Goal: Transaction & Acquisition: Download file/media

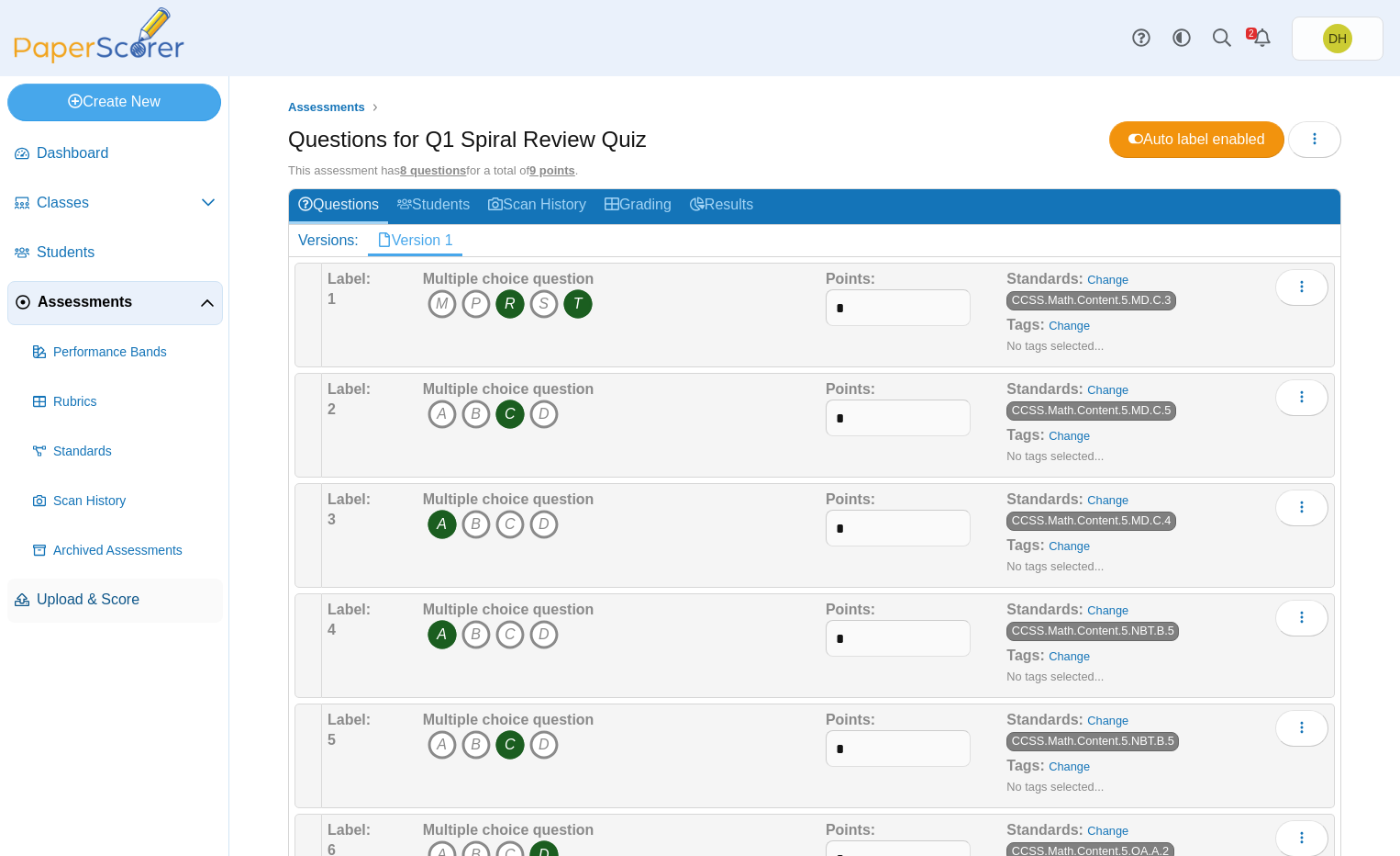
click at [138, 621] on link "Upload & Score" at bounding box center [116, 601] width 216 height 44
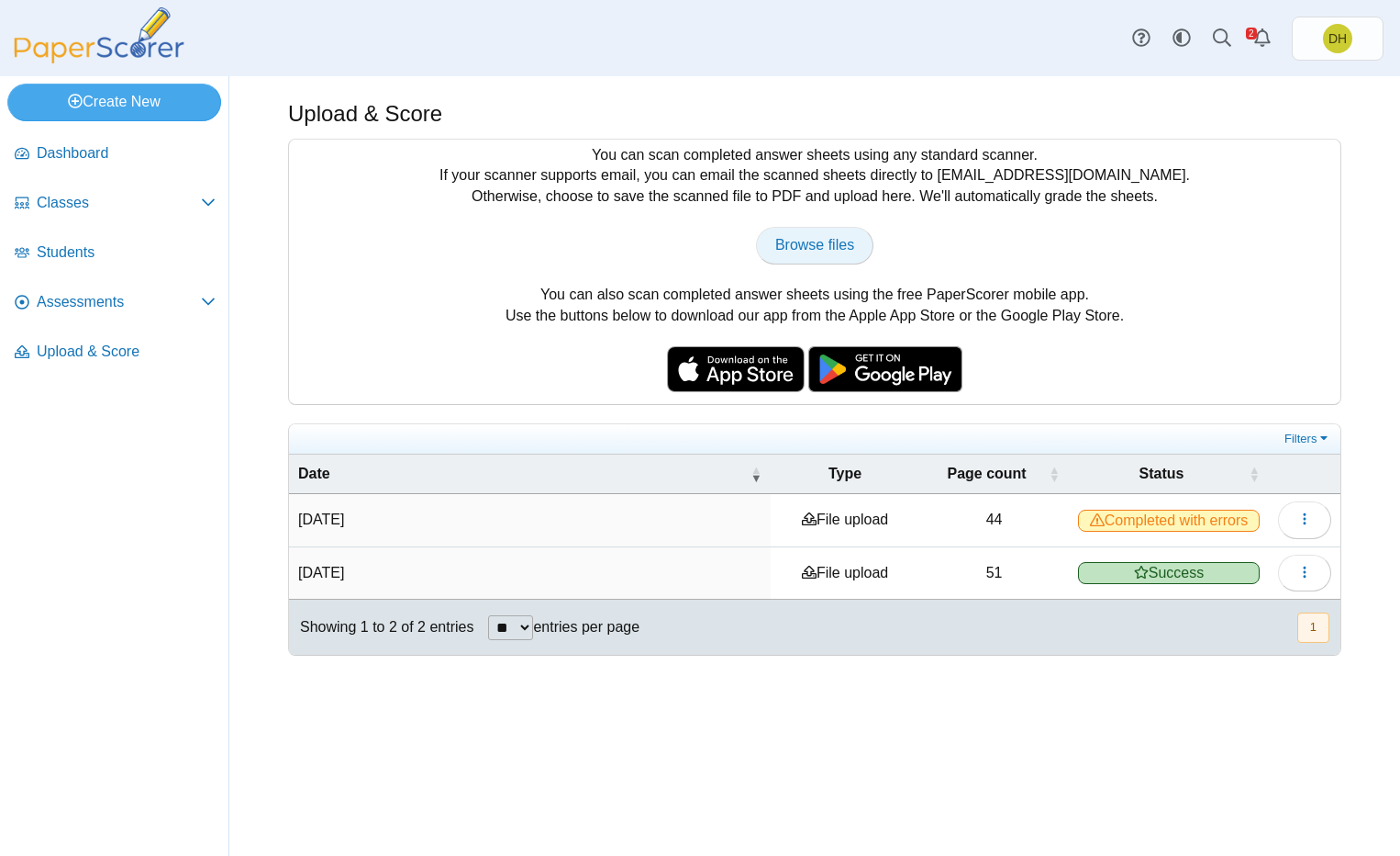
click at [810, 247] on span "Browse files" at bounding box center [815, 245] width 79 height 15
type input "**********"
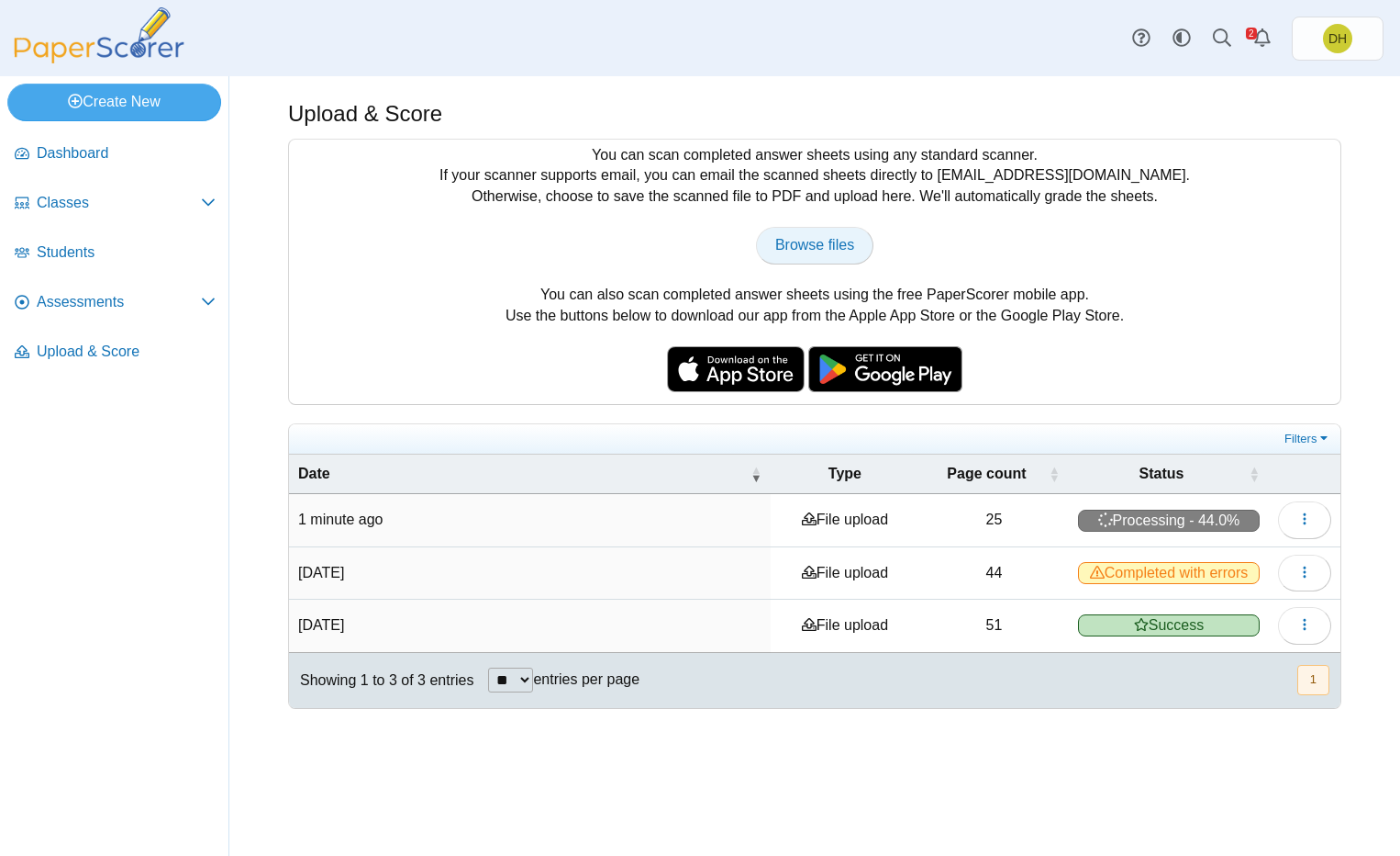
click at [794, 252] on span "Browse files" at bounding box center [815, 245] width 79 height 15
type input "**********"
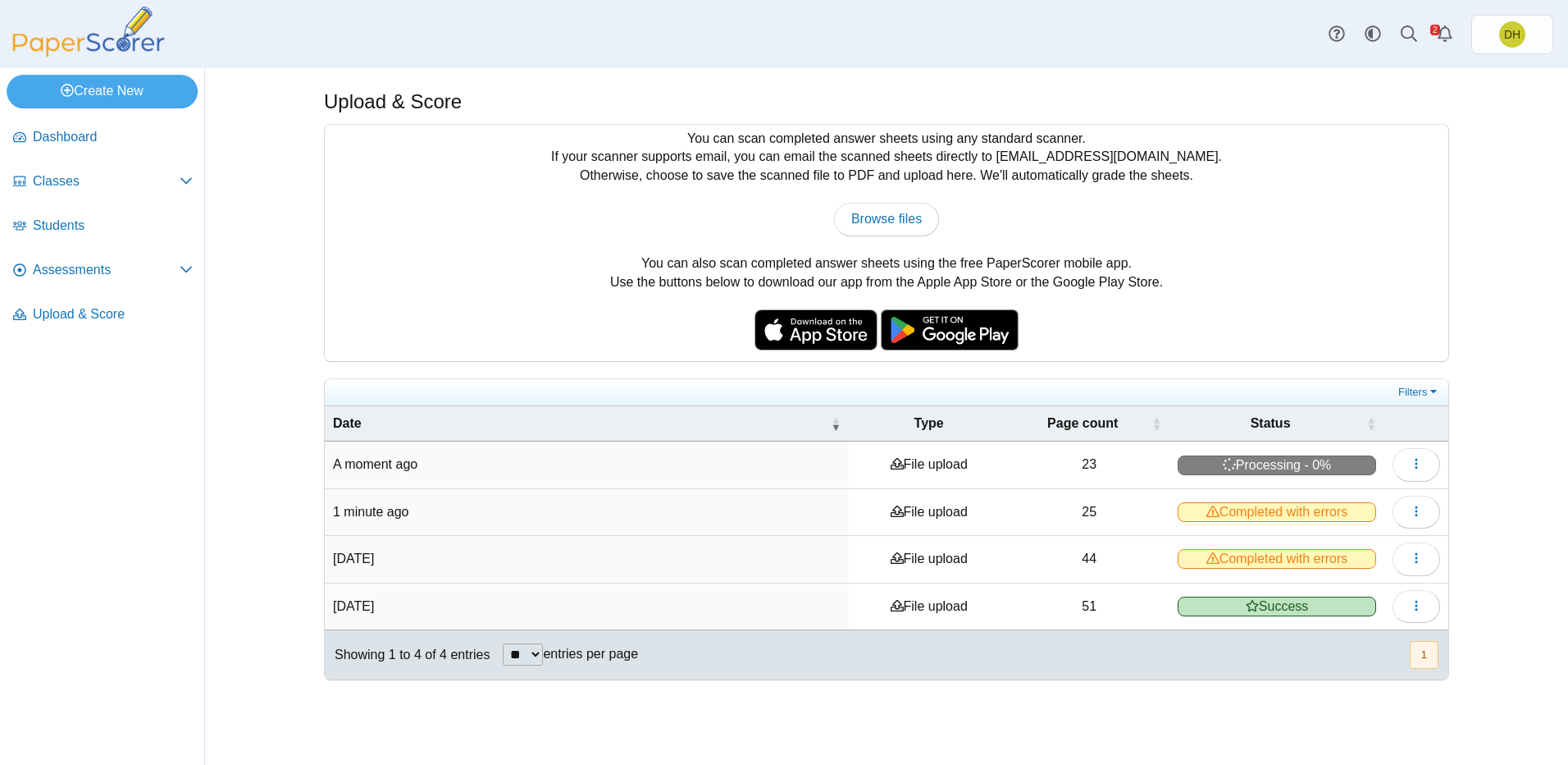
click at [1250, 515] on span "Completed with errors" at bounding box center [1277, 512] width 198 height 20
click at [1250, 509] on button "button" at bounding box center [1416, 512] width 47 height 33
click at [1250, 556] on link "View scanned pages" at bounding box center [1342, 550] width 197 height 25
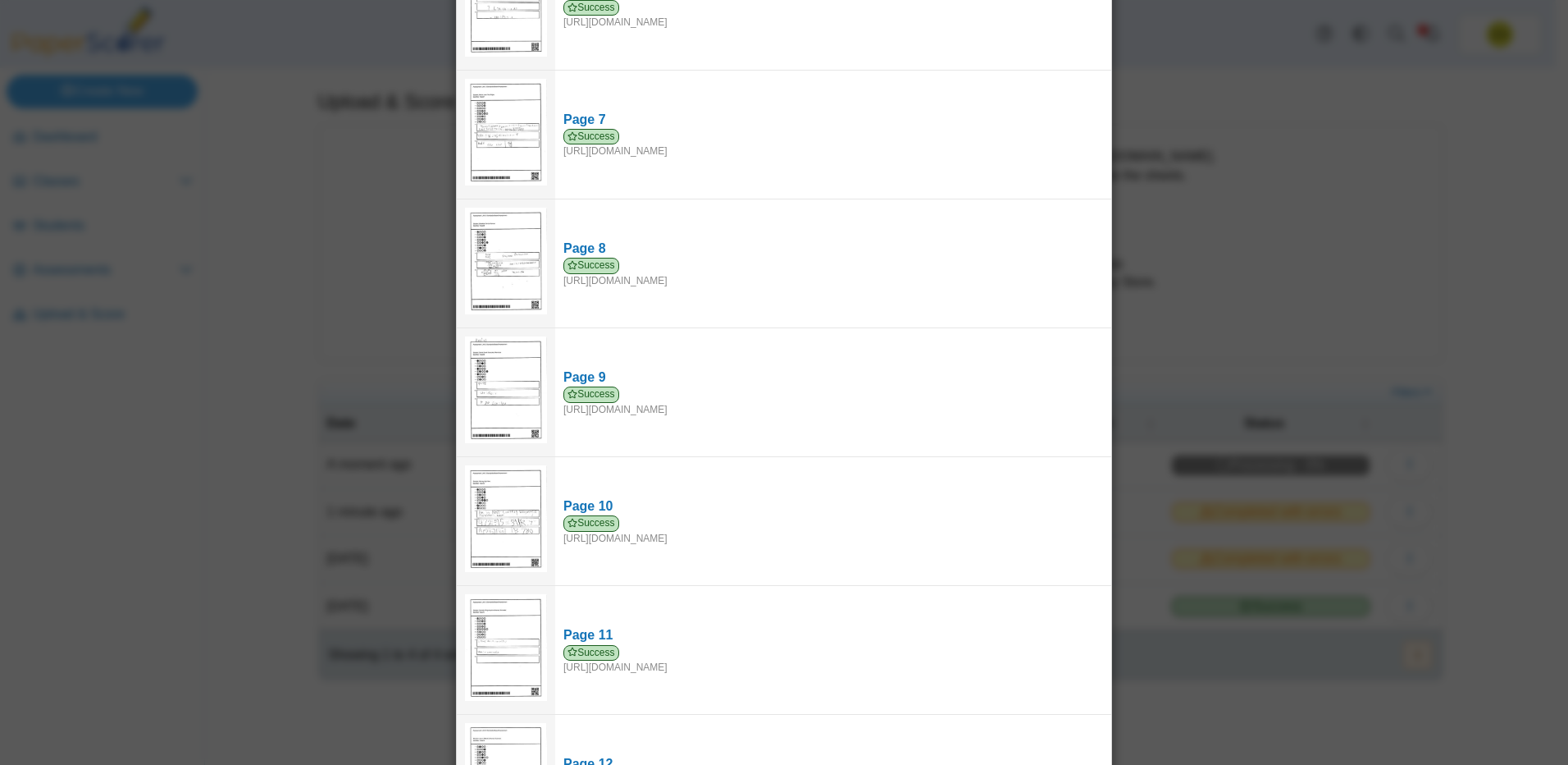
scroll to position [1055, 0]
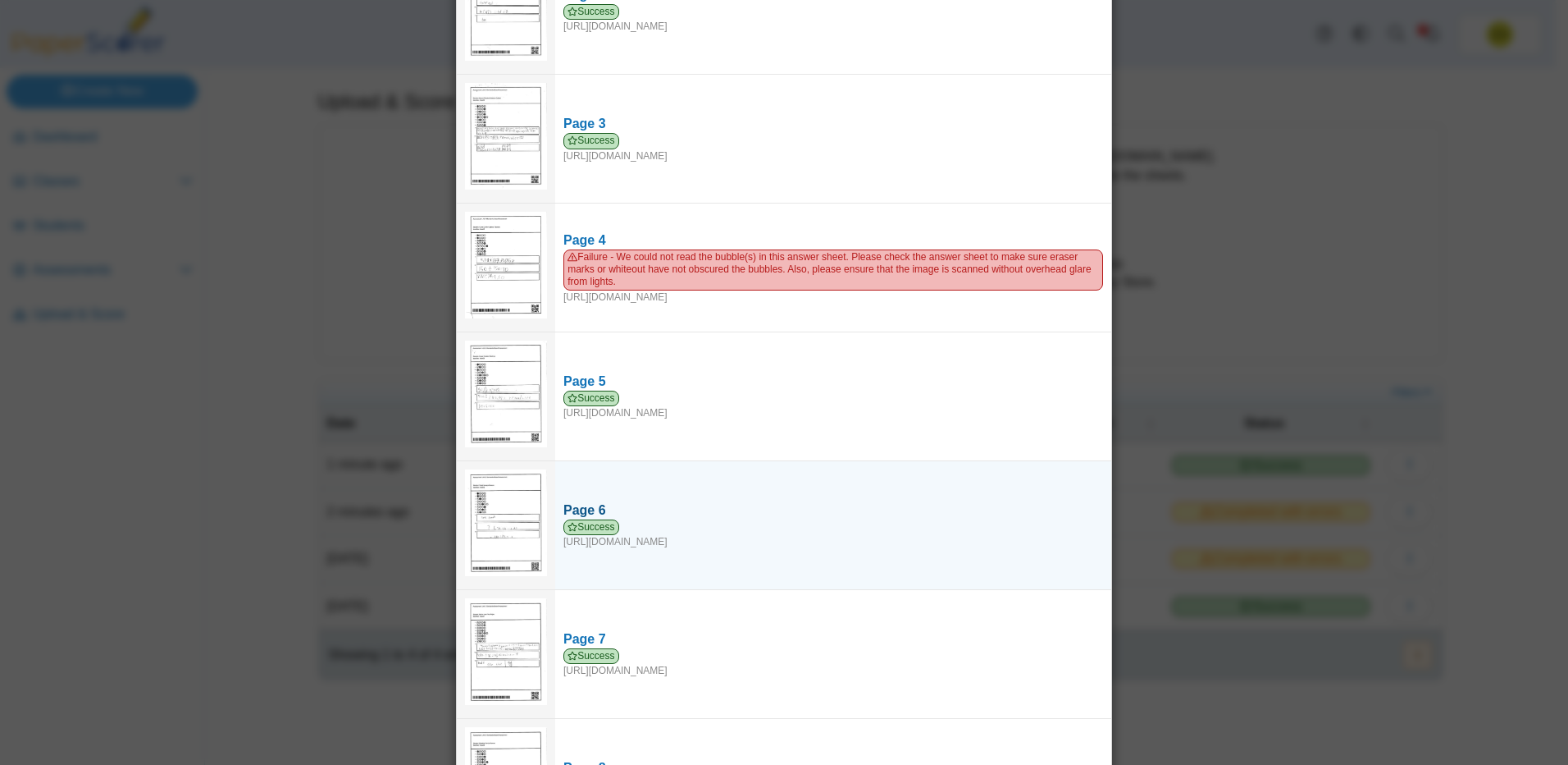
scroll to position [71, 0]
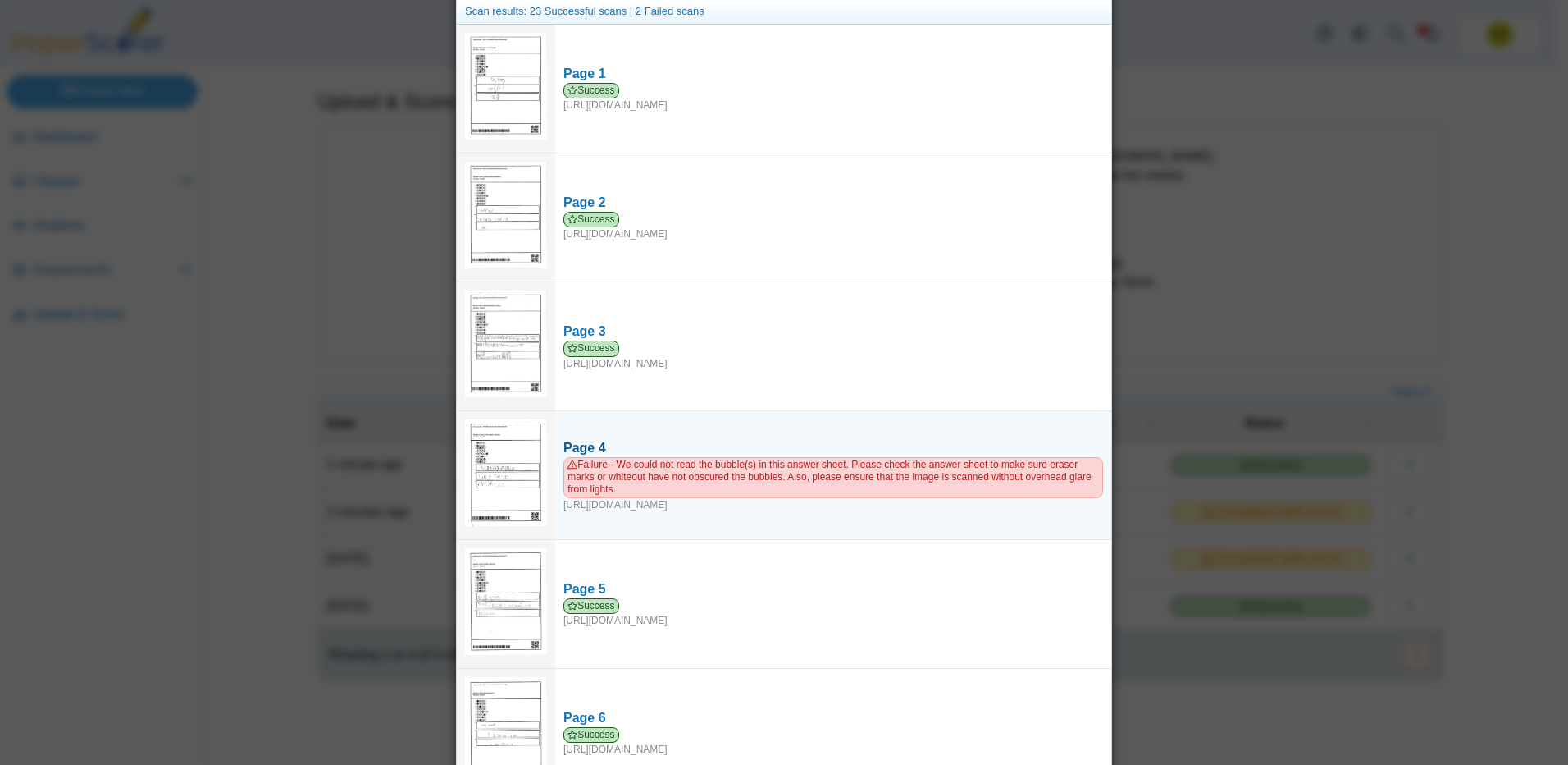
click at [578, 438] on div "Page 4" at bounding box center [833, 447] width 540 height 18
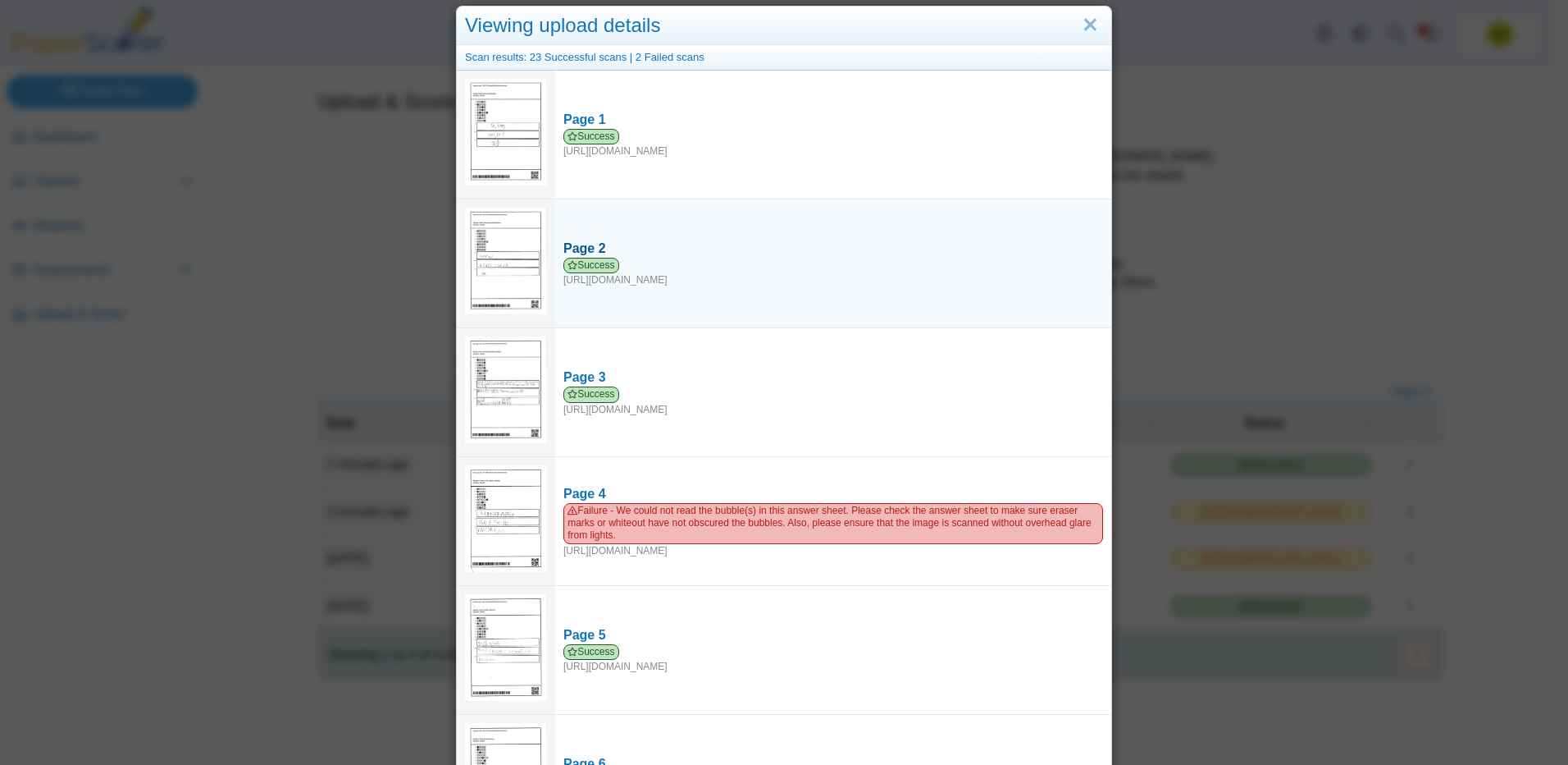
scroll to position [0, 0]
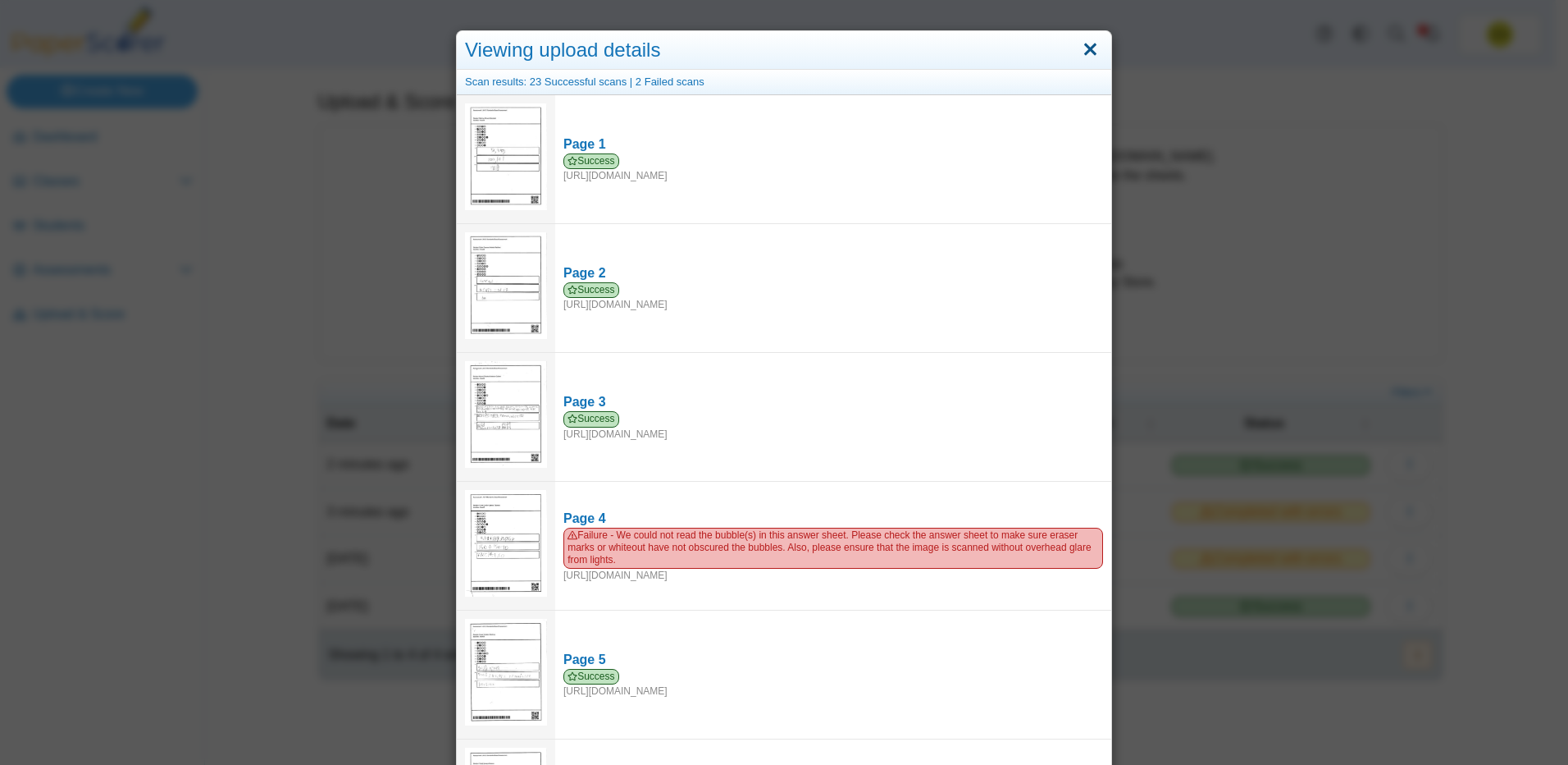
click at [1080, 43] on link "Close" at bounding box center [1090, 50] width 26 height 28
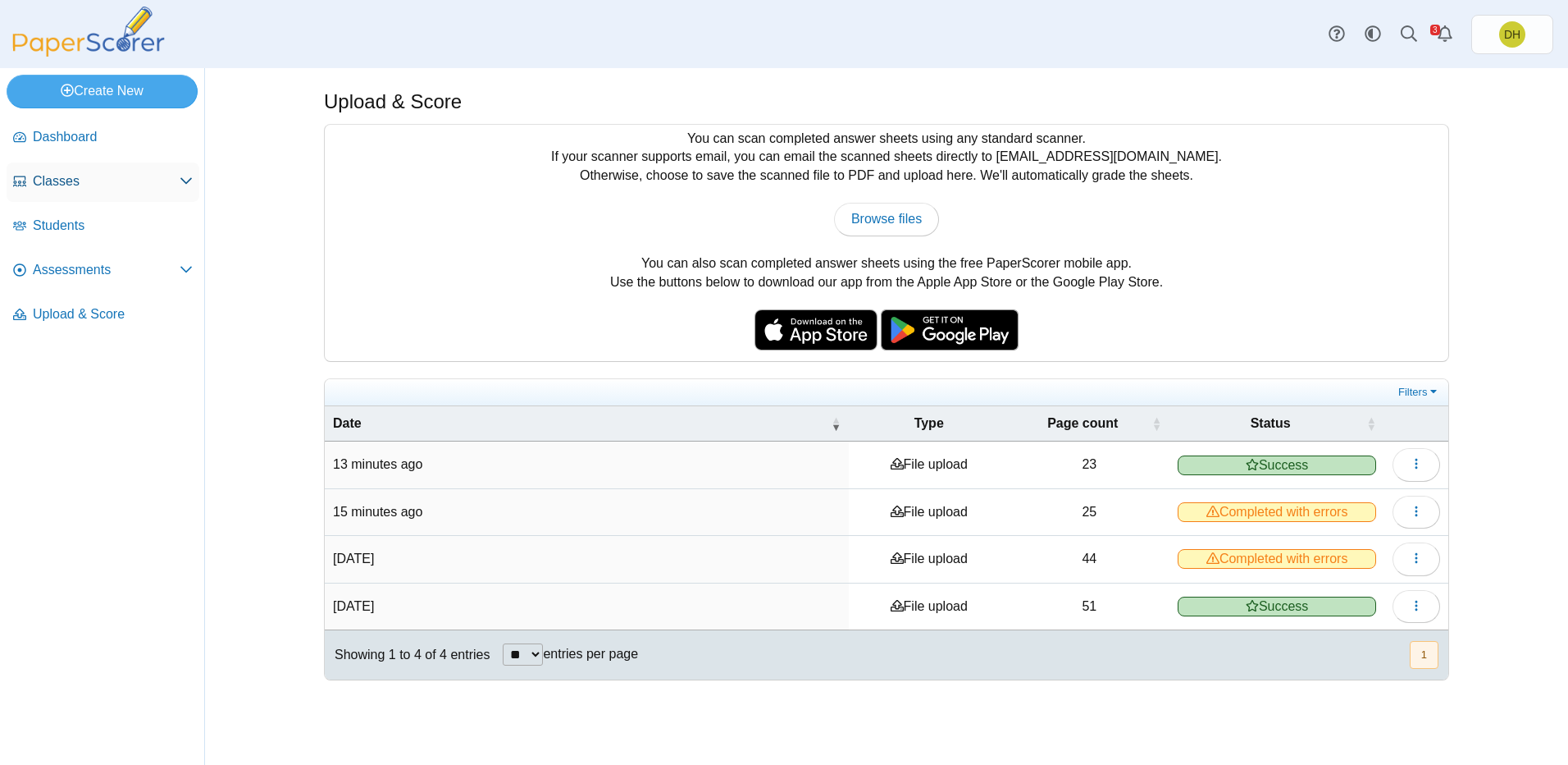
click at [59, 172] on span "Classes" at bounding box center [106, 181] width 146 height 18
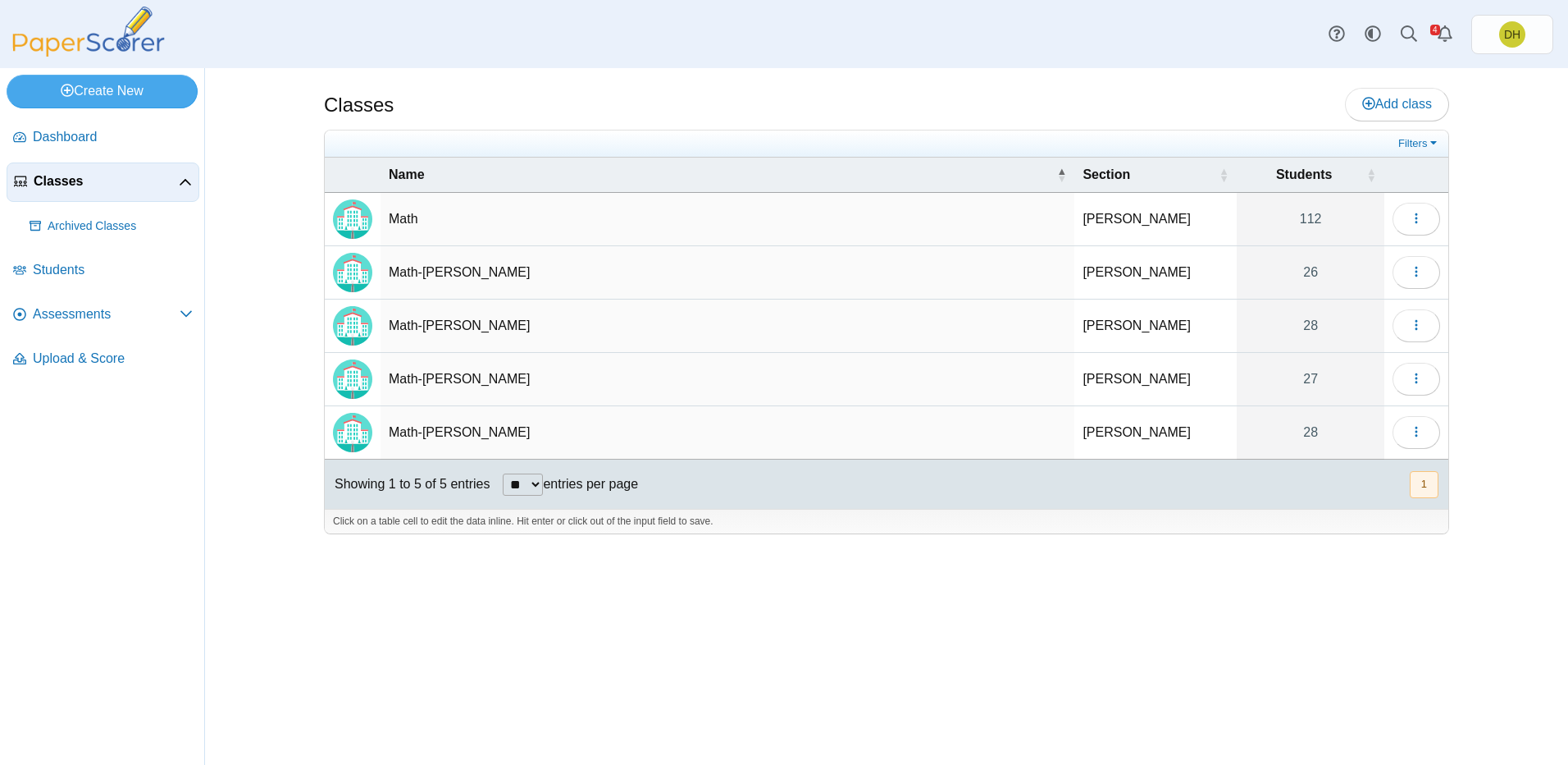
click at [1103, 271] on td "Hale HR" at bounding box center [1156, 273] width 163 height 53
click at [491, 274] on td "Math-Hale HR" at bounding box center [728, 273] width 694 height 53
click at [365, 266] on img "Locally created class" at bounding box center [353, 272] width 40 height 40
click at [88, 147] on link "Dashboard" at bounding box center [103, 138] width 193 height 40
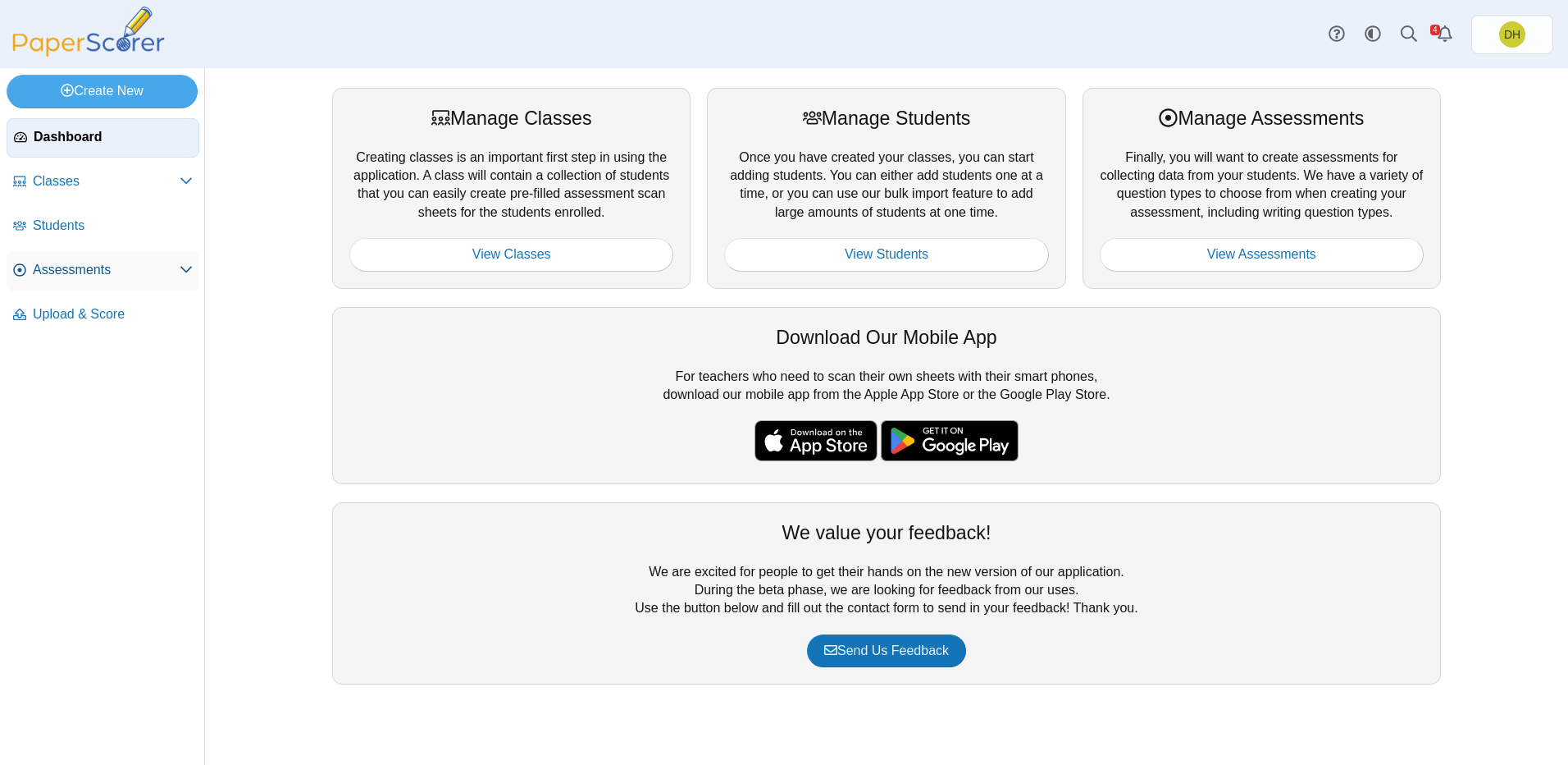
click at [67, 261] on span "Assessments" at bounding box center [106, 270] width 146 height 18
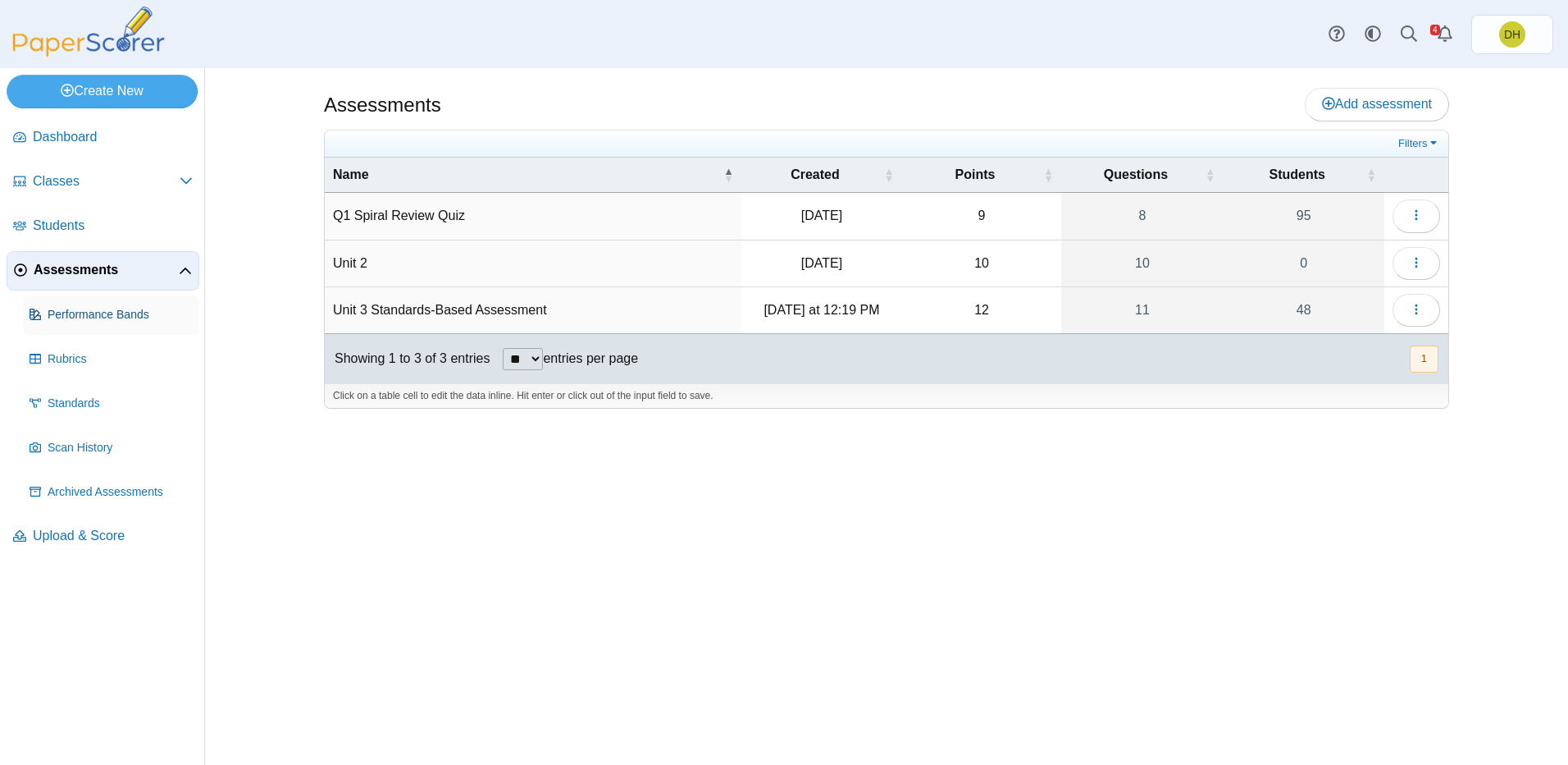
click at [108, 319] on span "Performance Bands" at bounding box center [120, 314] width 146 height 16
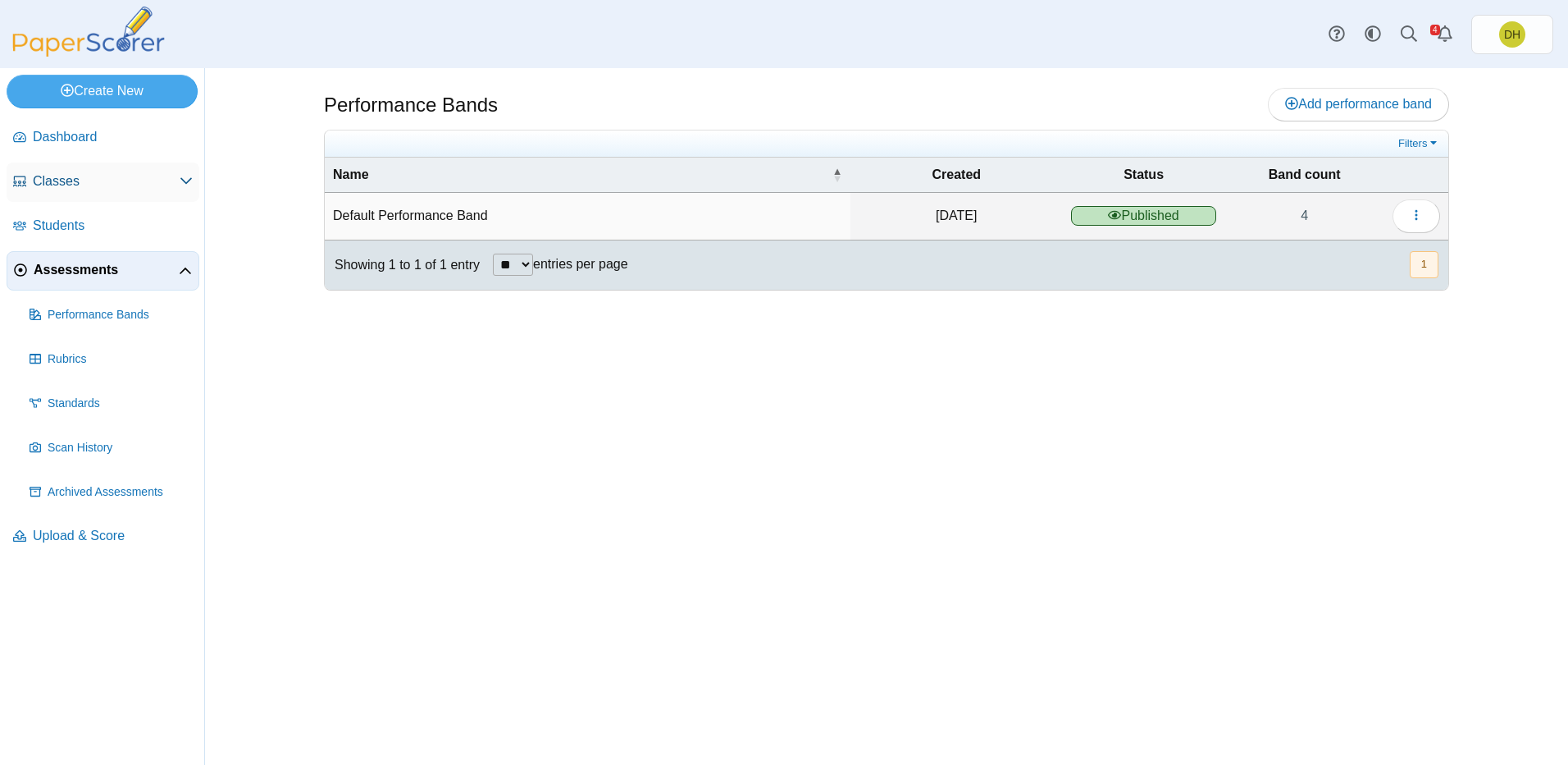
click at [162, 192] on link "Classes" at bounding box center [103, 183] width 193 height 40
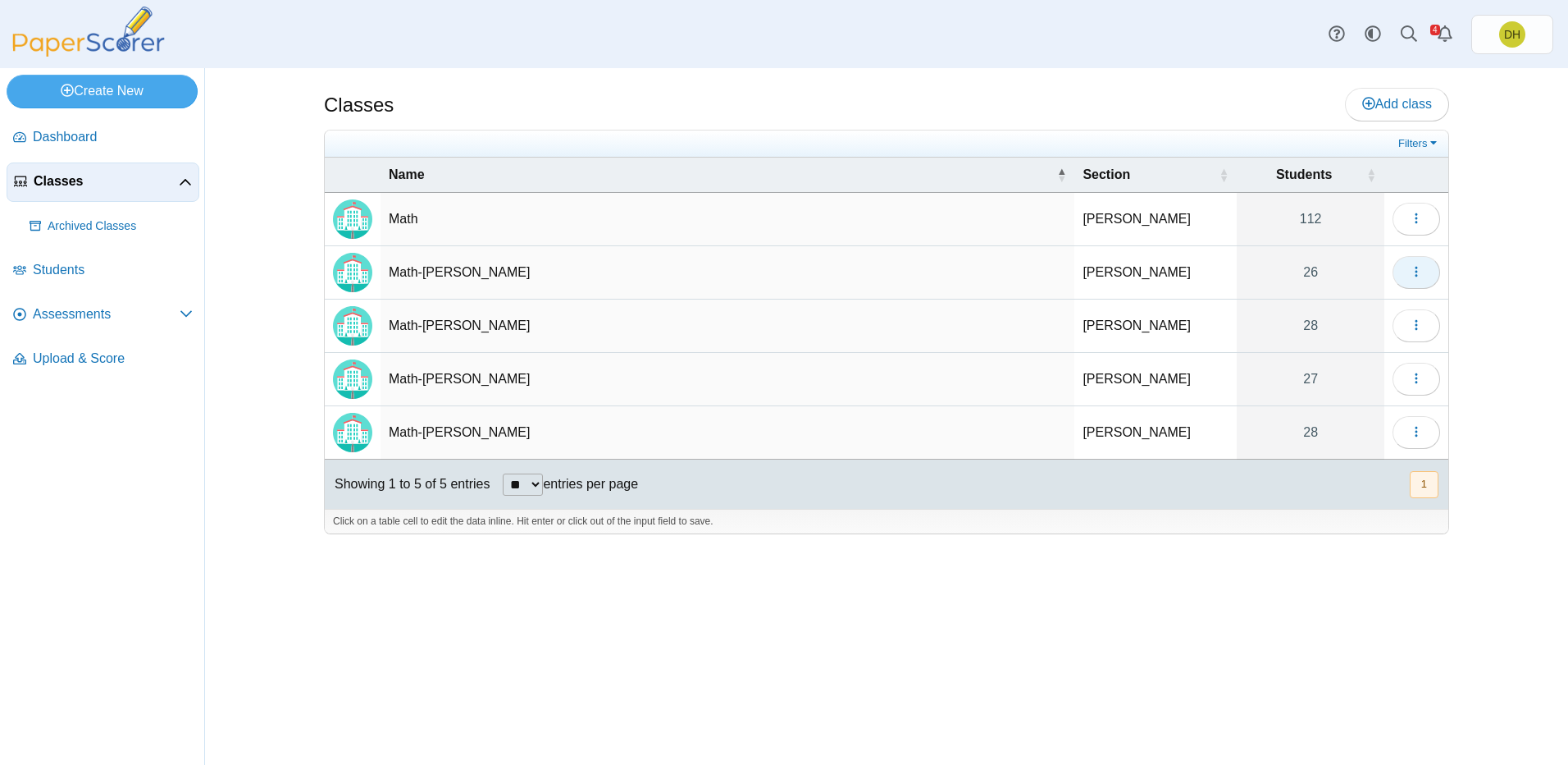
click at [1407, 269] on button "button" at bounding box center [1416, 272] width 47 height 33
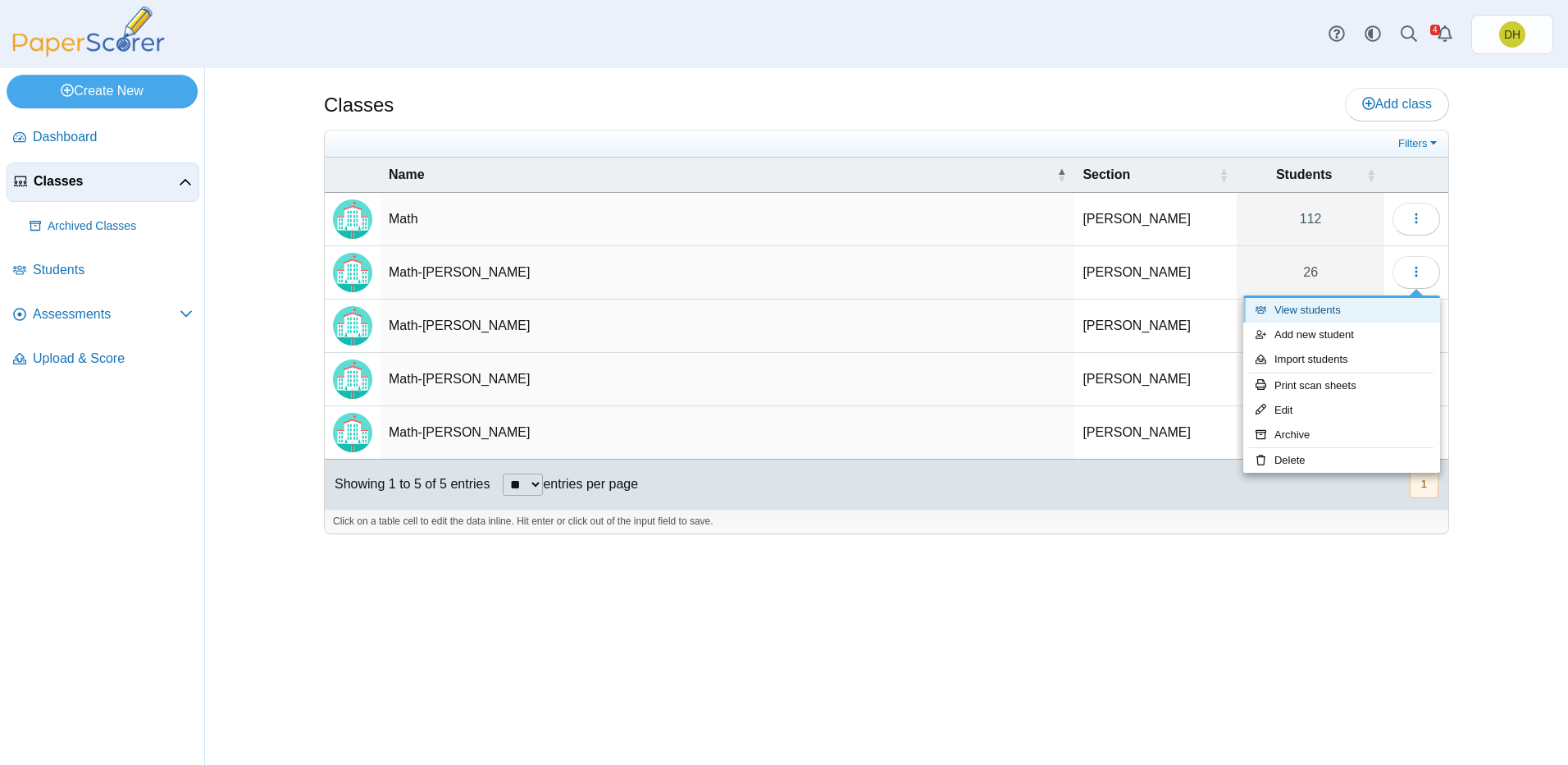
click at [1392, 305] on link "View students" at bounding box center [1342, 310] width 197 height 25
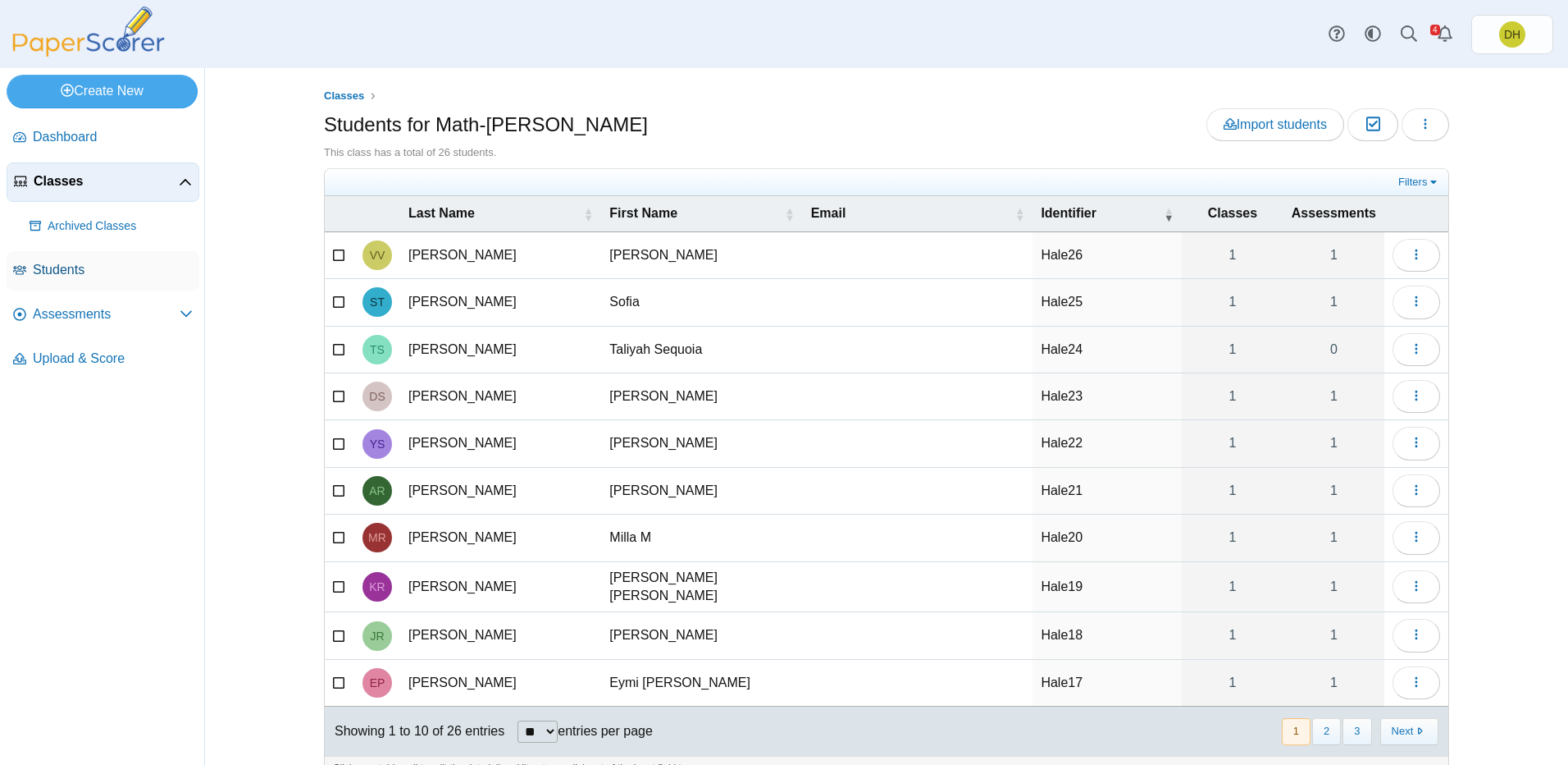
click at [153, 277] on span "Students" at bounding box center [113, 270] width 160 height 18
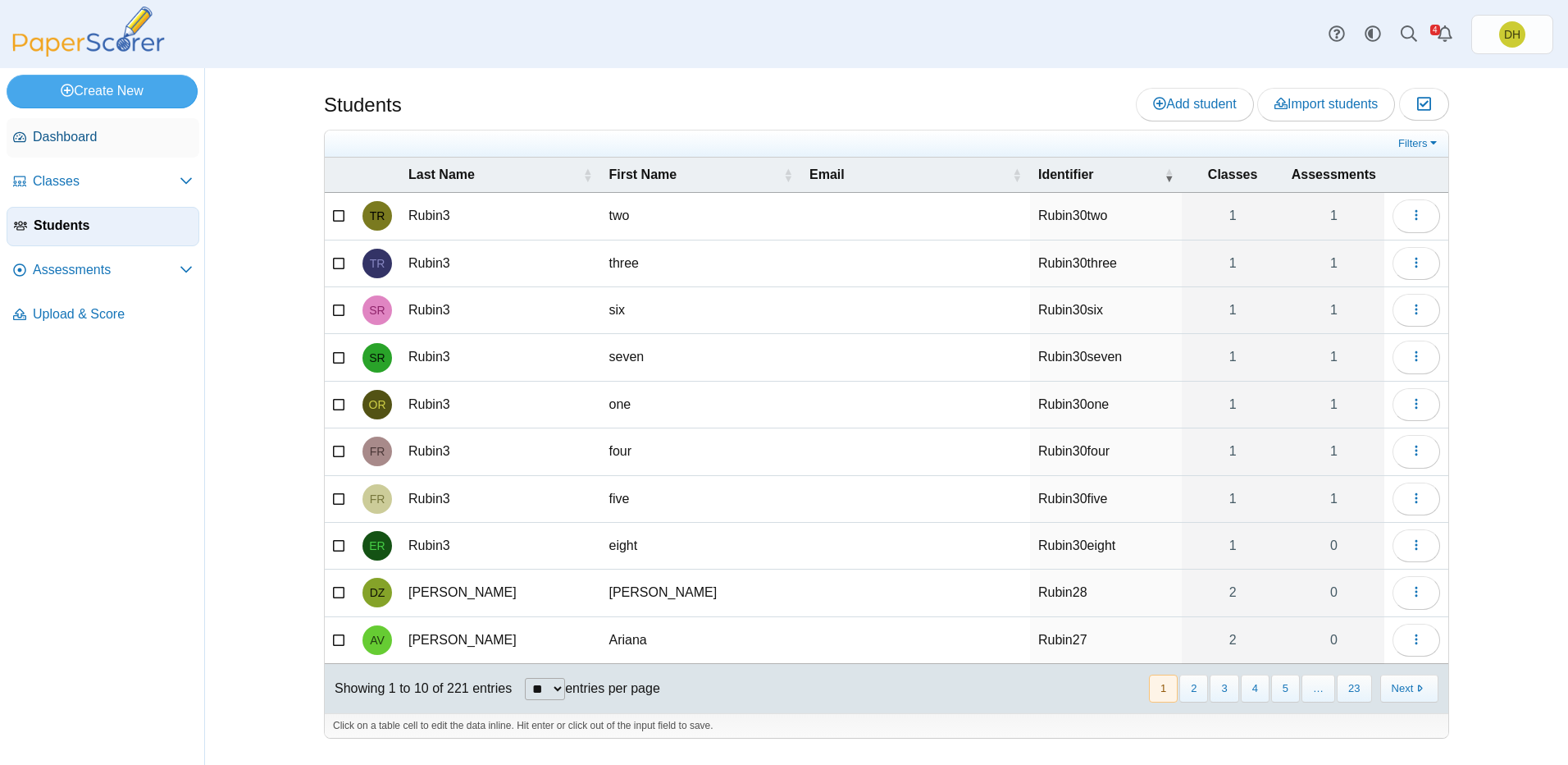
click at [36, 136] on span "Dashboard" at bounding box center [113, 137] width 160 height 18
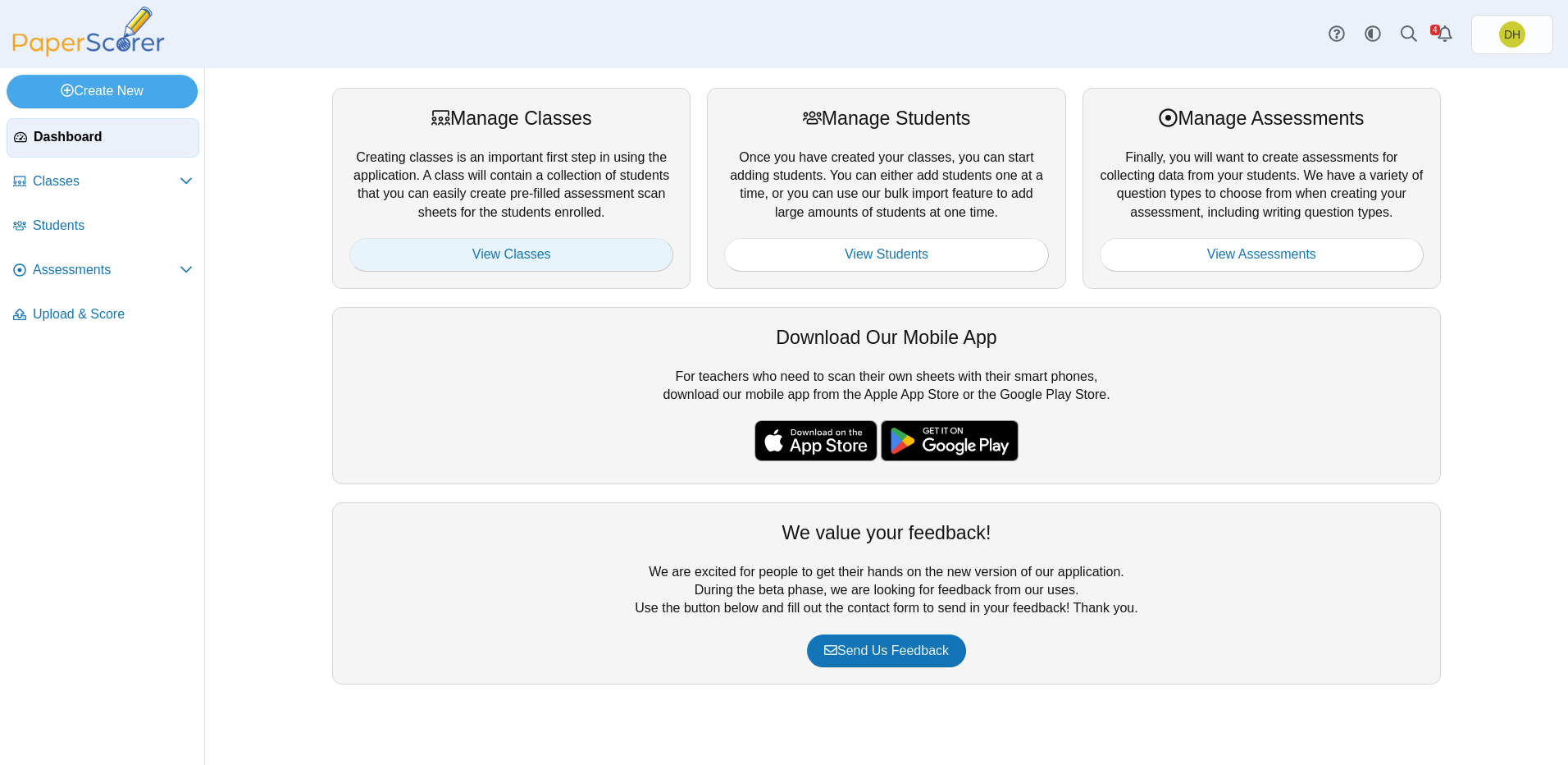
click at [454, 251] on link "View Classes" at bounding box center [511, 254] width 324 height 33
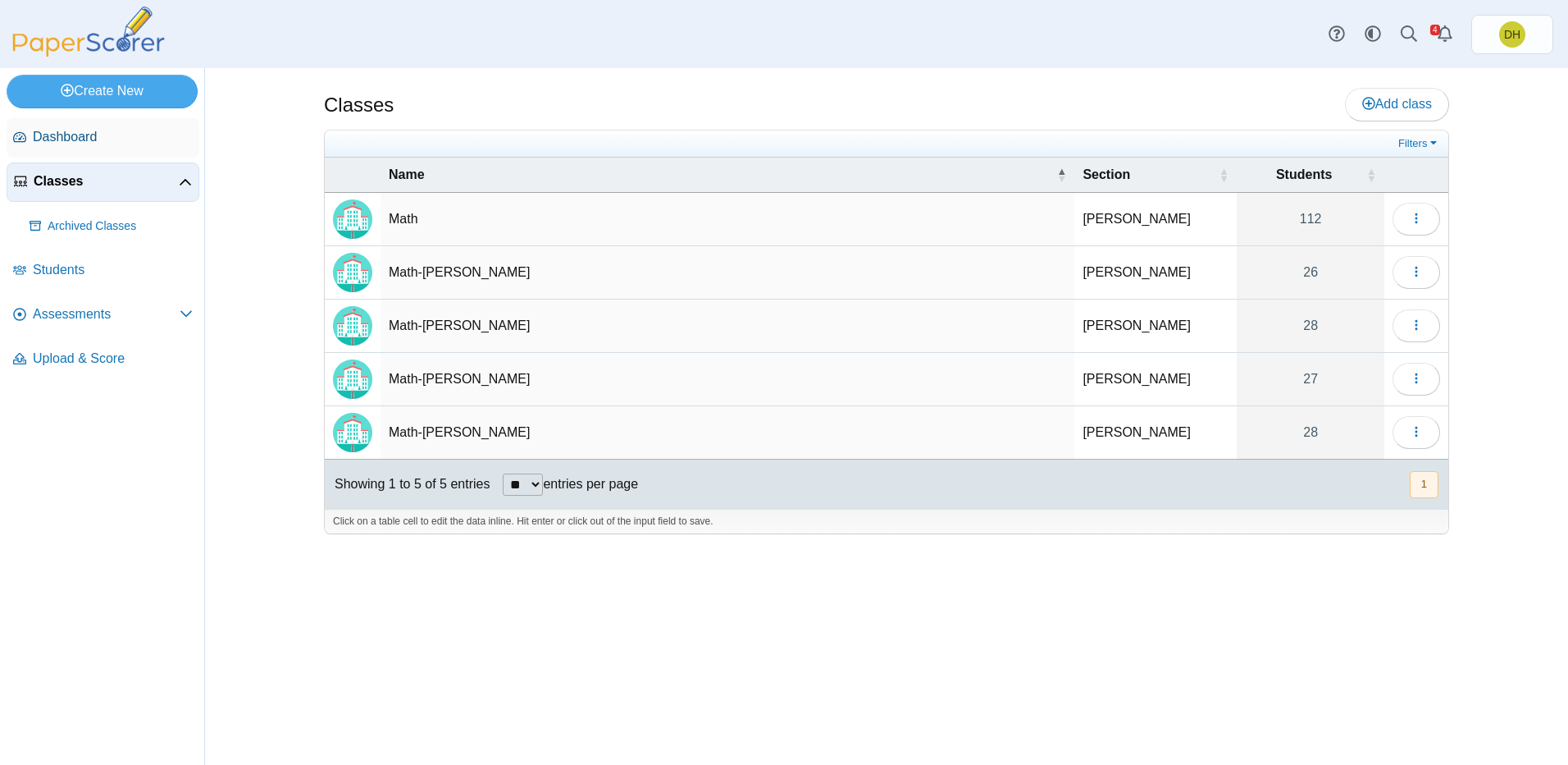
click at [84, 128] on link "Dashboard" at bounding box center [103, 138] width 193 height 40
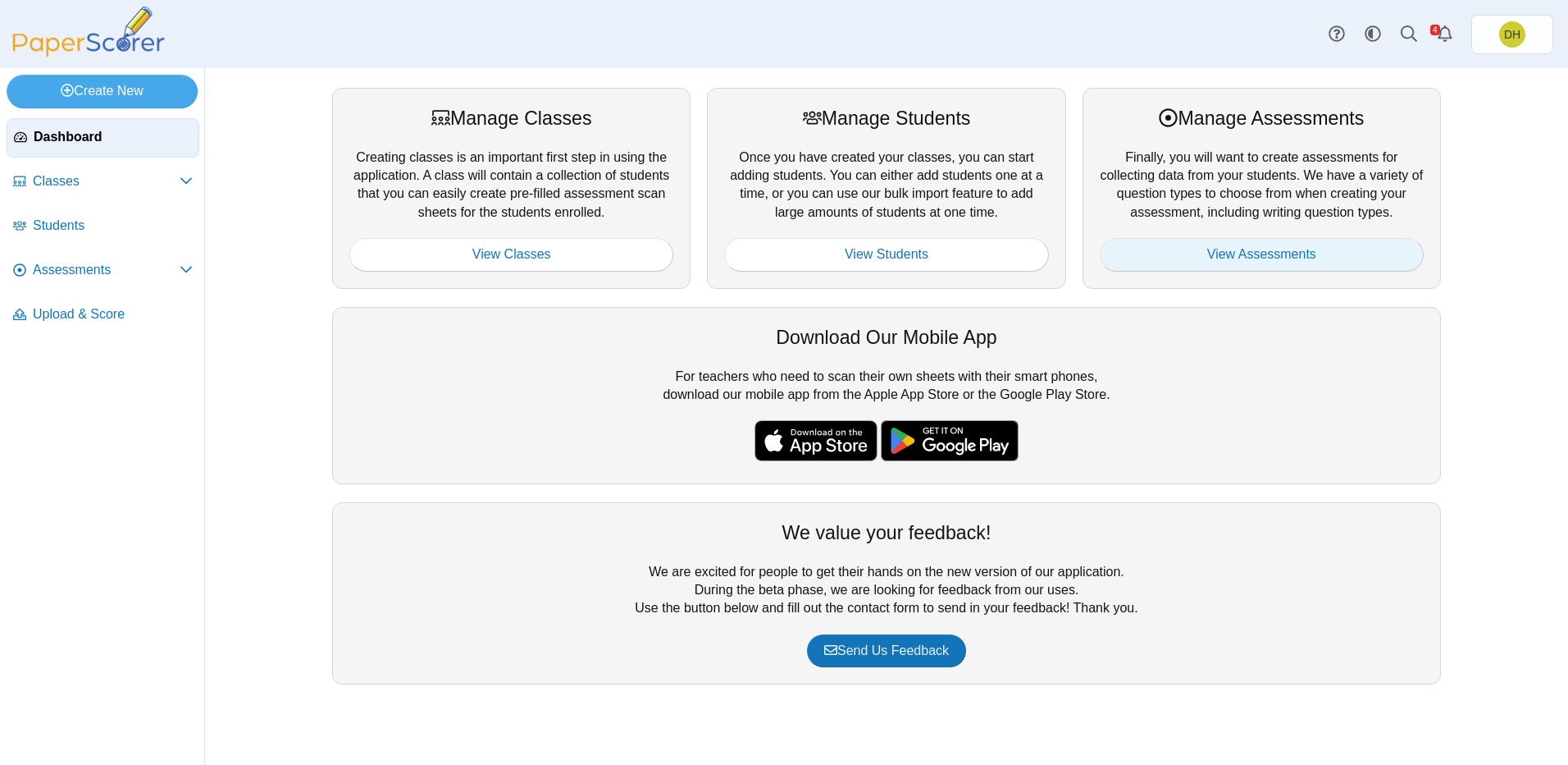
click at [1168, 251] on link "View Assessments" at bounding box center [1261, 254] width 324 height 33
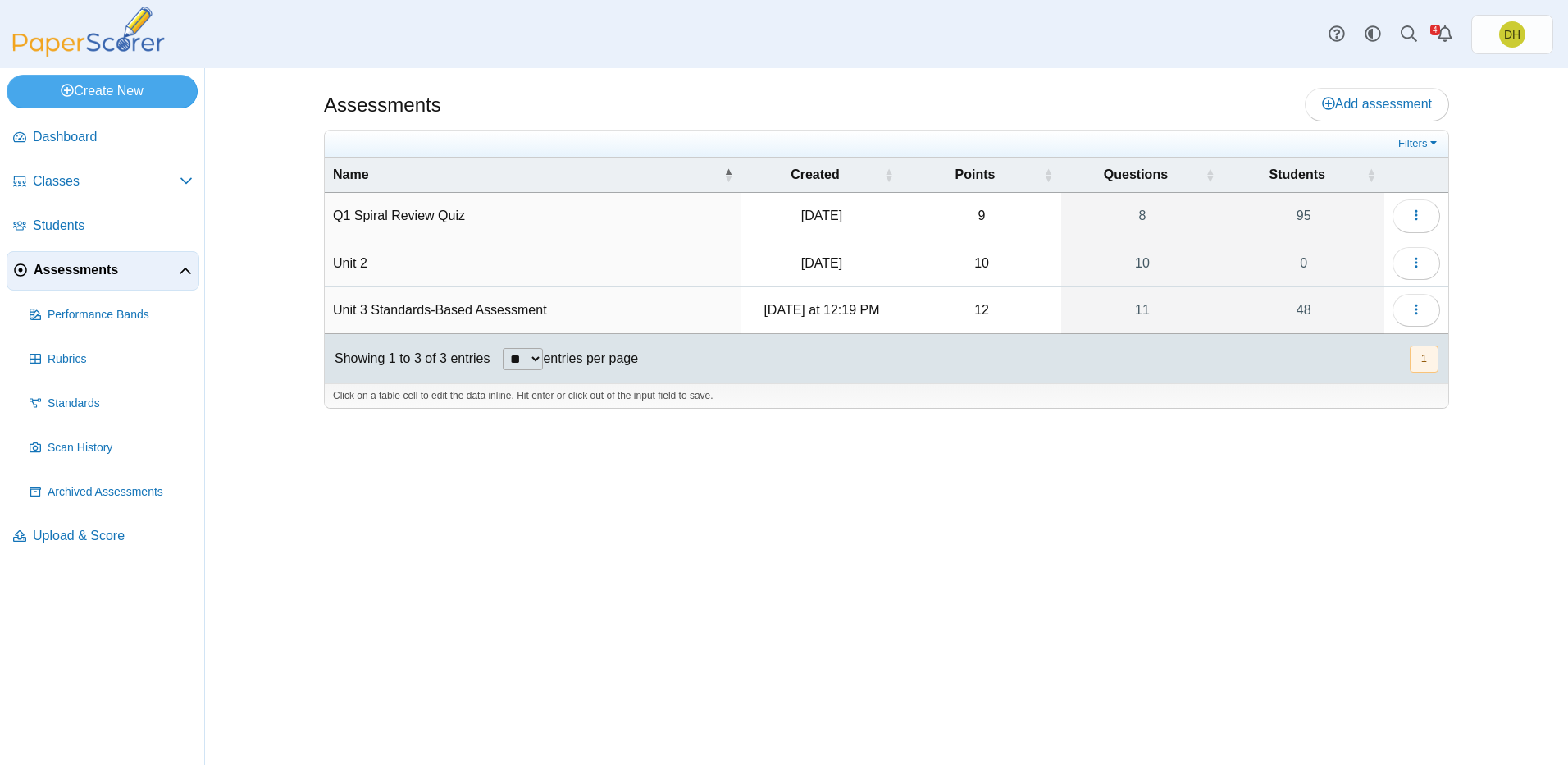
click at [404, 217] on td "Q1 Spiral Review Quiz" at bounding box center [533, 216] width 417 height 47
click at [1430, 219] on button "button" at bounding box center [1416, 215] width 47 height 33
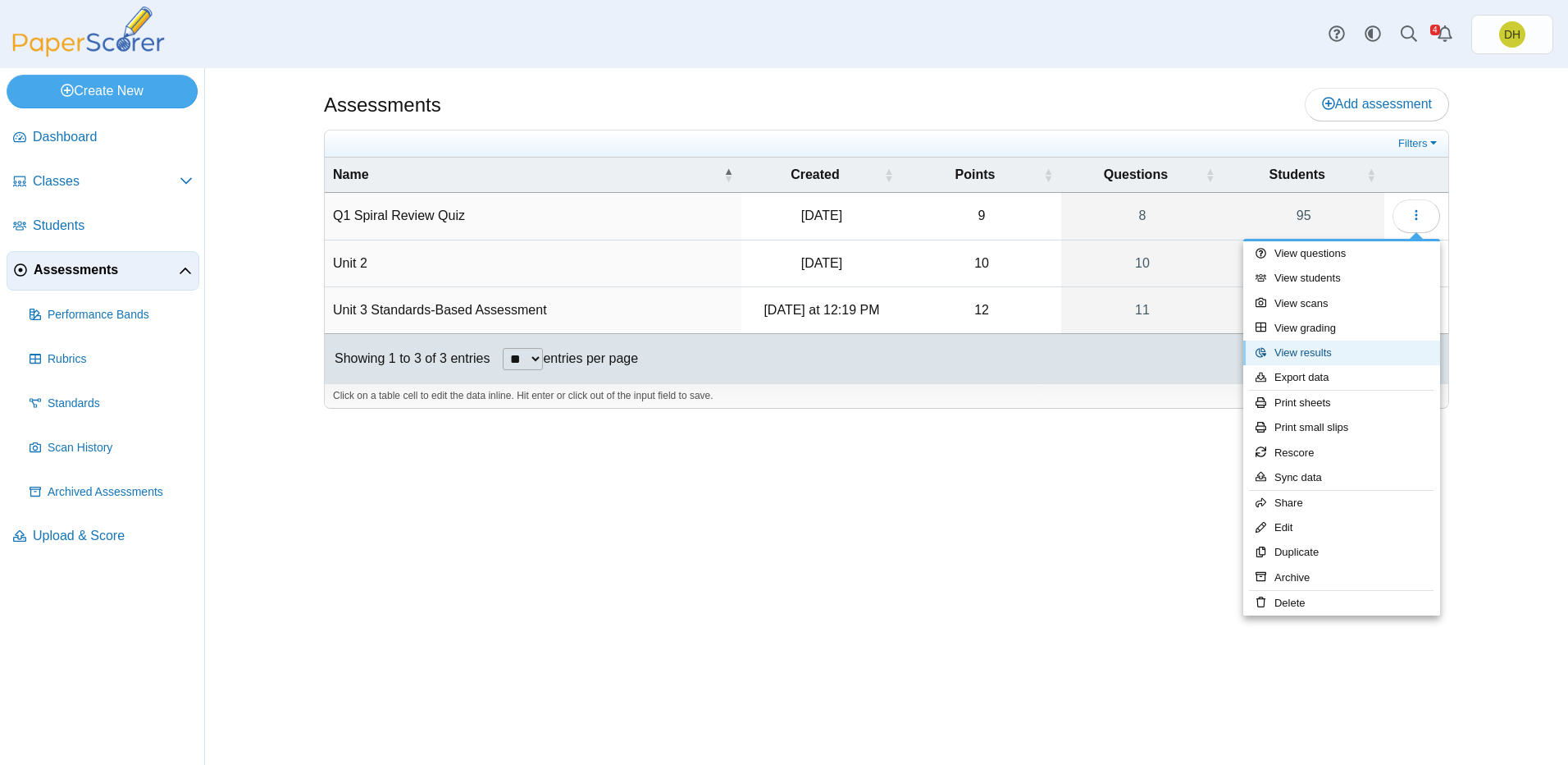
click at [1350, 352] on link "View results" at bounding box center [1342, 352] width 197 height 25
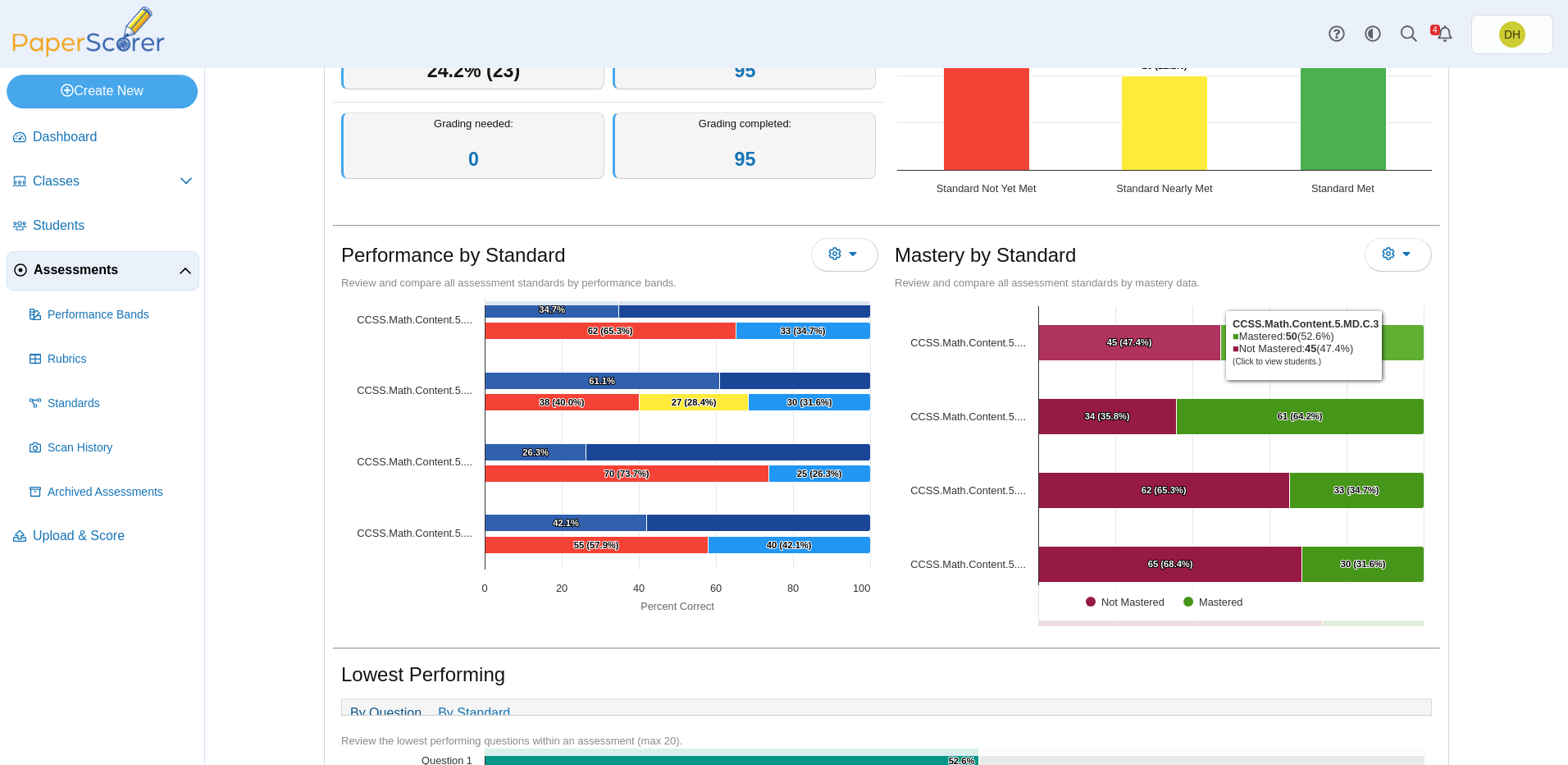
scroll to position [352, 0]
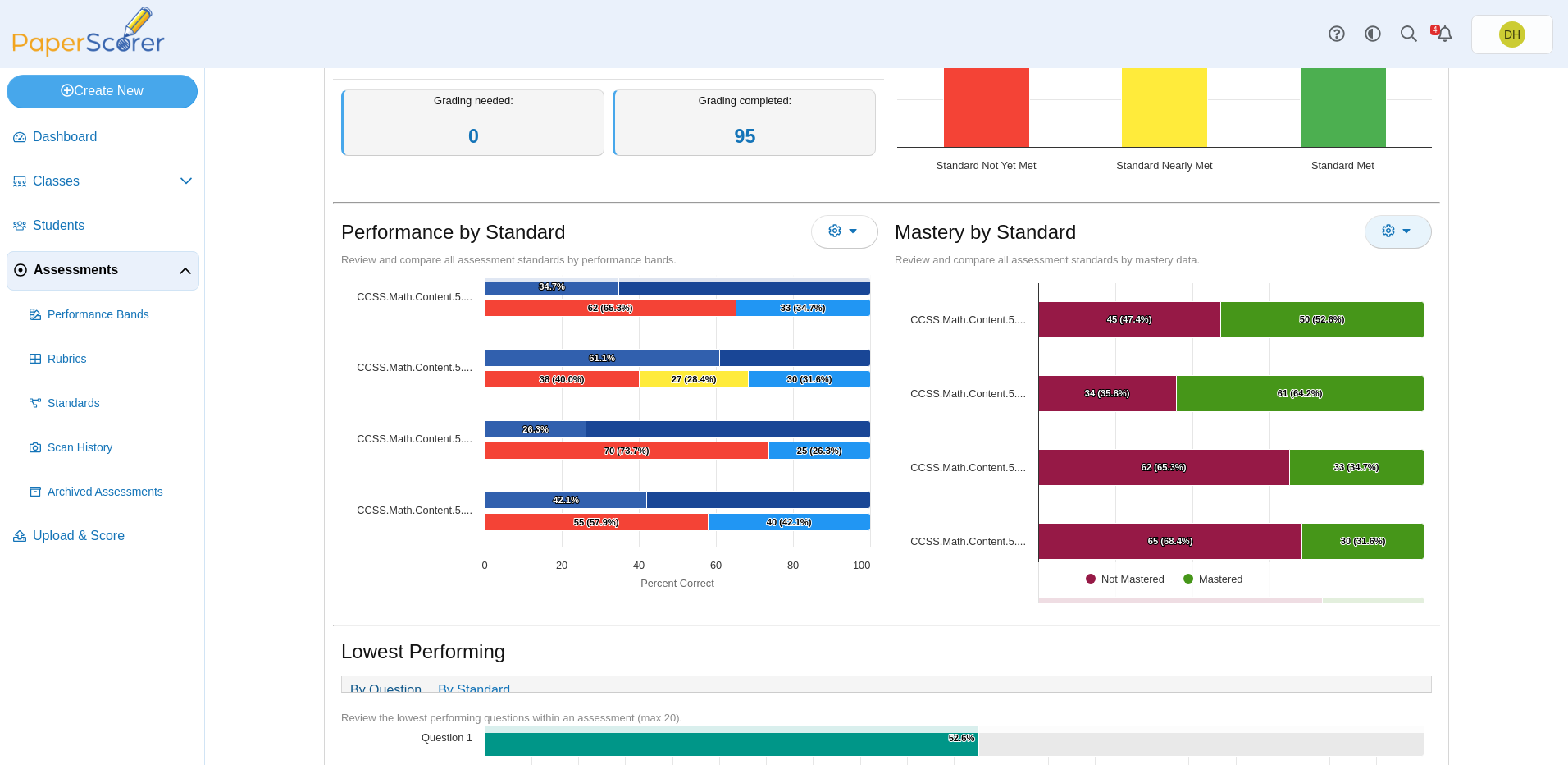
click at [1401, 219] on button "More options" at bounding box center [1398, 232] width 67 height 33
click at [841, 241] on button "More options" at bounding box center [845, 232] width 67 height 33
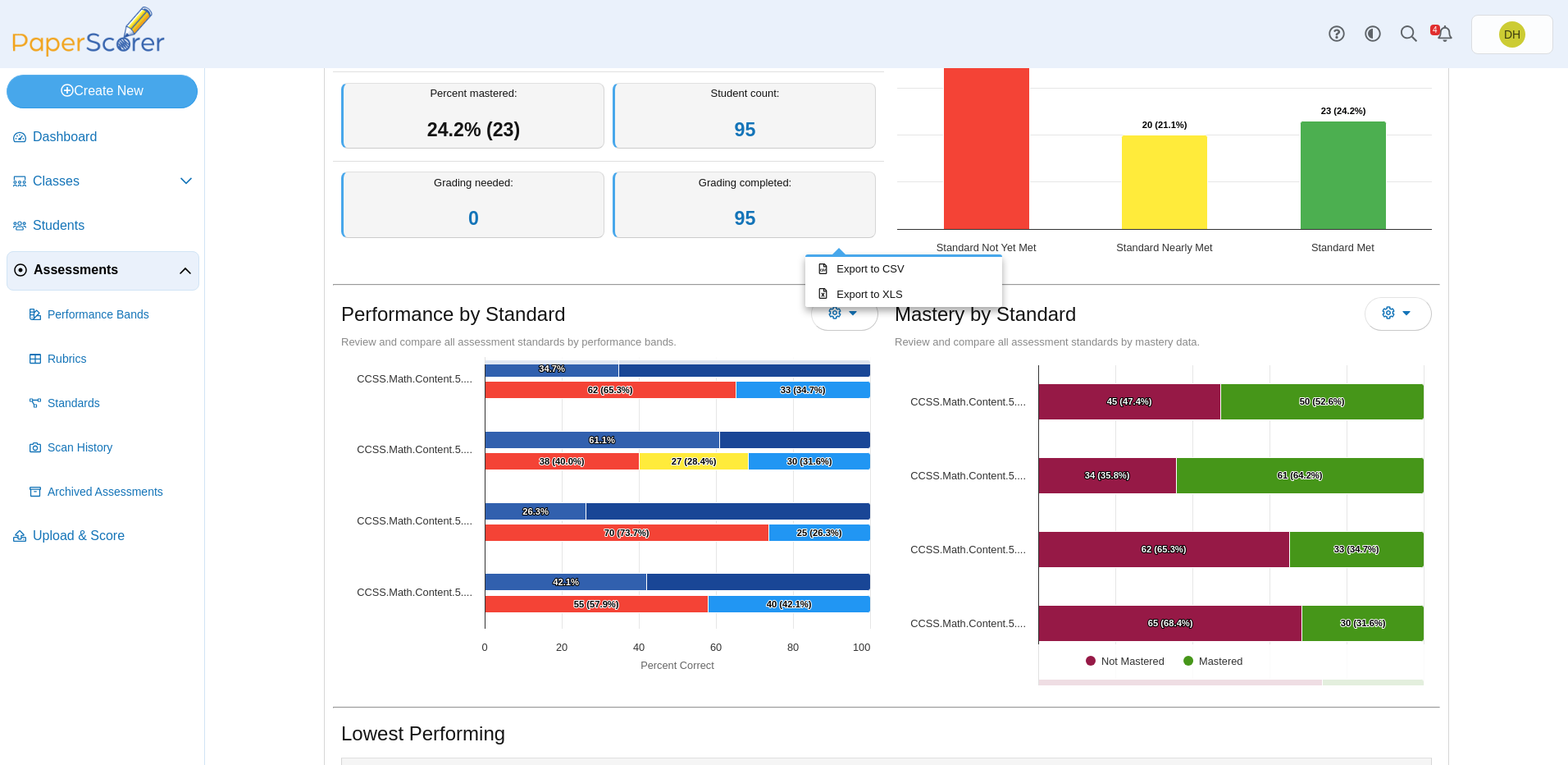
scroll to position [188, 0]
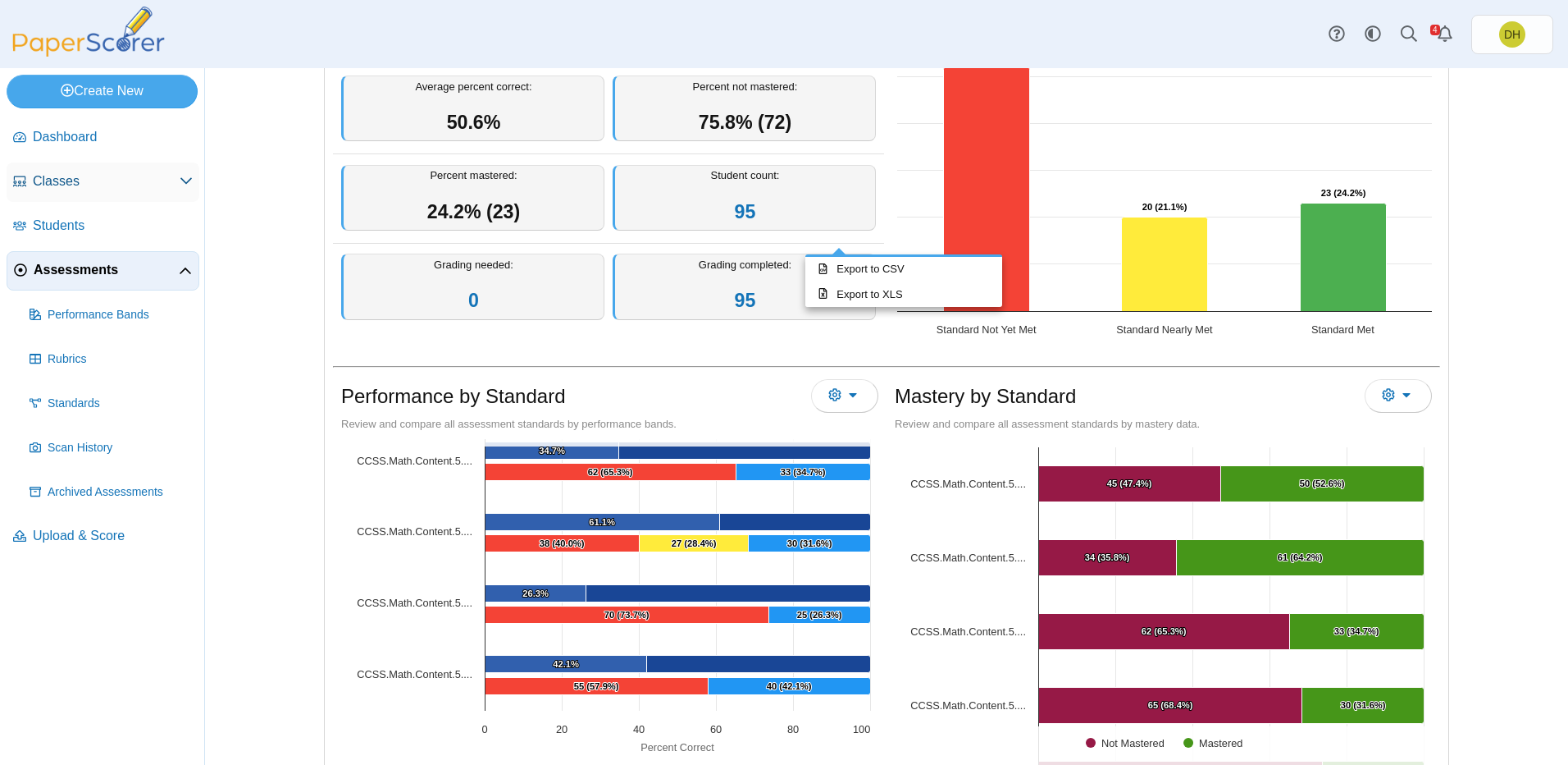
click at [127, 183] on span "Classes" at bounding box center [106, 181] width 146 height 18
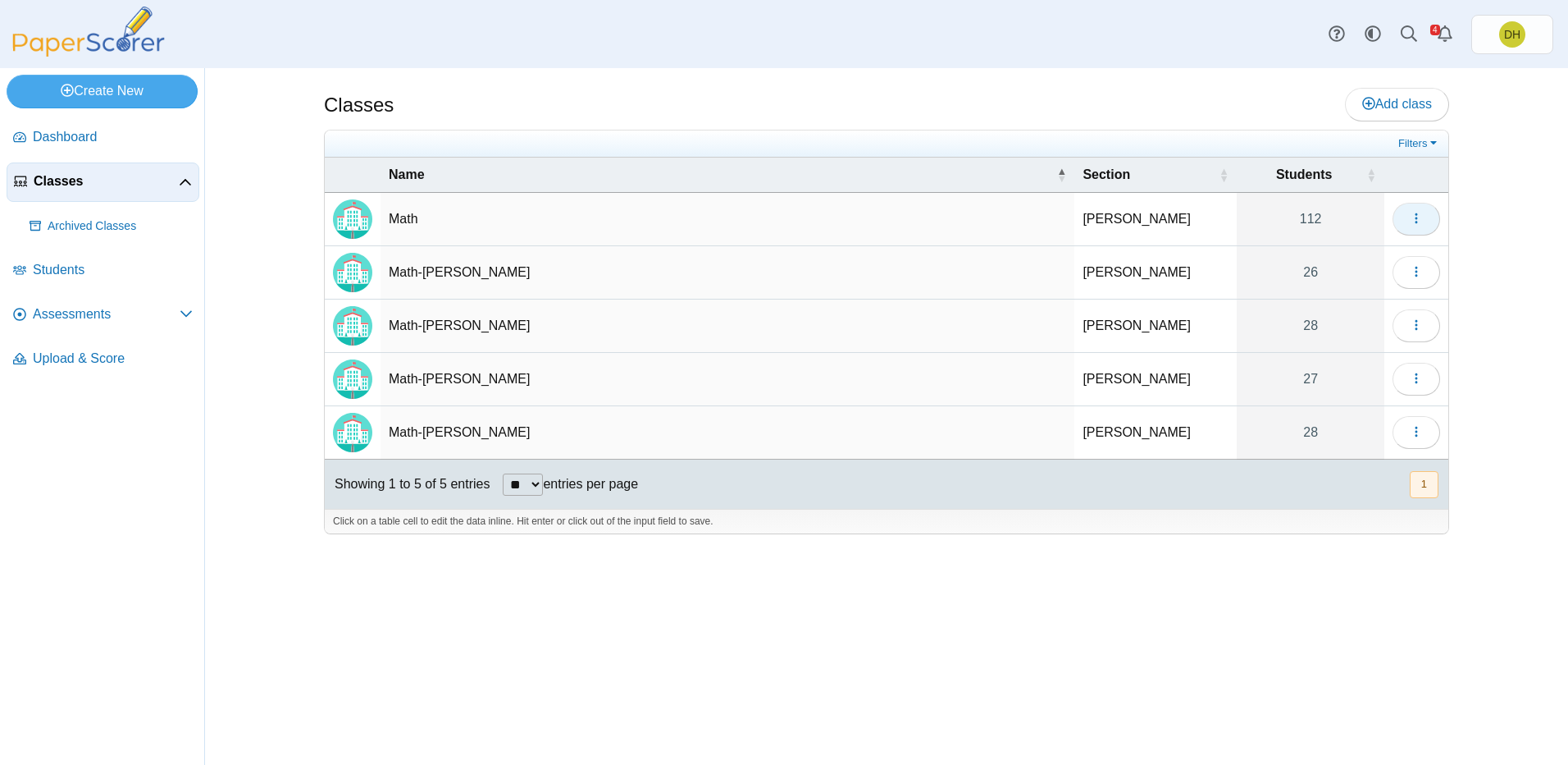
click at [1425, 215] on button "button" at bounding box center [1416, 219] width 47 height 33
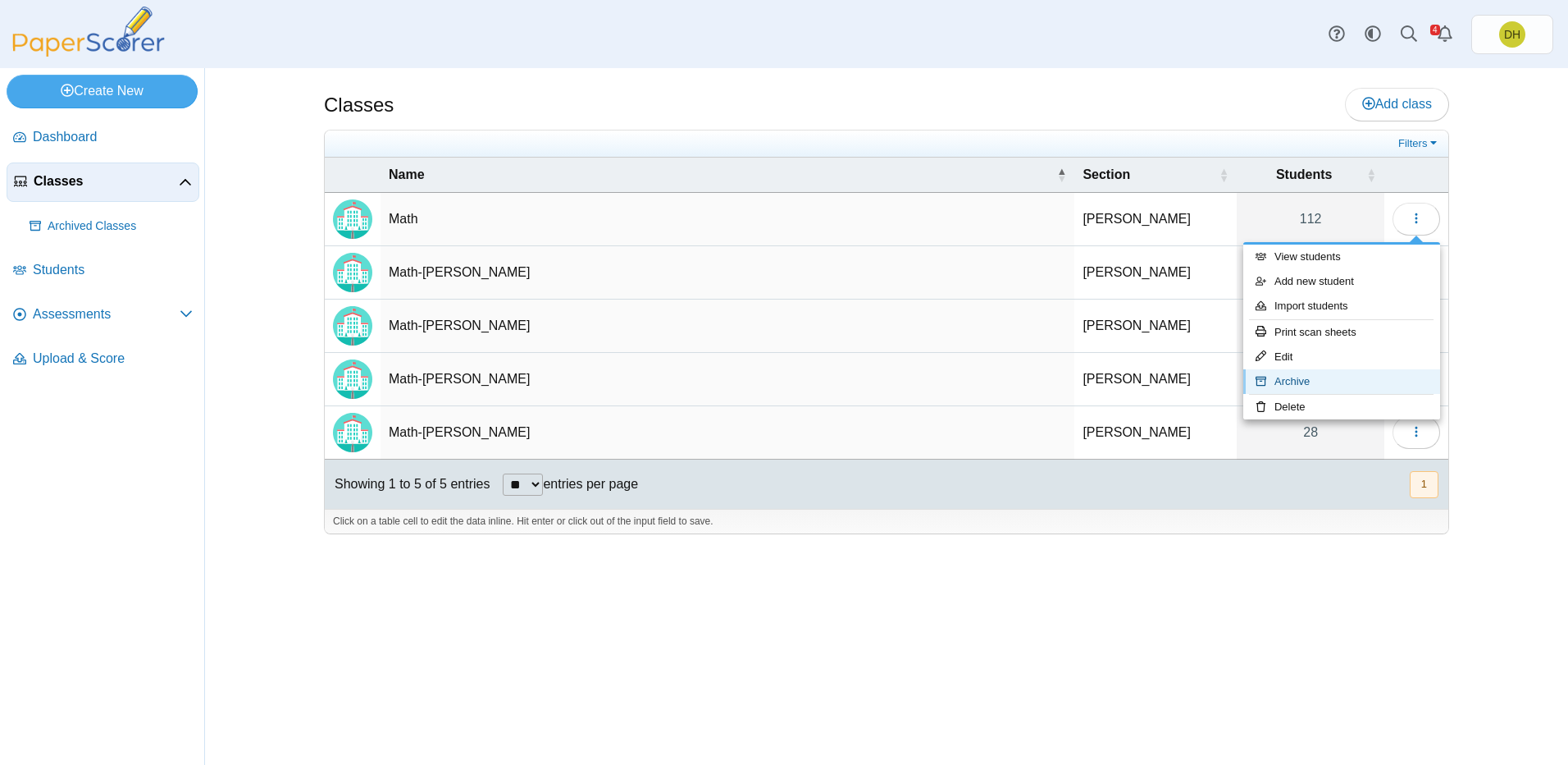
click at [1351, 385] on link "Archive" at bounding box center [1342, 382] width 197 height 25
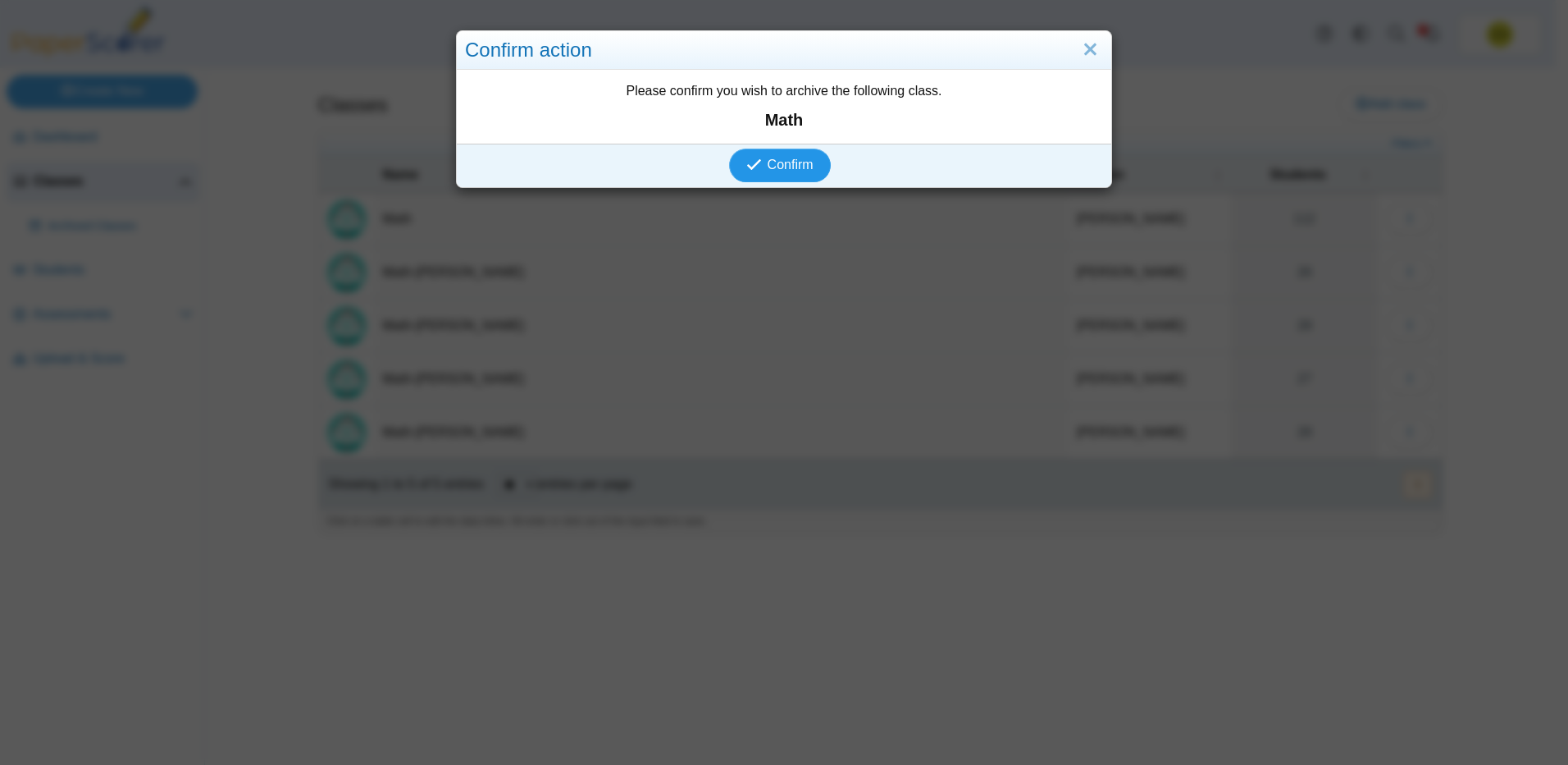
click at [777, 171] on span "Confirm" at bounding box center [790, 165] width 46 height 14
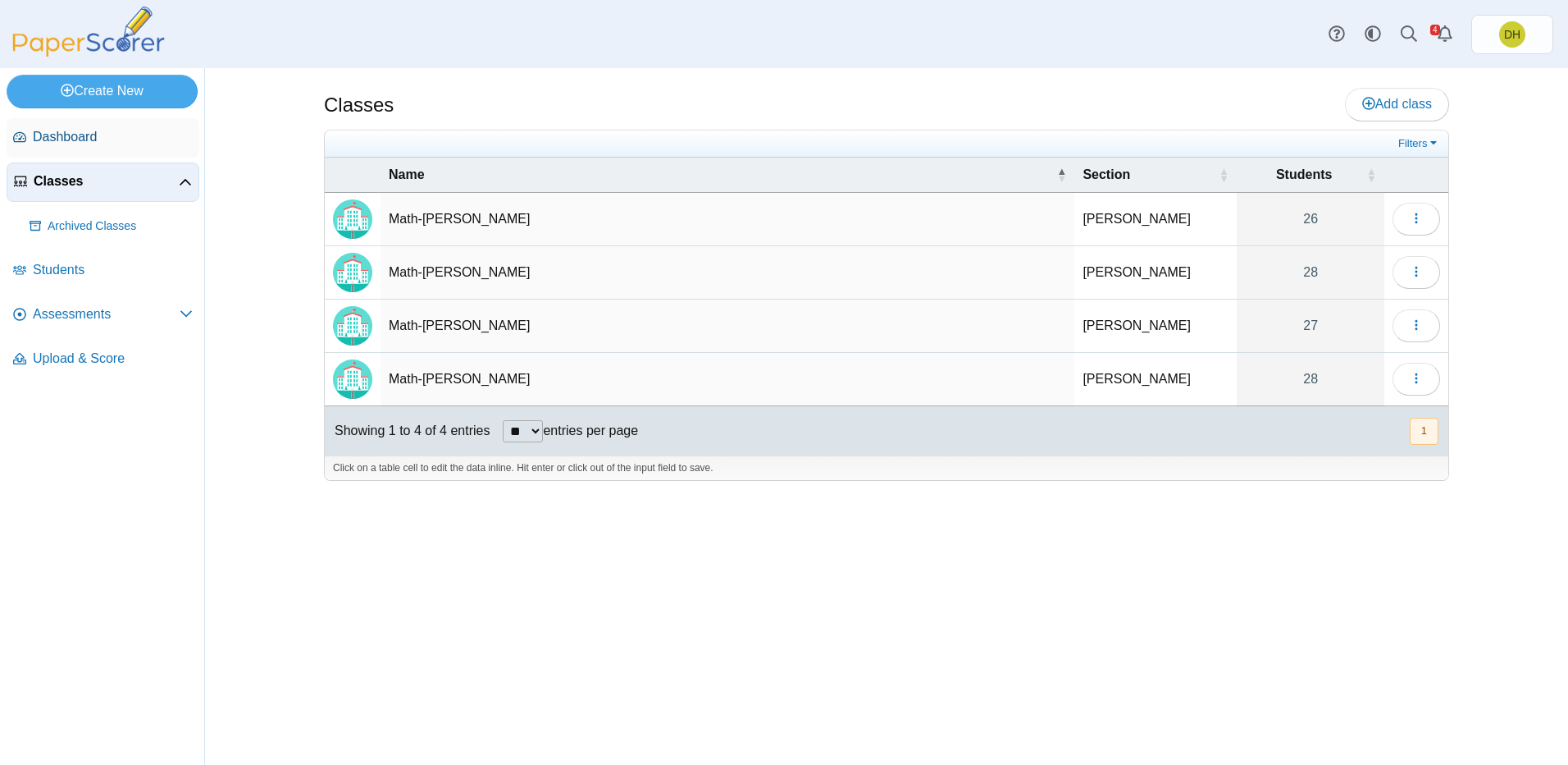
click at [90, 146] on span "Dashboard" at bounding box center [113, 137] width 160 height 18
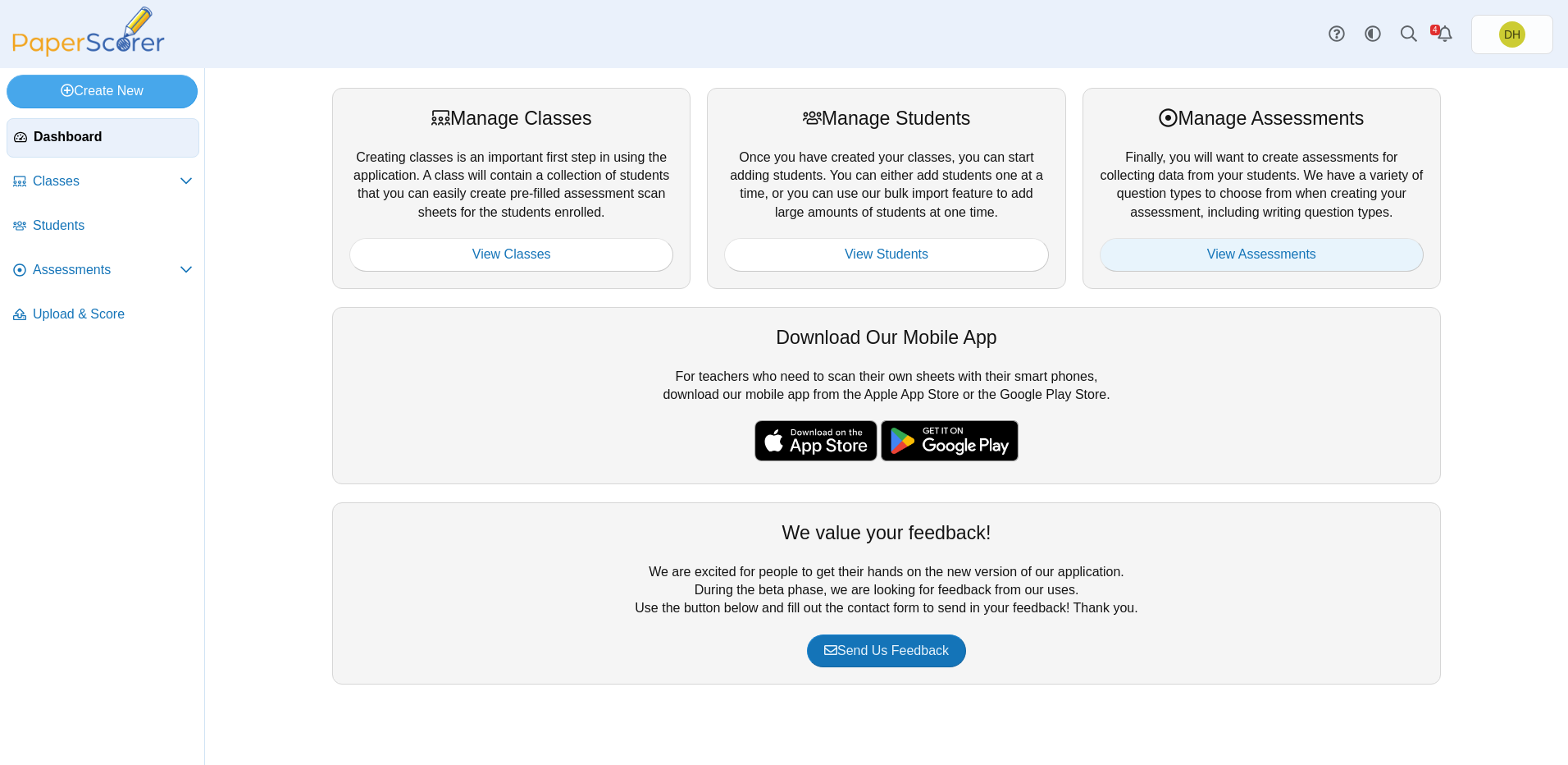
click at [1219, 255] on link "View Assessments" at bounding box center [1261, 254] width 324 height 33
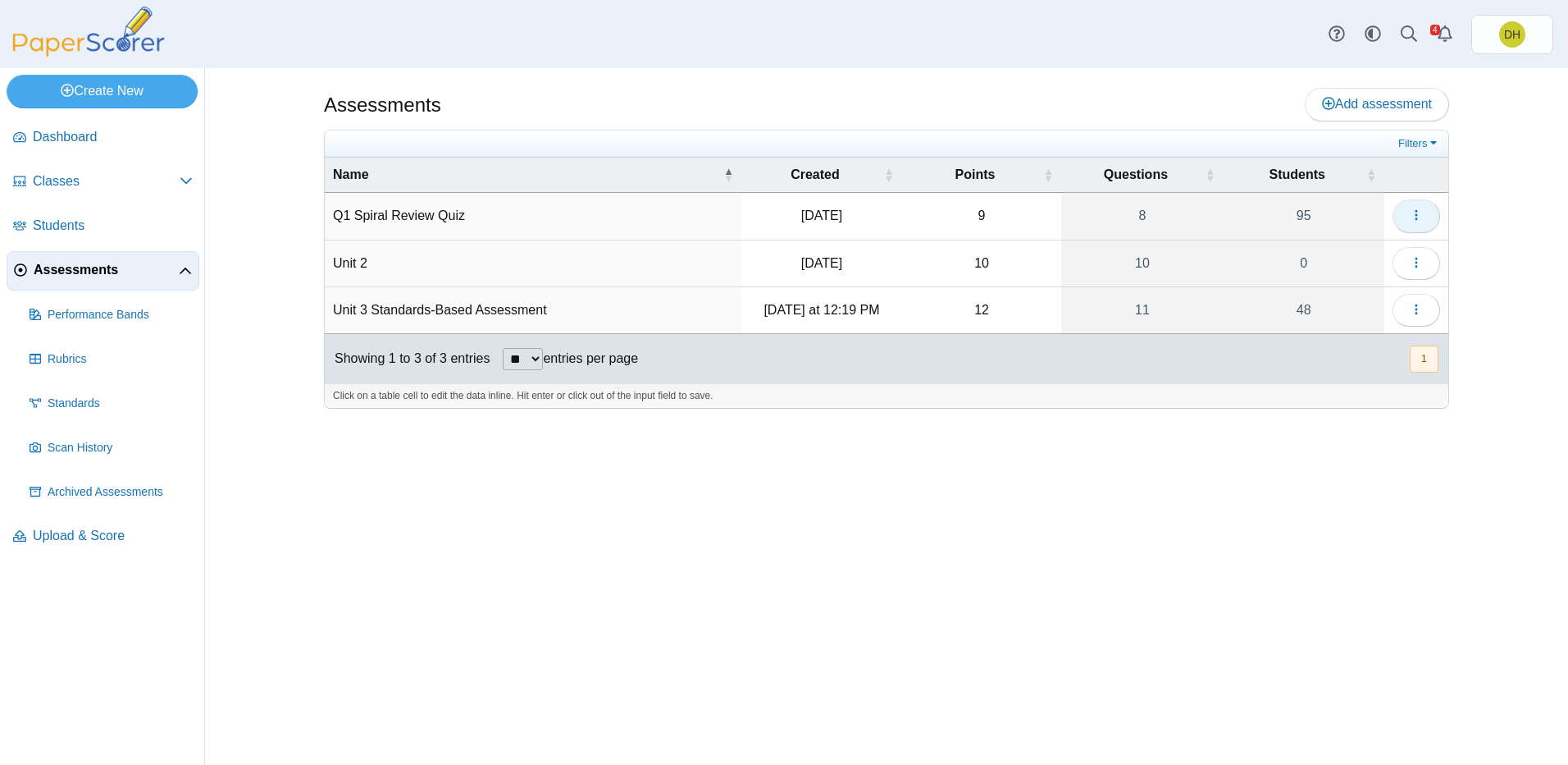
click at [1424, 220] on button "button" at bounding box center [1416, 215] width 47 height 33
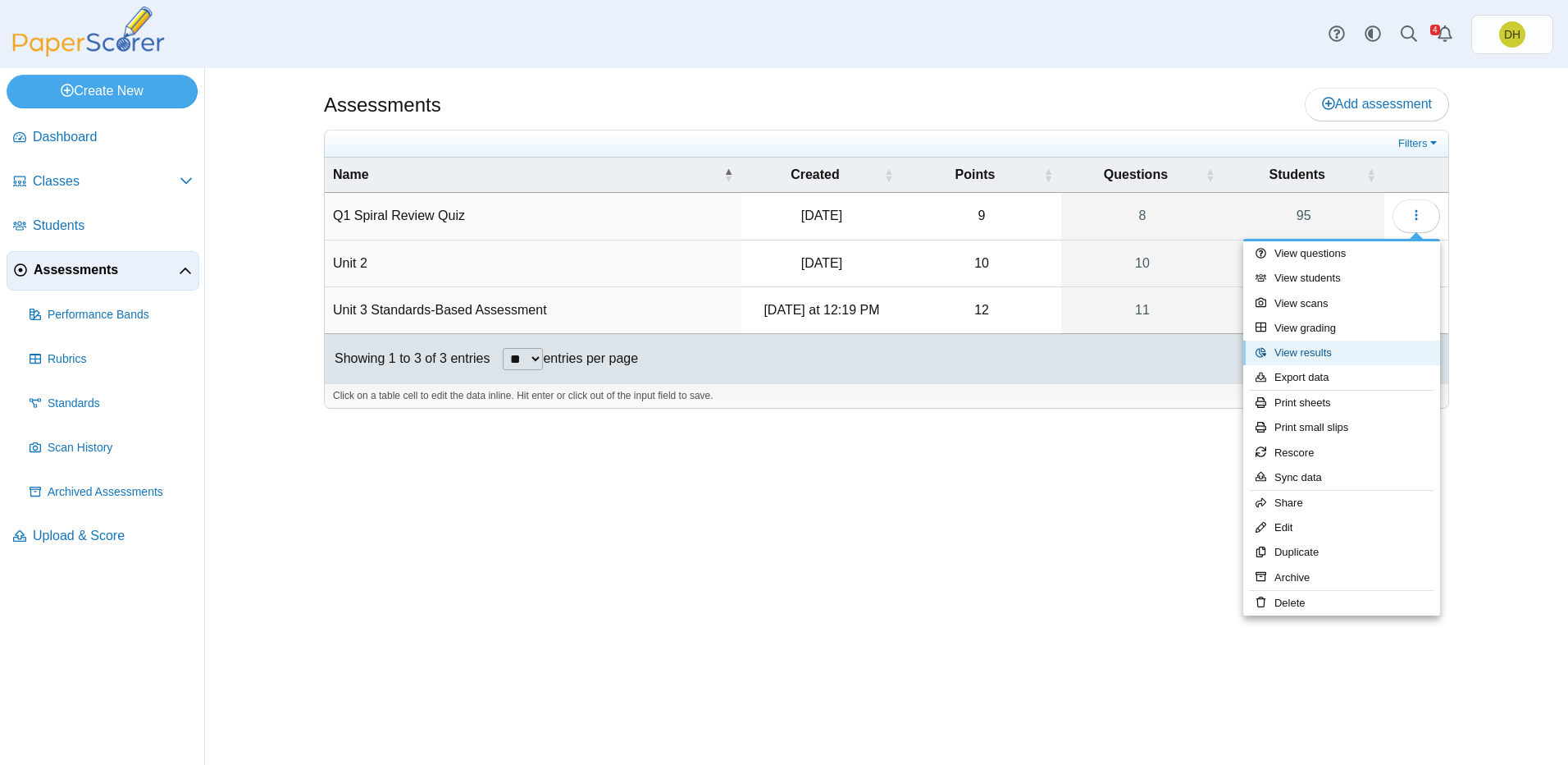
click at [1348, 360] on link "View results" at bounding box center [1342, 352] width 197 height 25
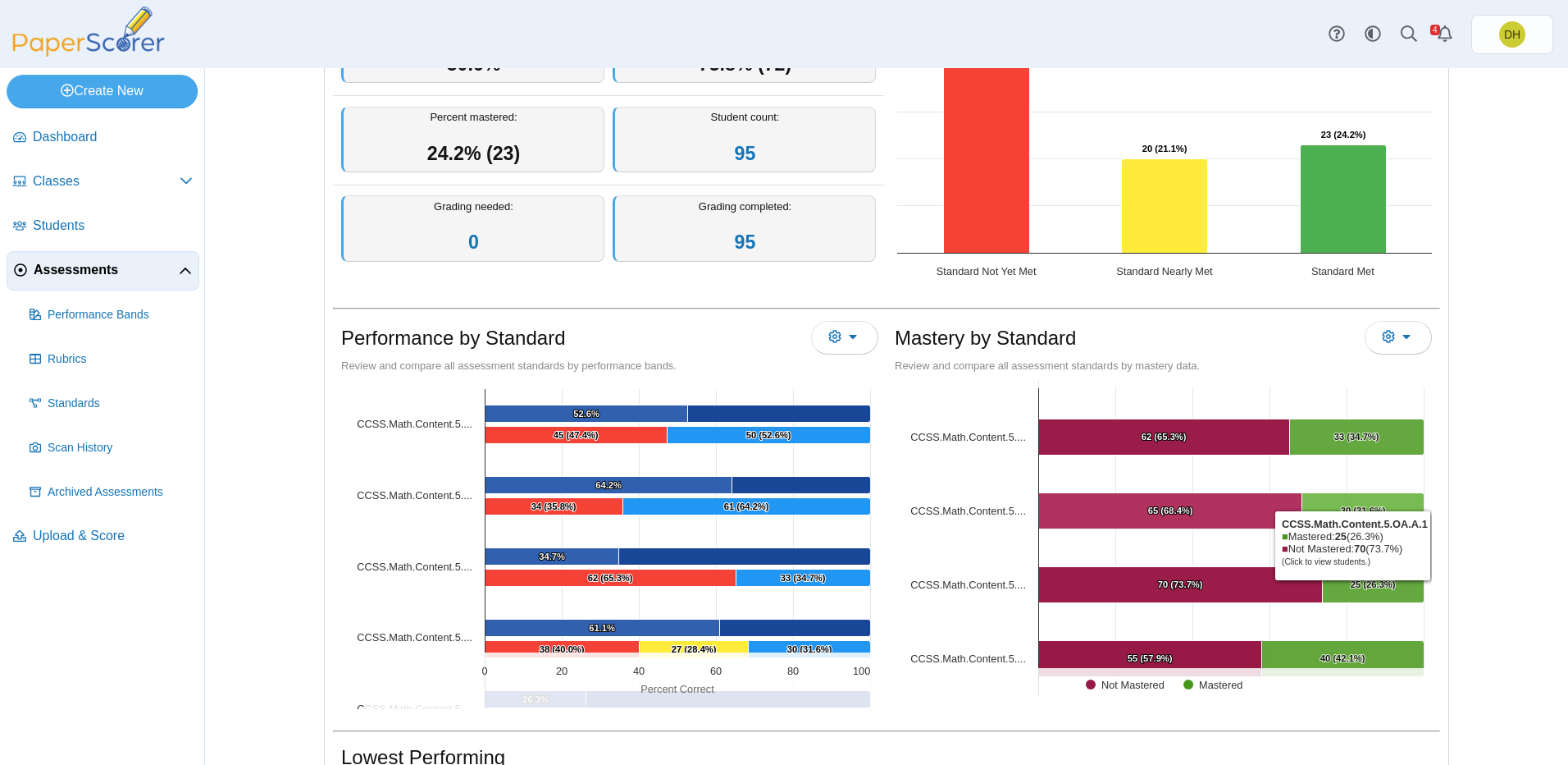
scroll to position [164, 0]
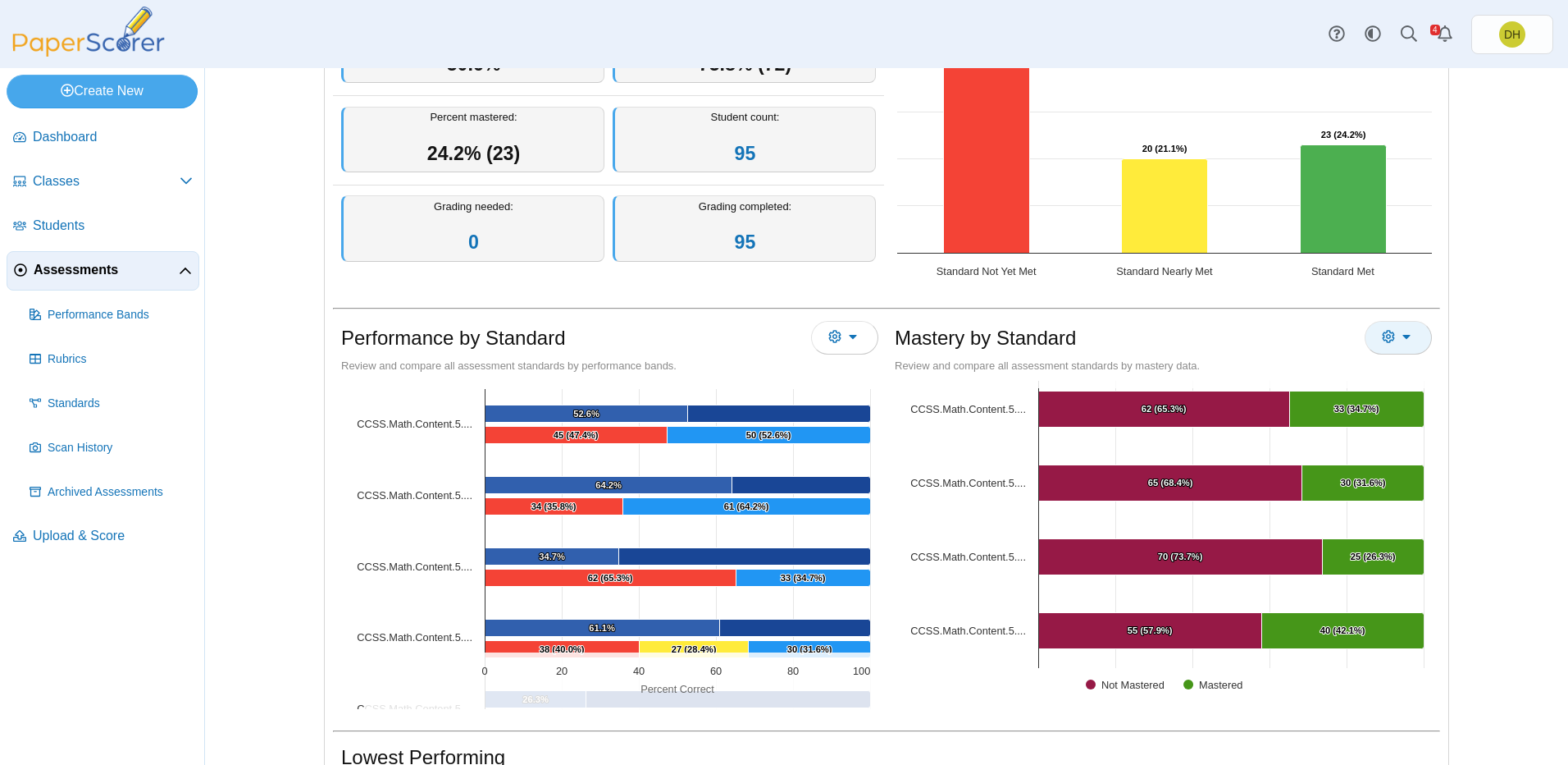
click at [1396, 347] on button "More options" at bounding box center [1398, 337] width 67 height 33
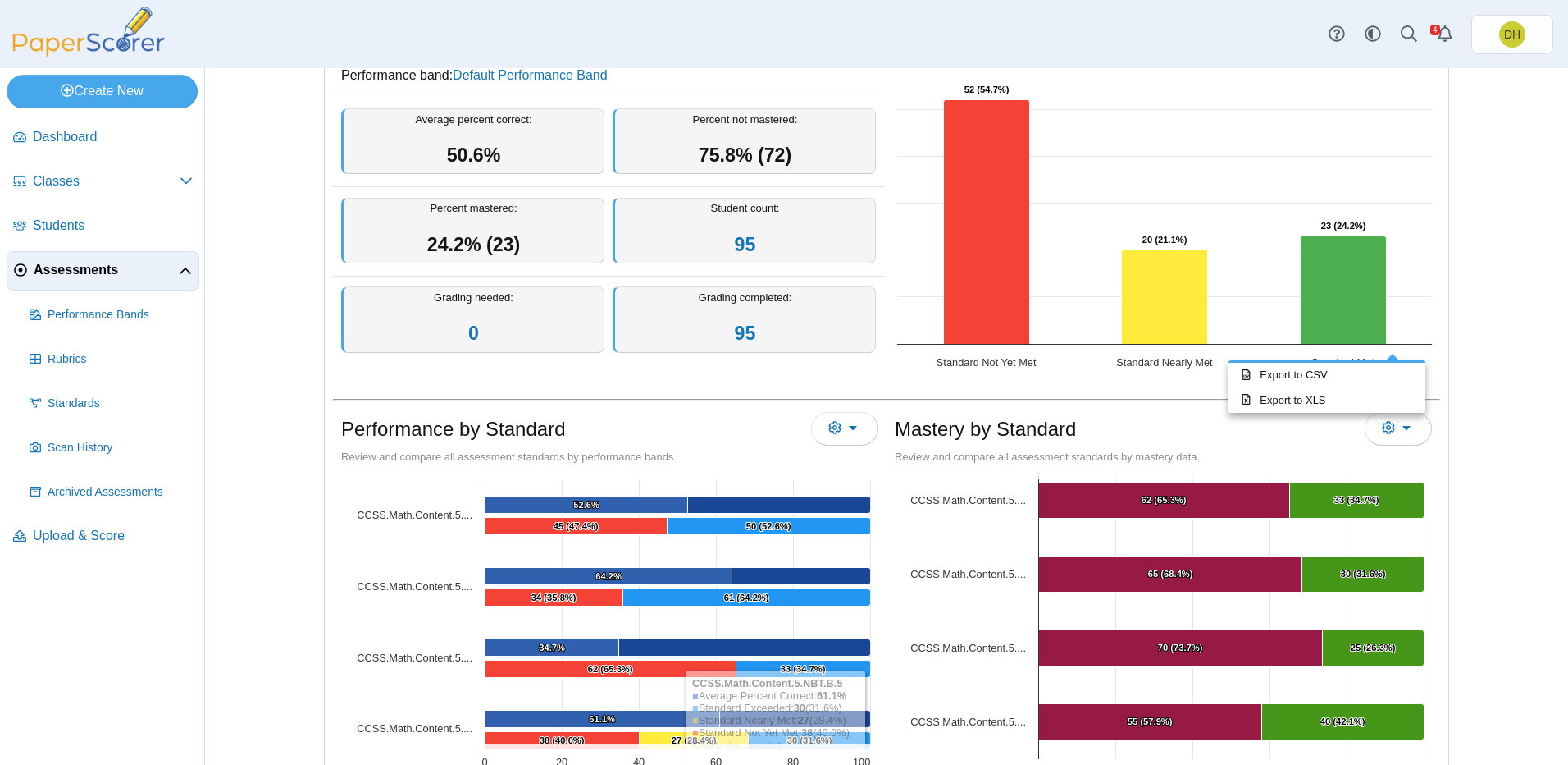
scroll to position [0, 0]
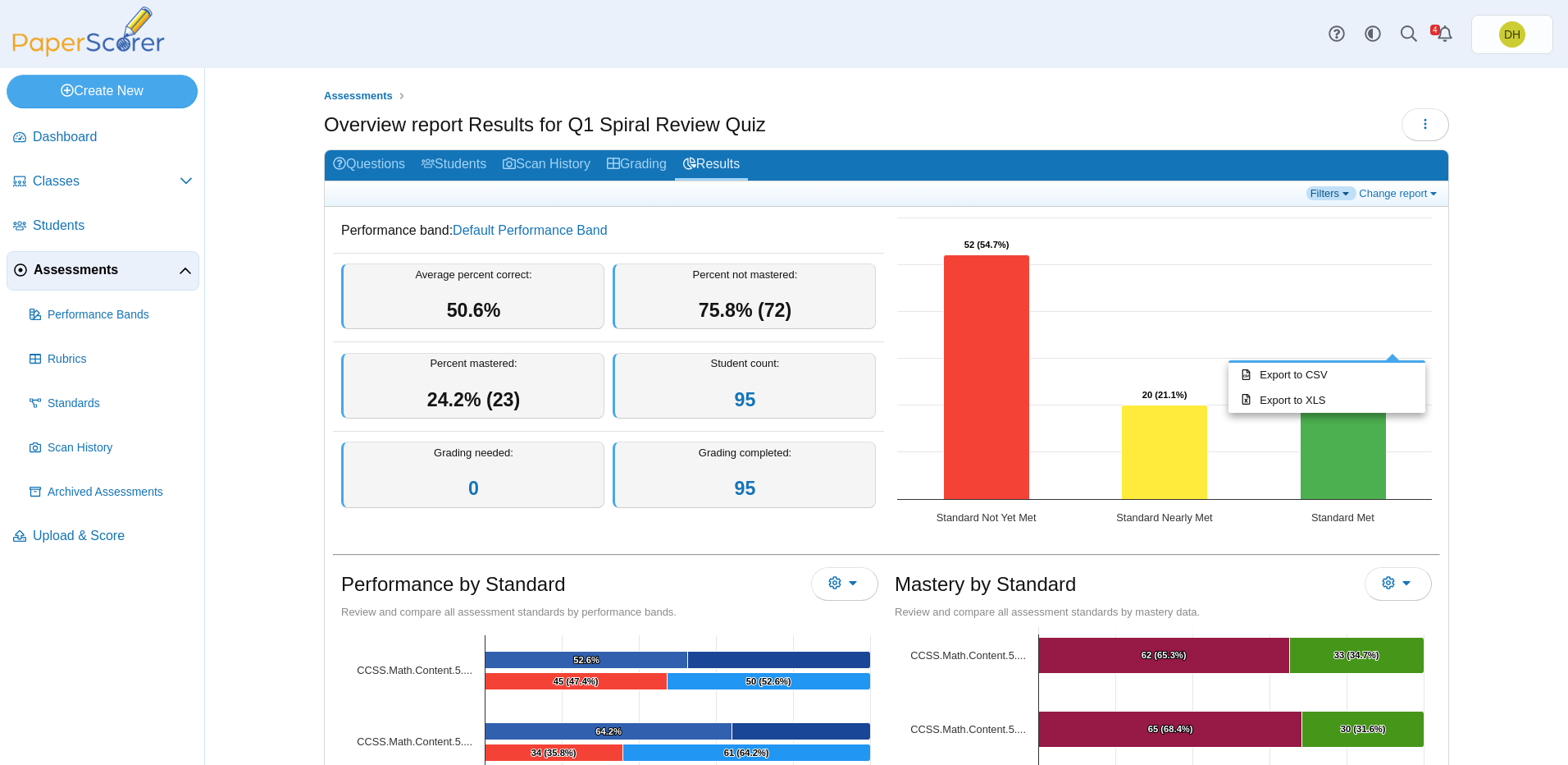
click at [1325, 198] on link "Filters" at bounding box center [1331, 193] width 50 height 14
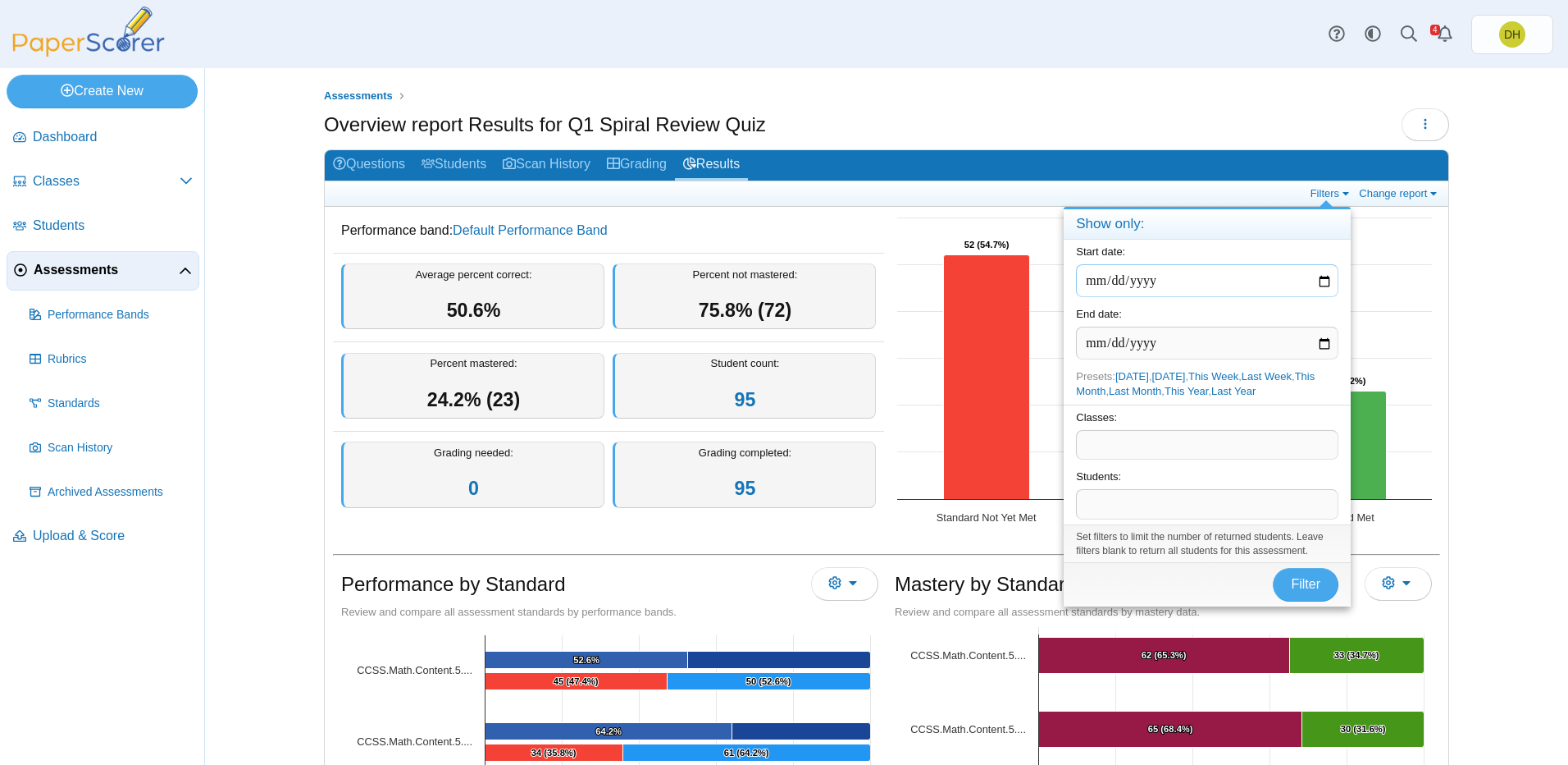
click at [1317, 283] on input "date" at bounding box center [1206, 281] width 263 height 33
type input "**********"
click at [1323, 345] on input "date" at bounding box center [1206, 343] width 263 height 33
type input "**********"
click at [1250, 432] on span at bounding box center [1206, 445] width 261 height 28
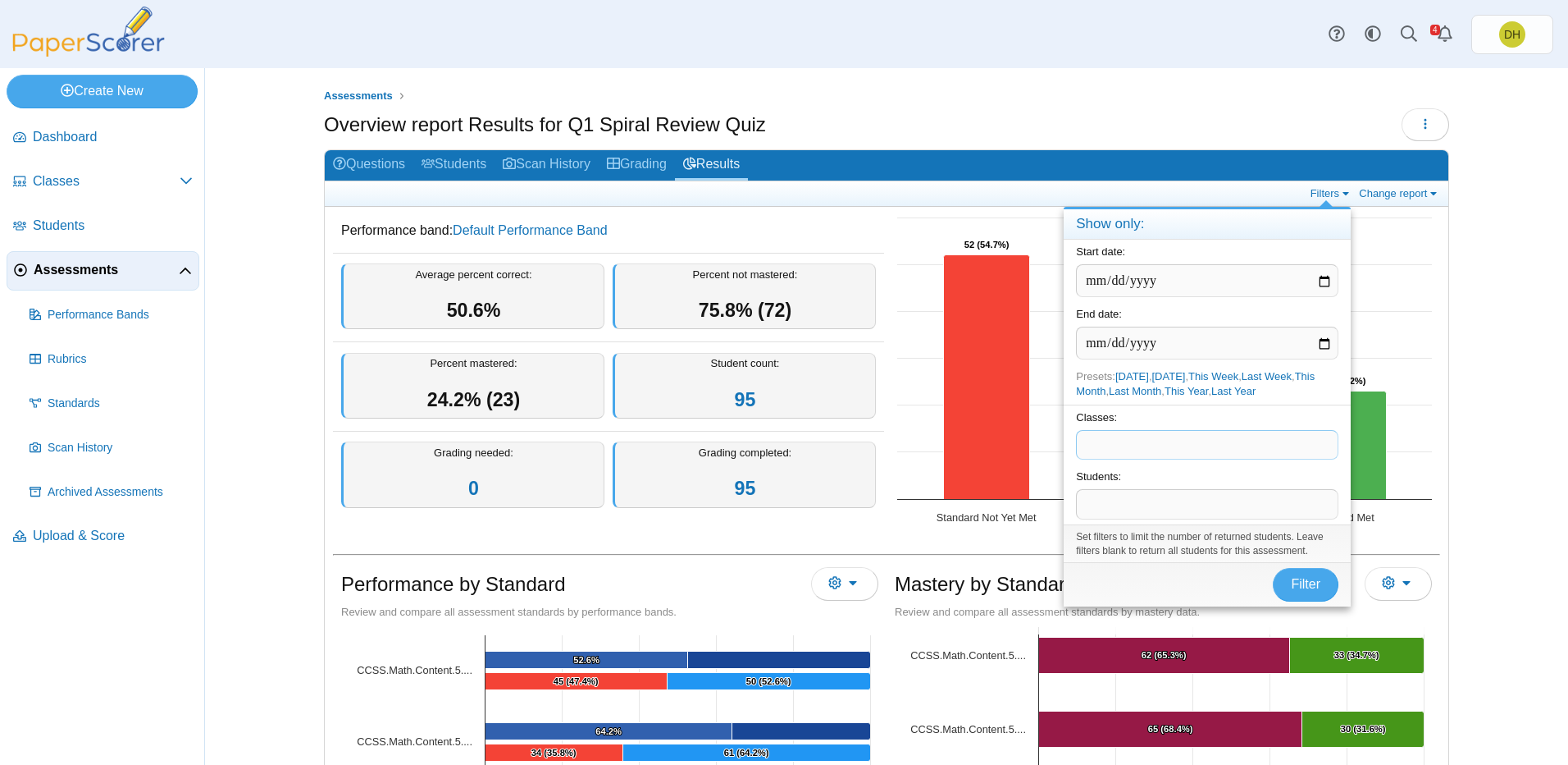
click at [1250, 432] on span at bounding box center [1206, 445] width 261 height 28
click at [1253, 445] on span at bounding box center [1206, 445] width 261 height 28
click at [1299, 600] on button "Filter" at bounding box center [1305, 584] width 65 height 33
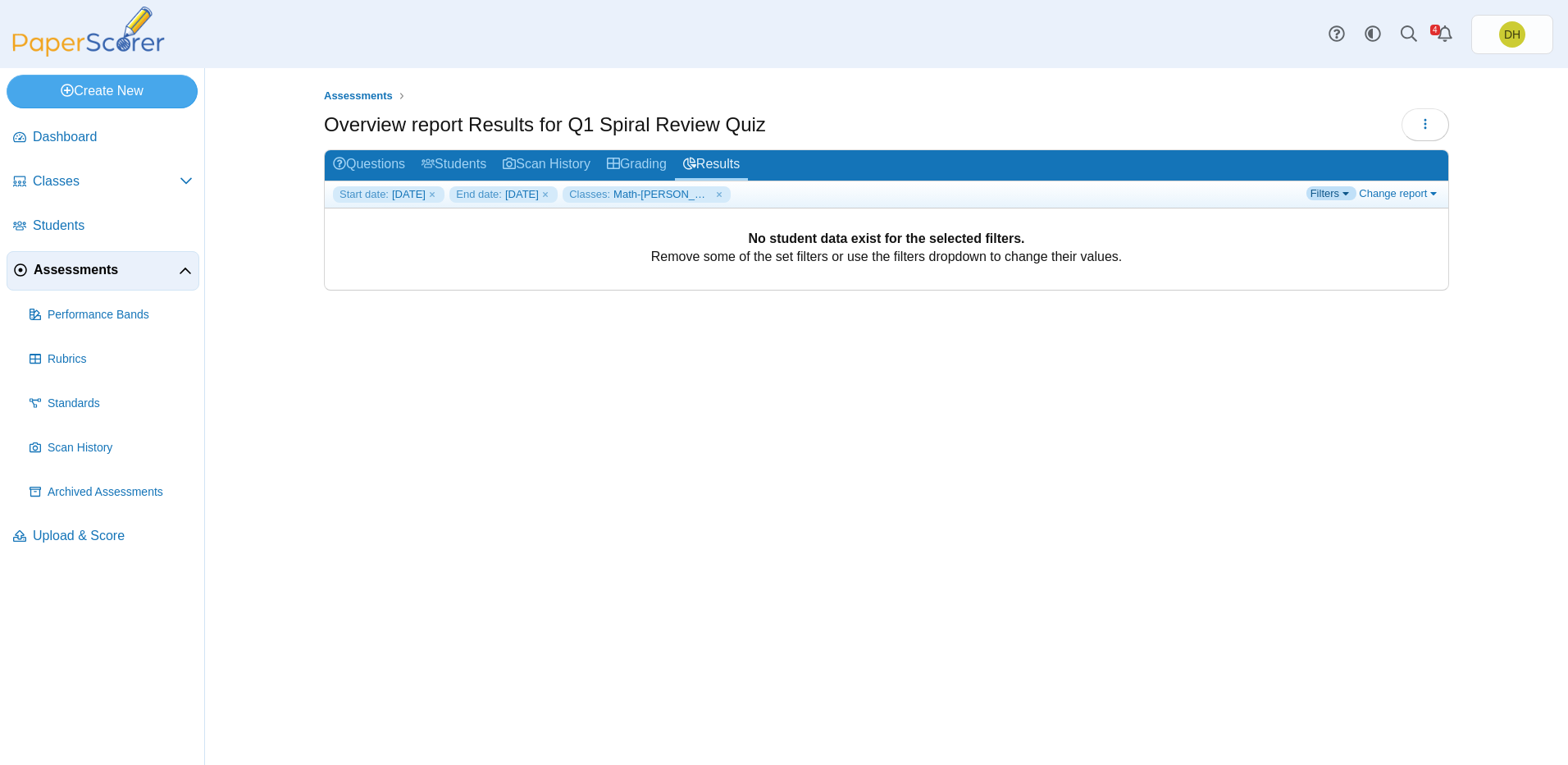
click at [1318, 193] on link "Filters" at bounding box center [1331, 193] width 50 height 14
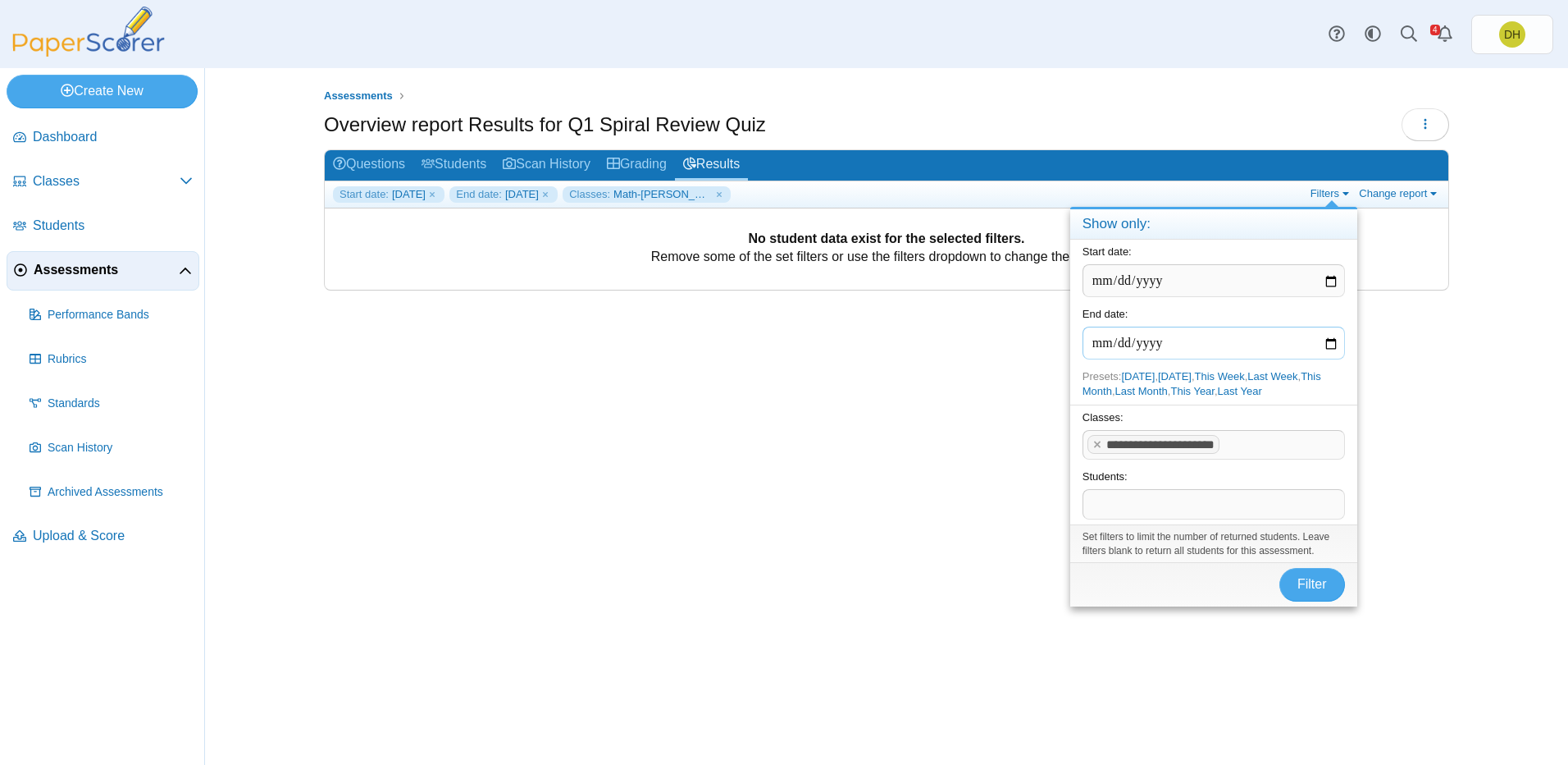
click at [1331, 341] on input "**********" at bounding box center [1213, 343] width 263 height 33
click at [1323, 282] on input "**********" at bounding box center [1213, 281] width 263 height 33
click at [1305, 581] on span "Filter" at bounding box center [1312, 583] width 29 height 14
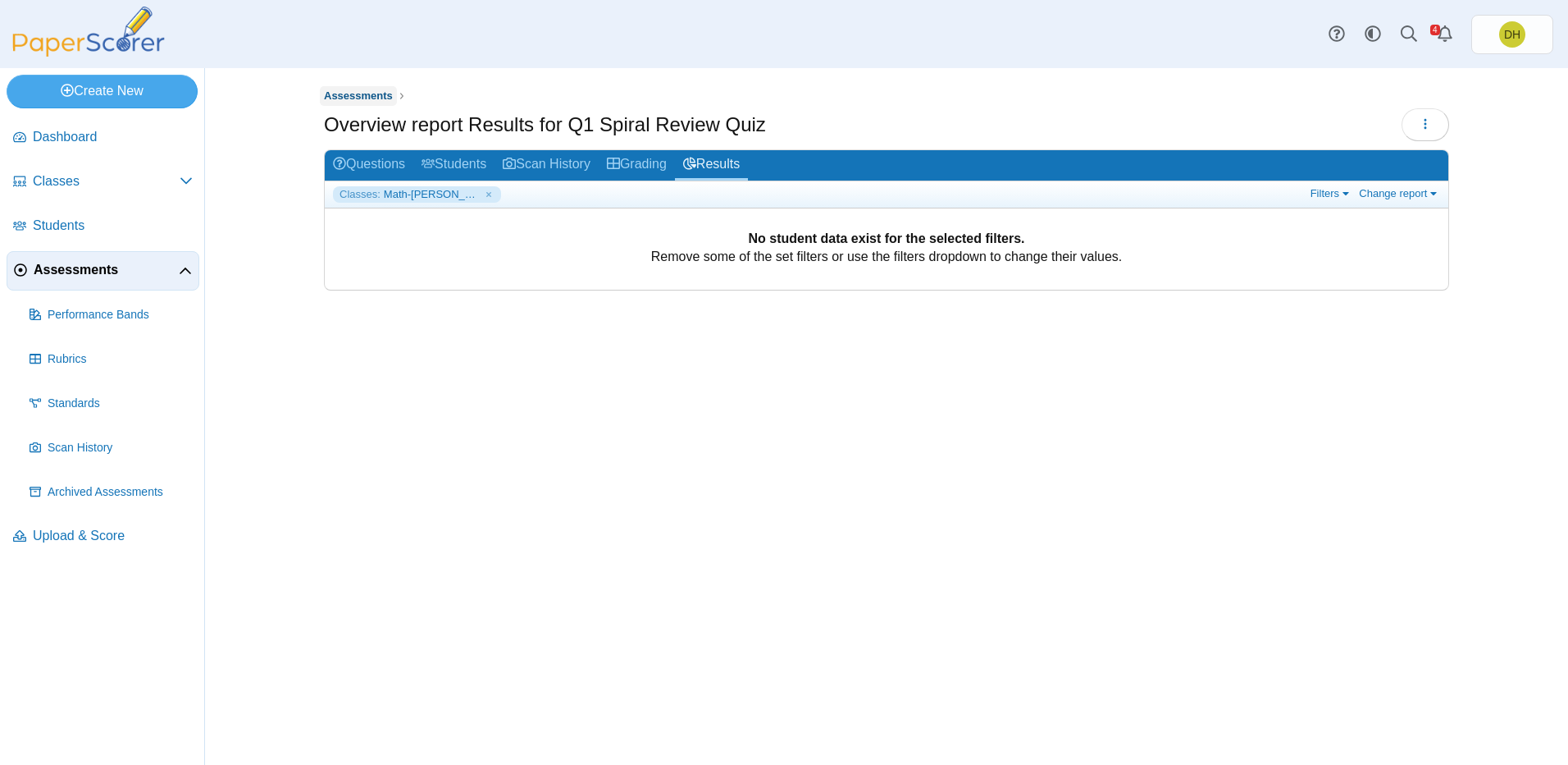
click at [331, 98] on span "Assessments" at bounding box center [358, 96] width 69 height 12
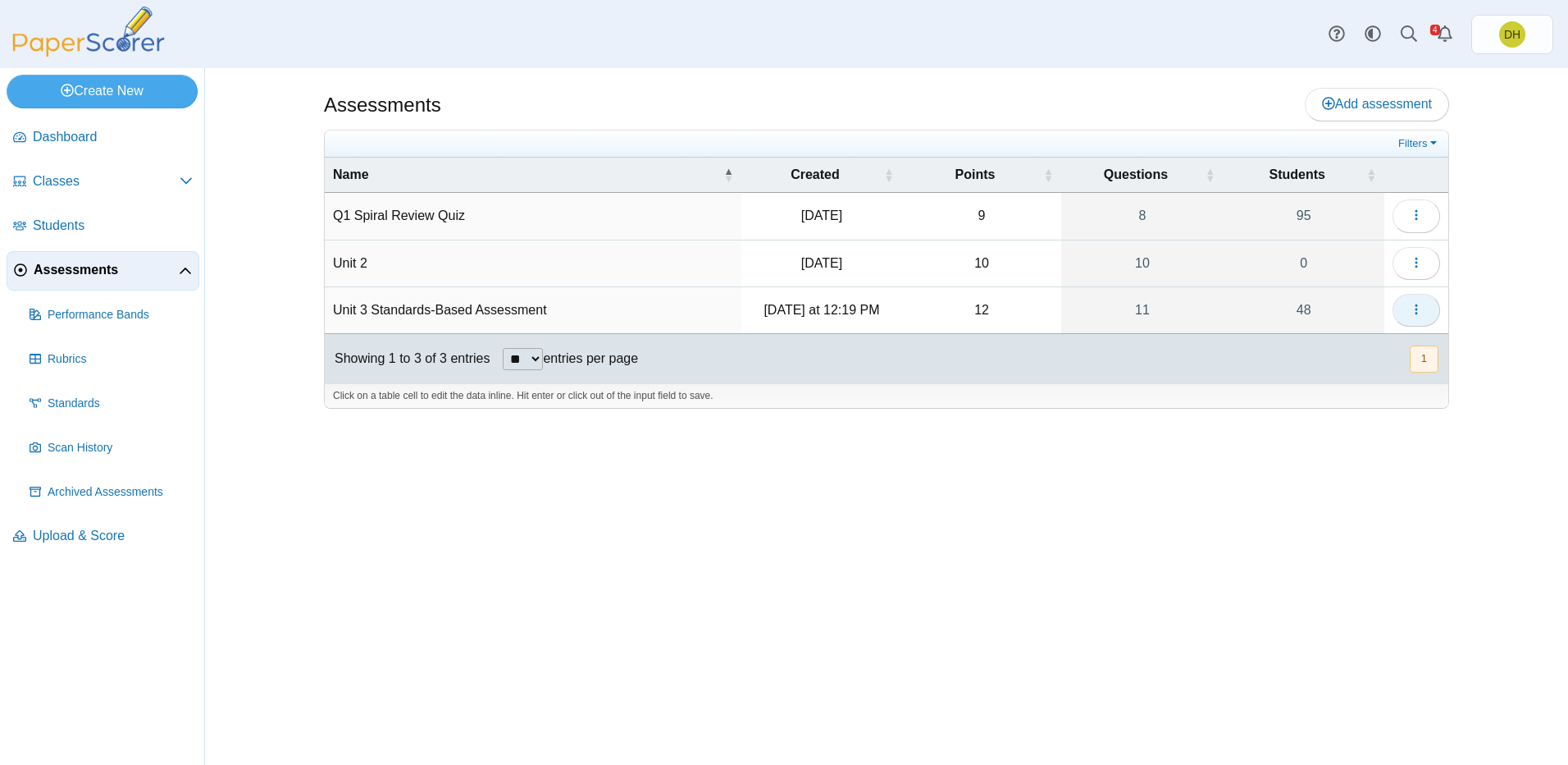
click at [1416, 320] on button "button" at bounding box center [1416, 310] width 47 height 33
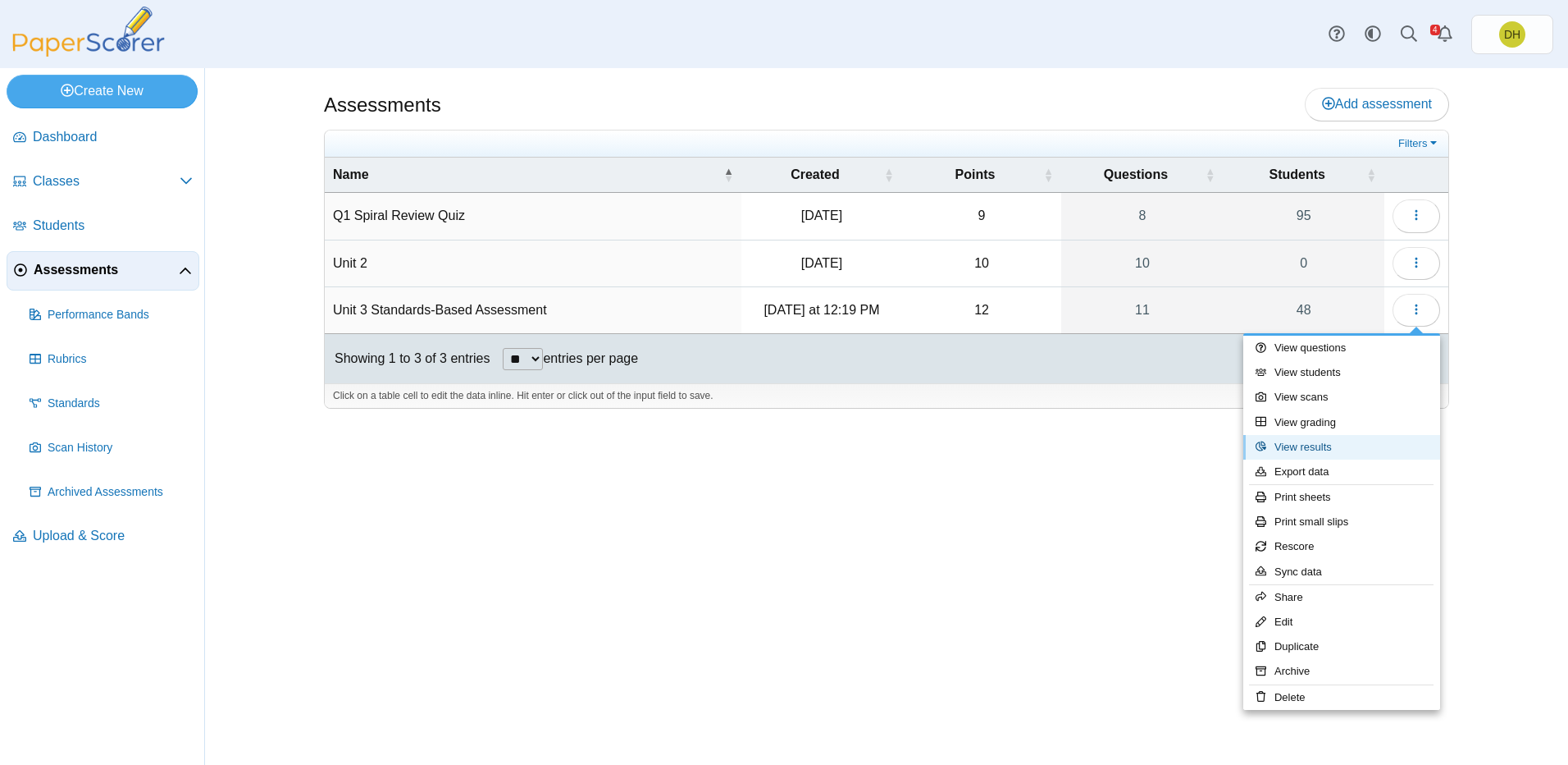
click at [1396, 440] on link "View results" at bounding box center [1342, 447] width 197 height 25
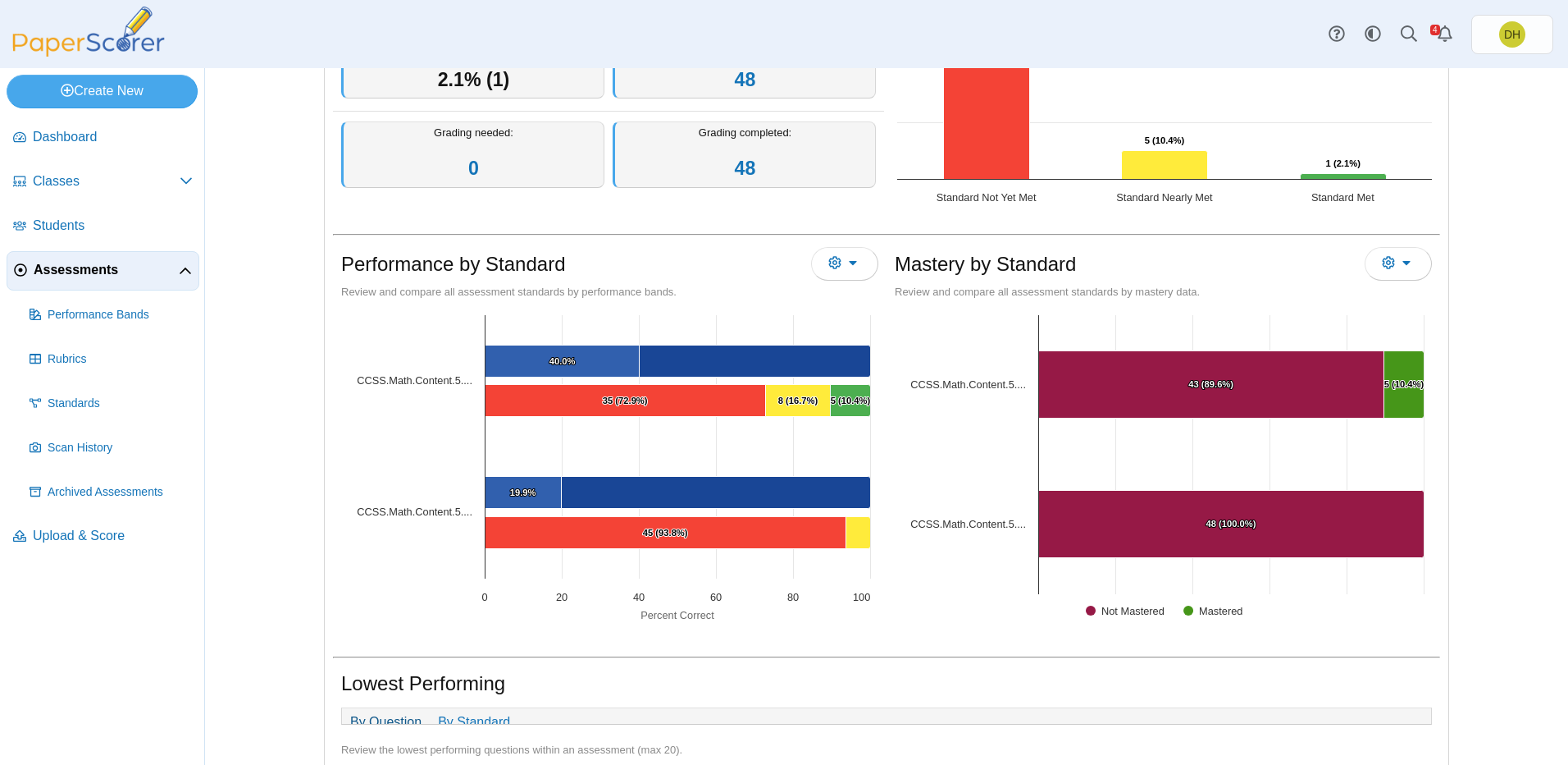
scroll to position [270, 0]
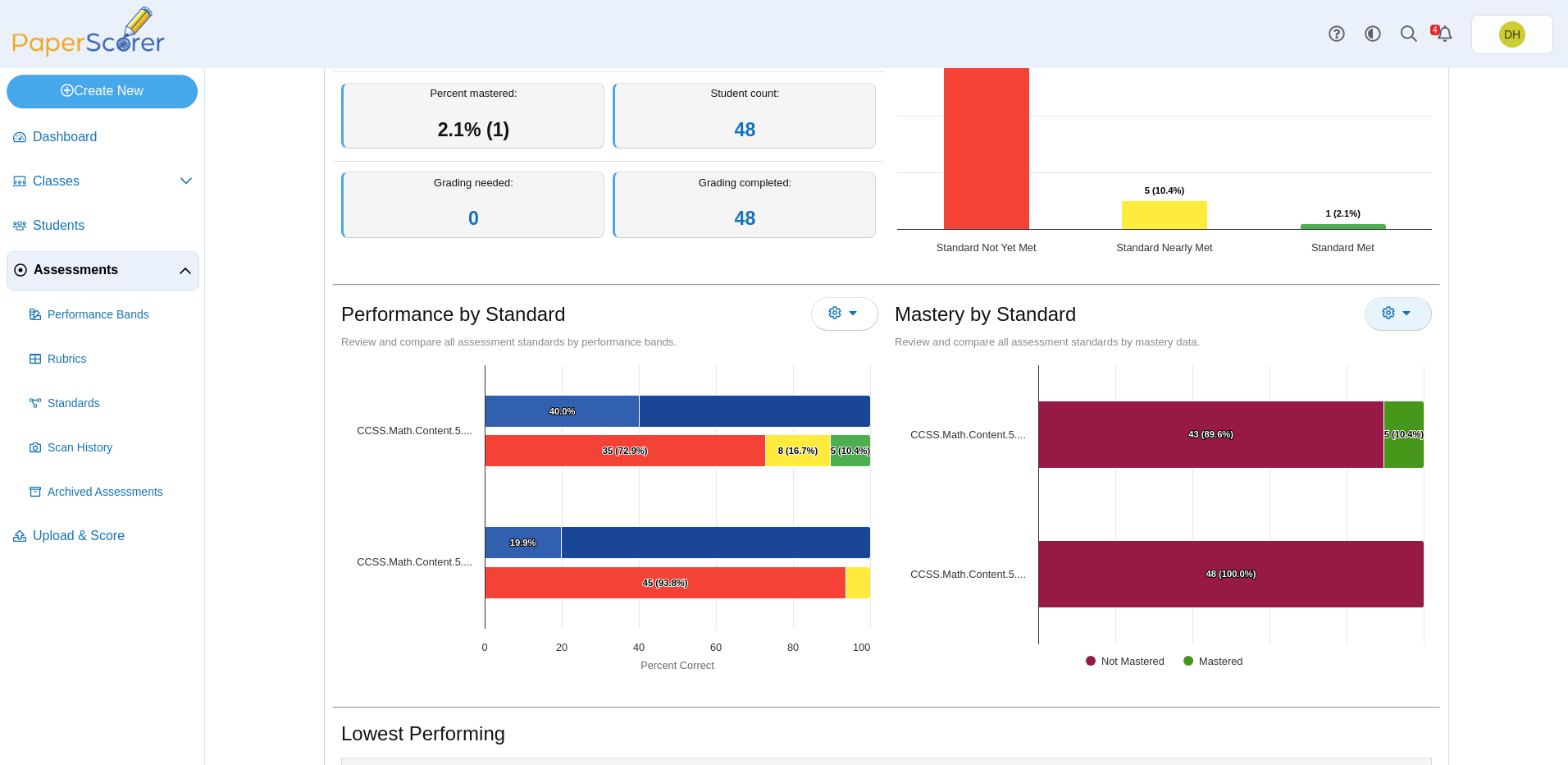
click at [1415, 319] on button "More options" at bounding box center [1398, 314] width 67 height 33
click at [848, 324] on button "More options" at bounding box center [845, 314] width 67 height 33
click at [653, 312] on div "Performance by Standard" at bounding box center [610, 315] width 537 height 37
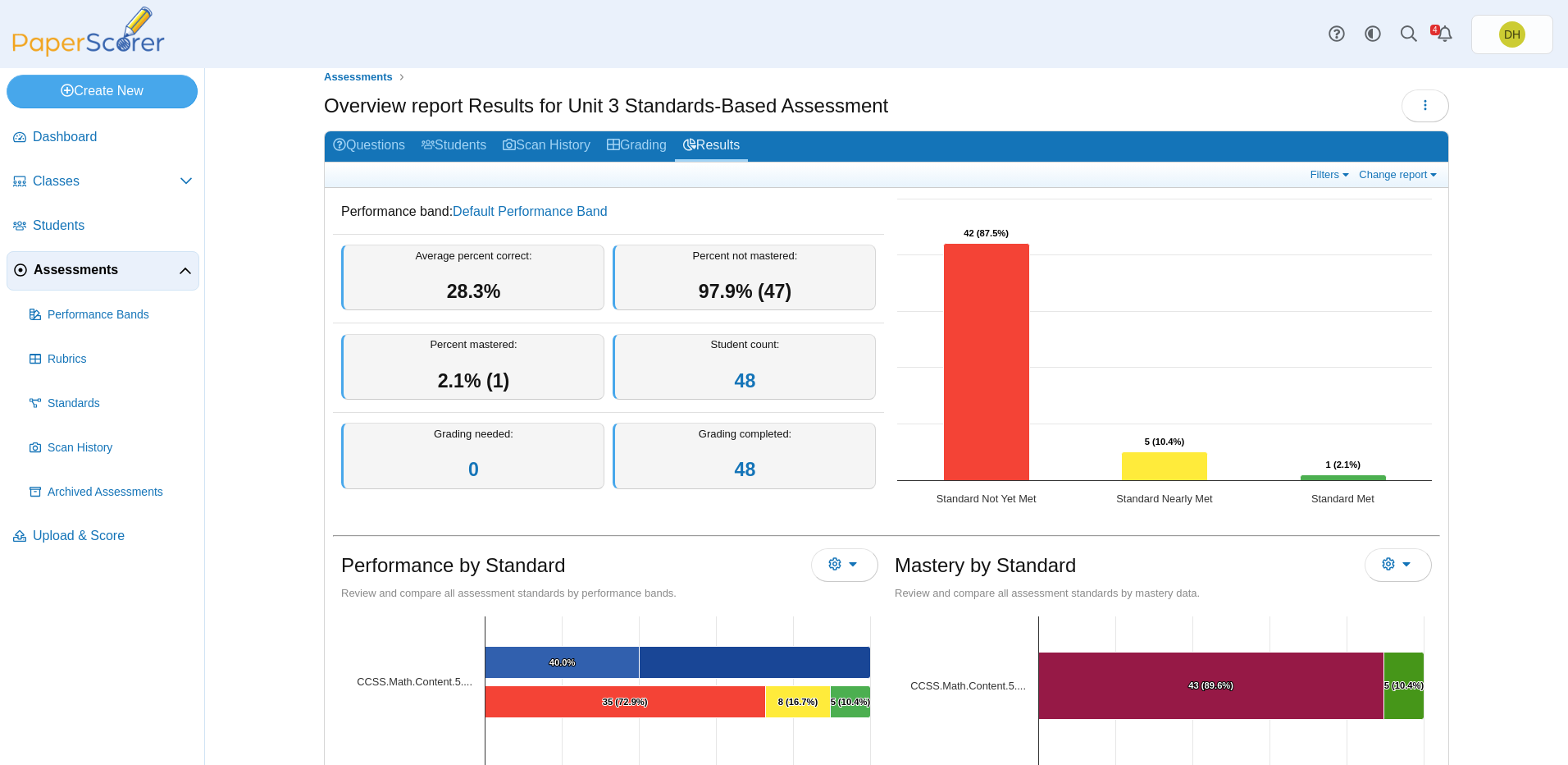
scroll to position [0, 0]
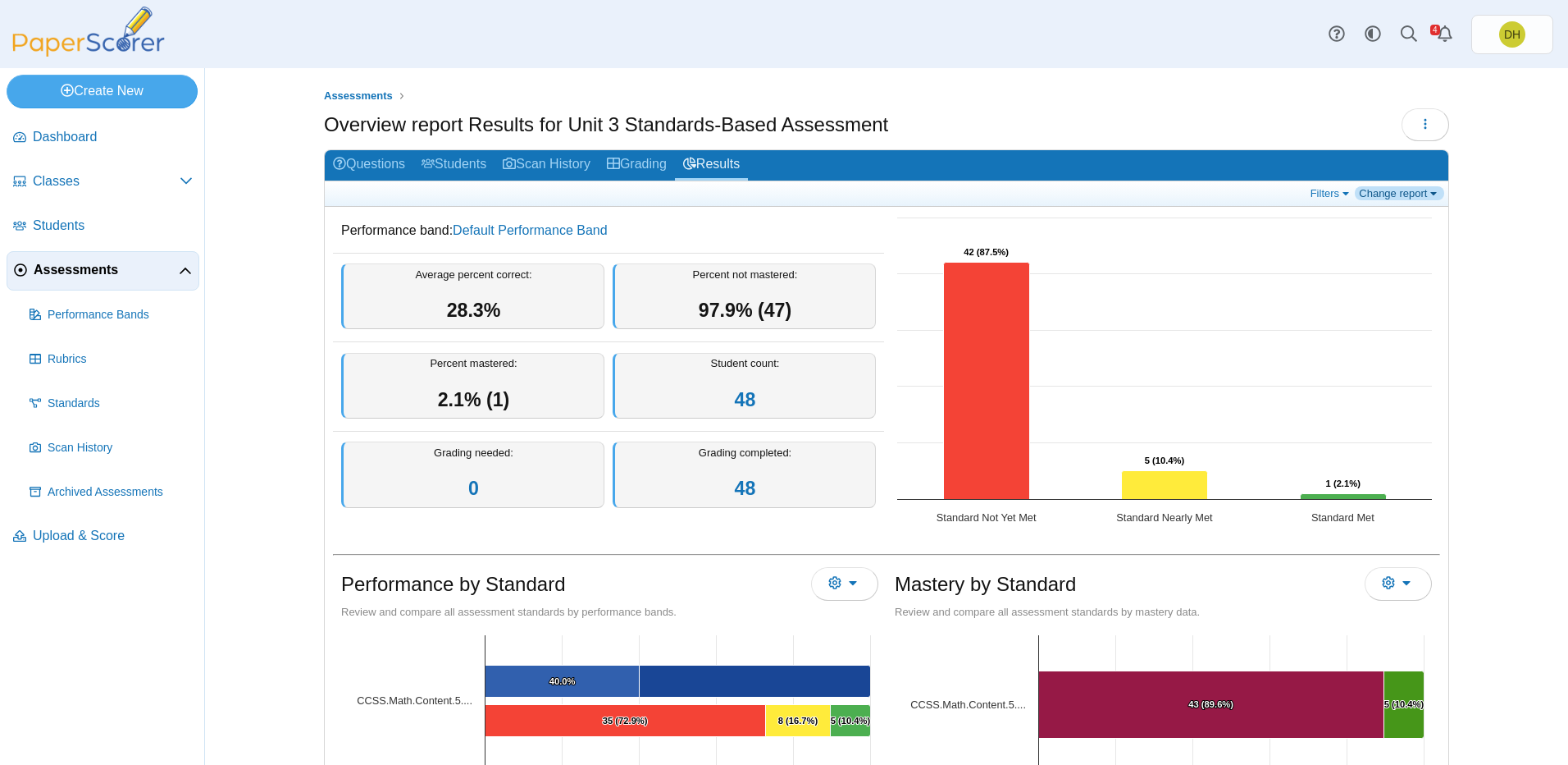
click at [1377, 196] on link "Change report" at bounding box center [1399, 193] width 90 height 14
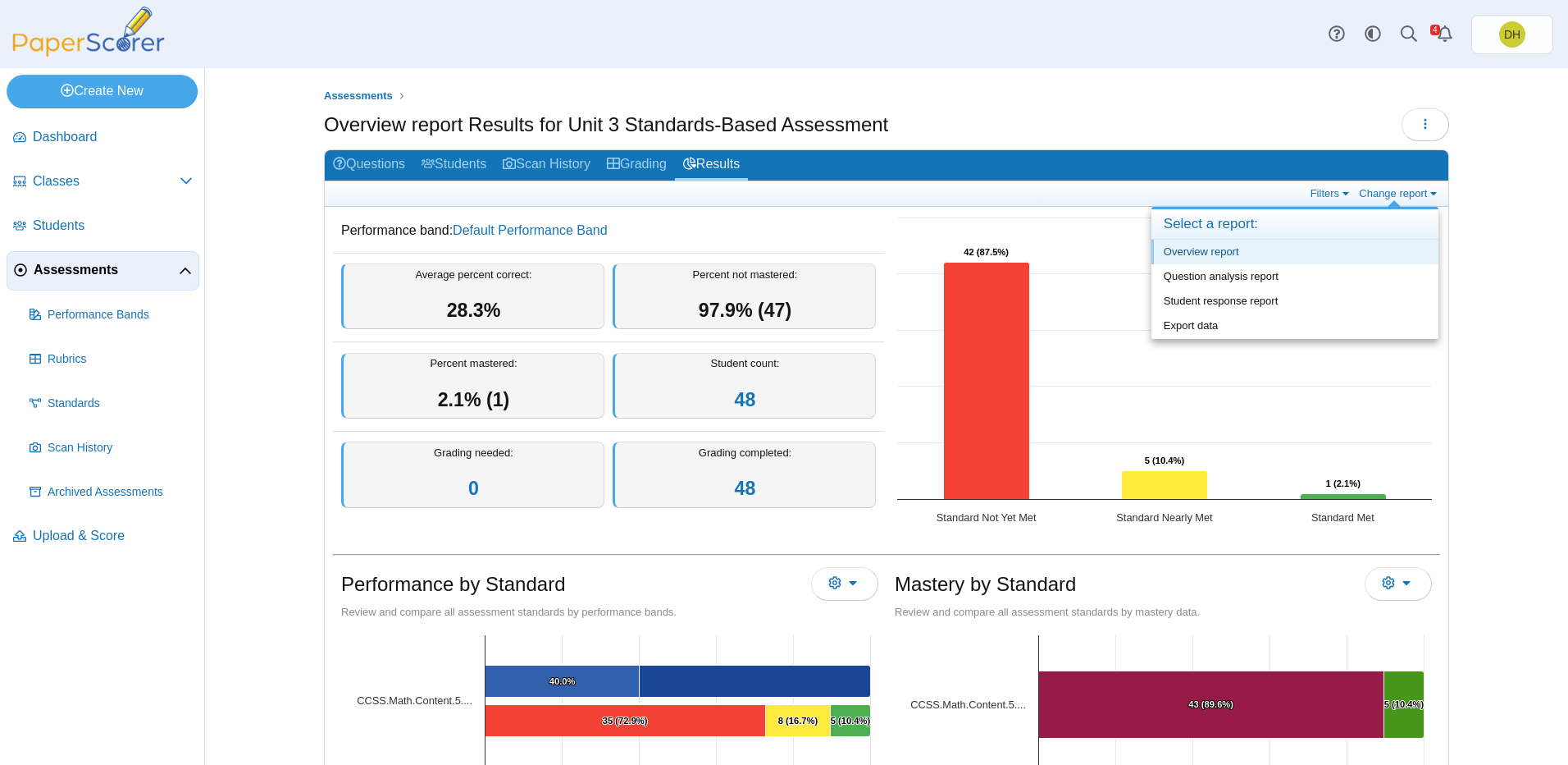
click at [1358, 246] on link "Overview report" at bounding box center [1294, 252] width 287 height 25
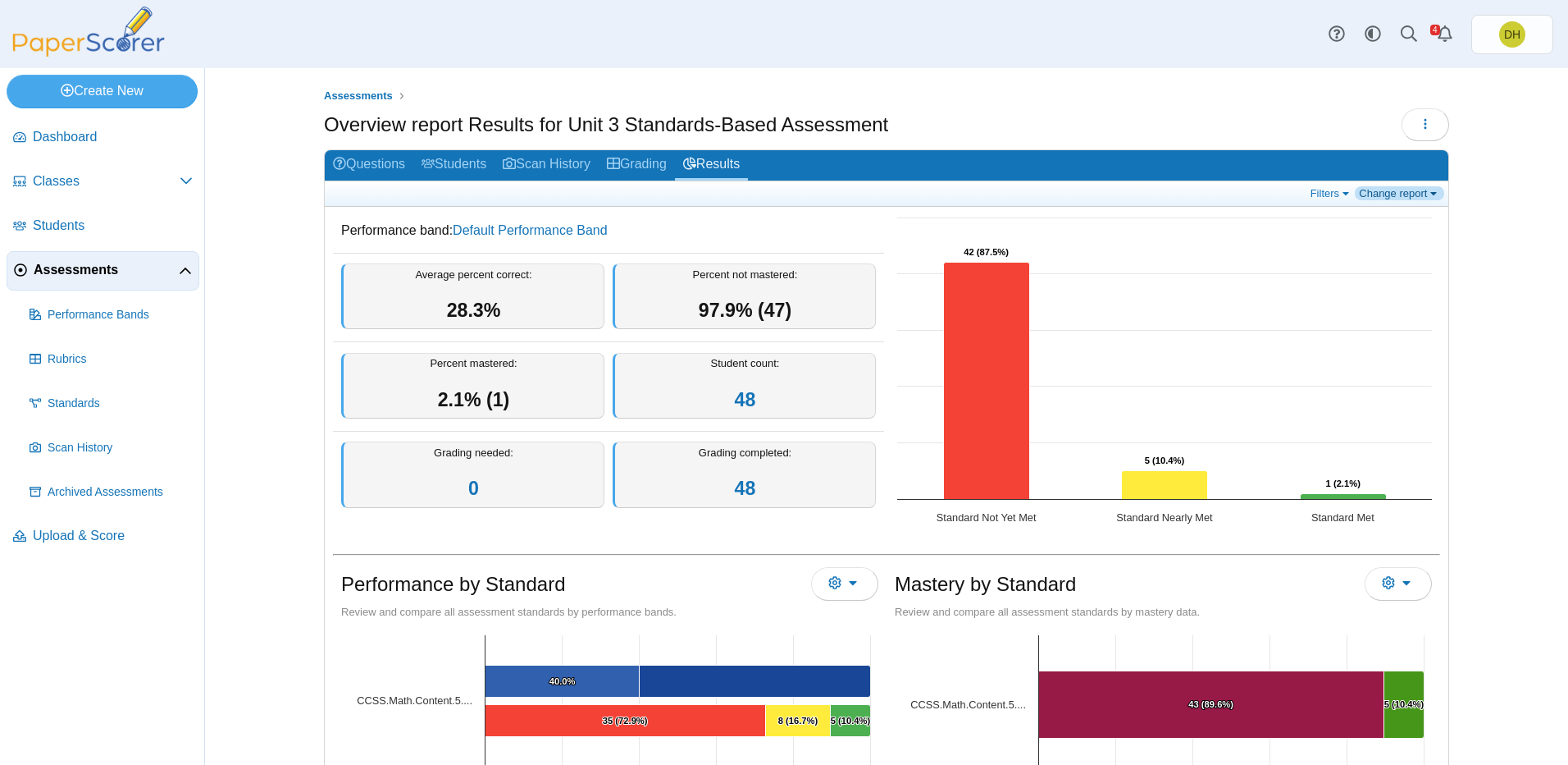
click at [1396, 192] on link "Change report" at bounding box center [1399, 193] width 90 height 14
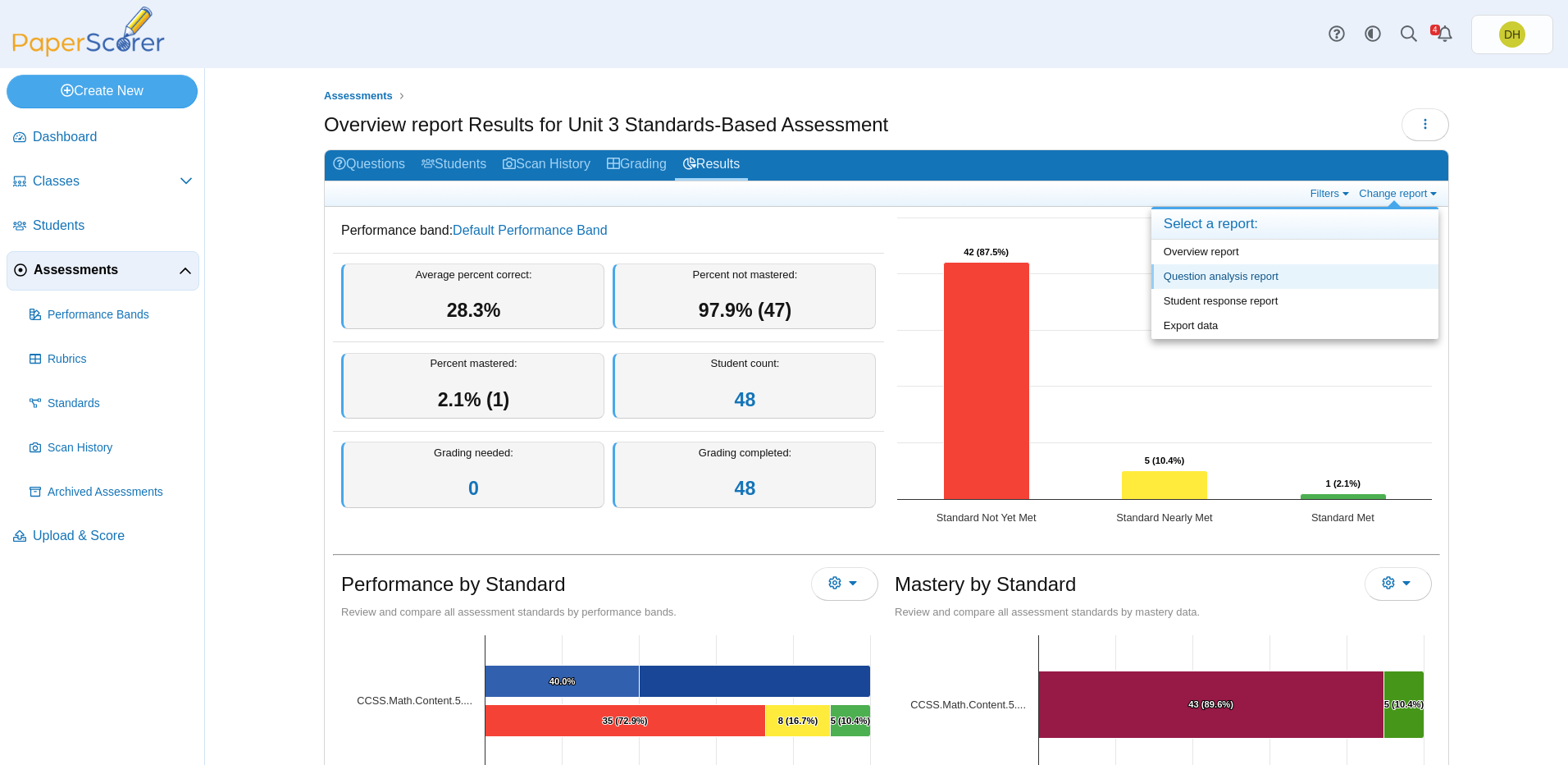
click at [1384, 275] on link "Question analysis report" at bounding box center [1294, 277] width 287 height 25
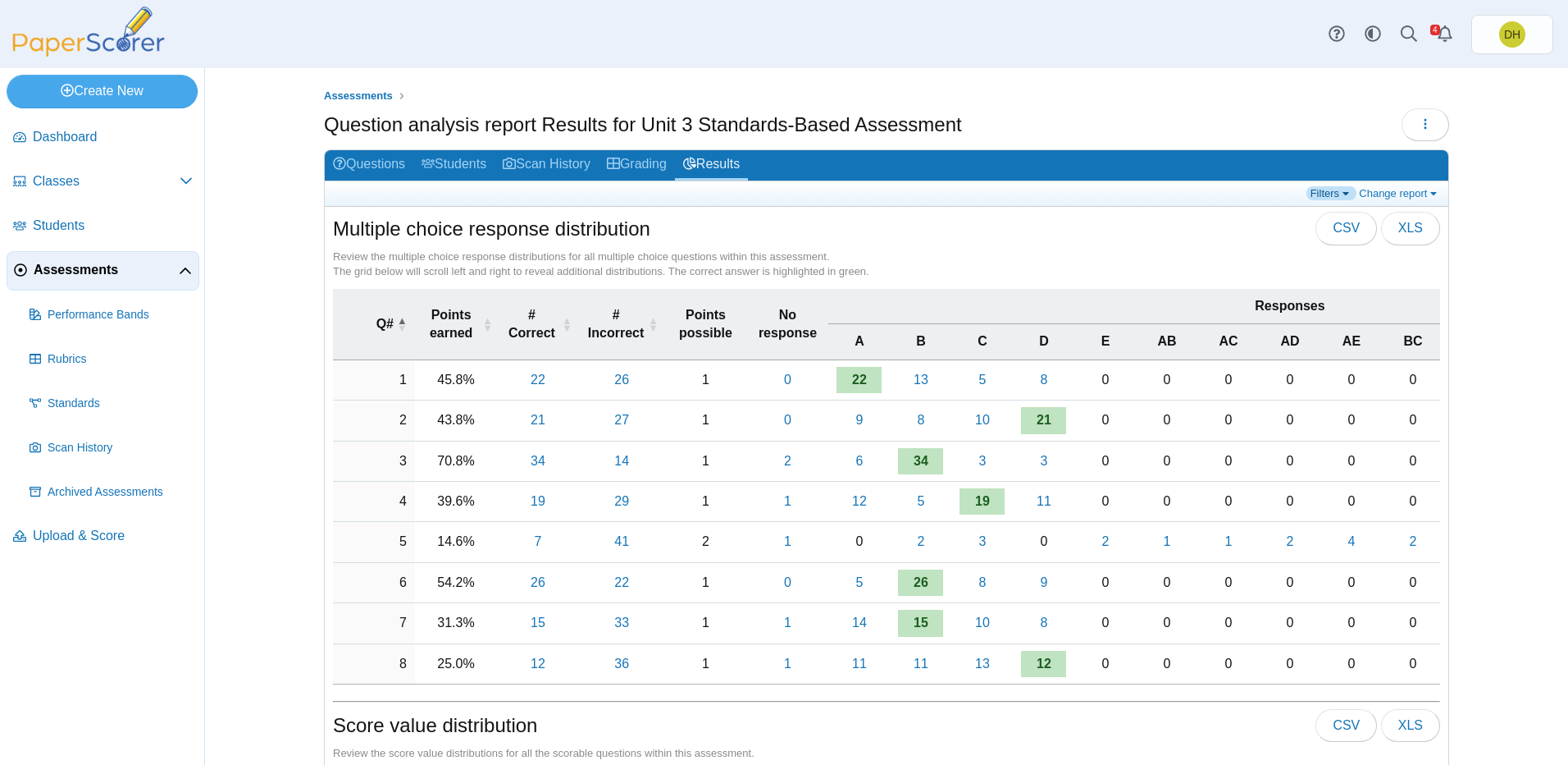
click at [1308, 197] on link "Filters" at bounding box center [1331, 193] width 50 height 14
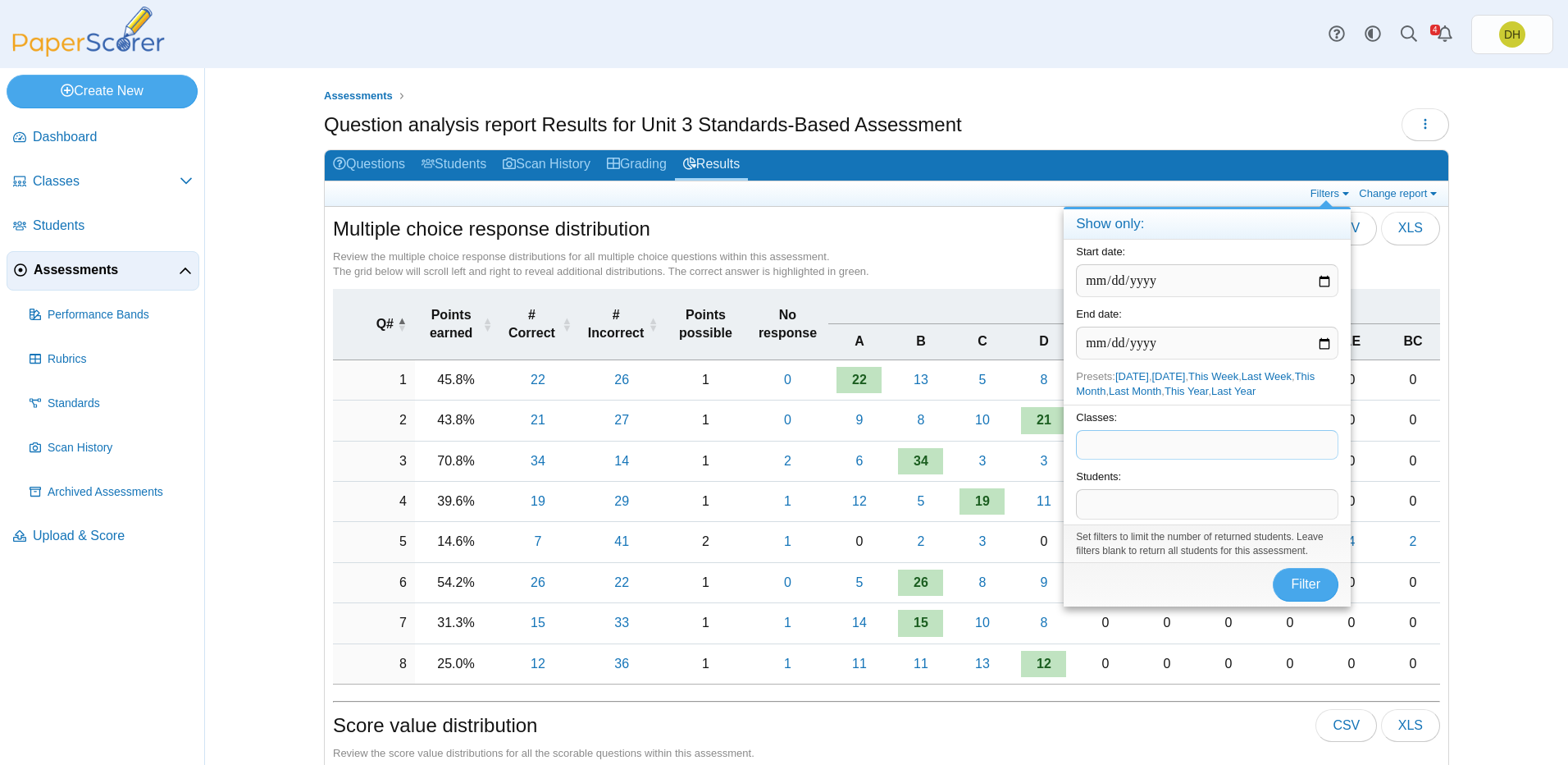
click at [1262, 437] on span at bounding box center [1206, 445] width 261 height 28
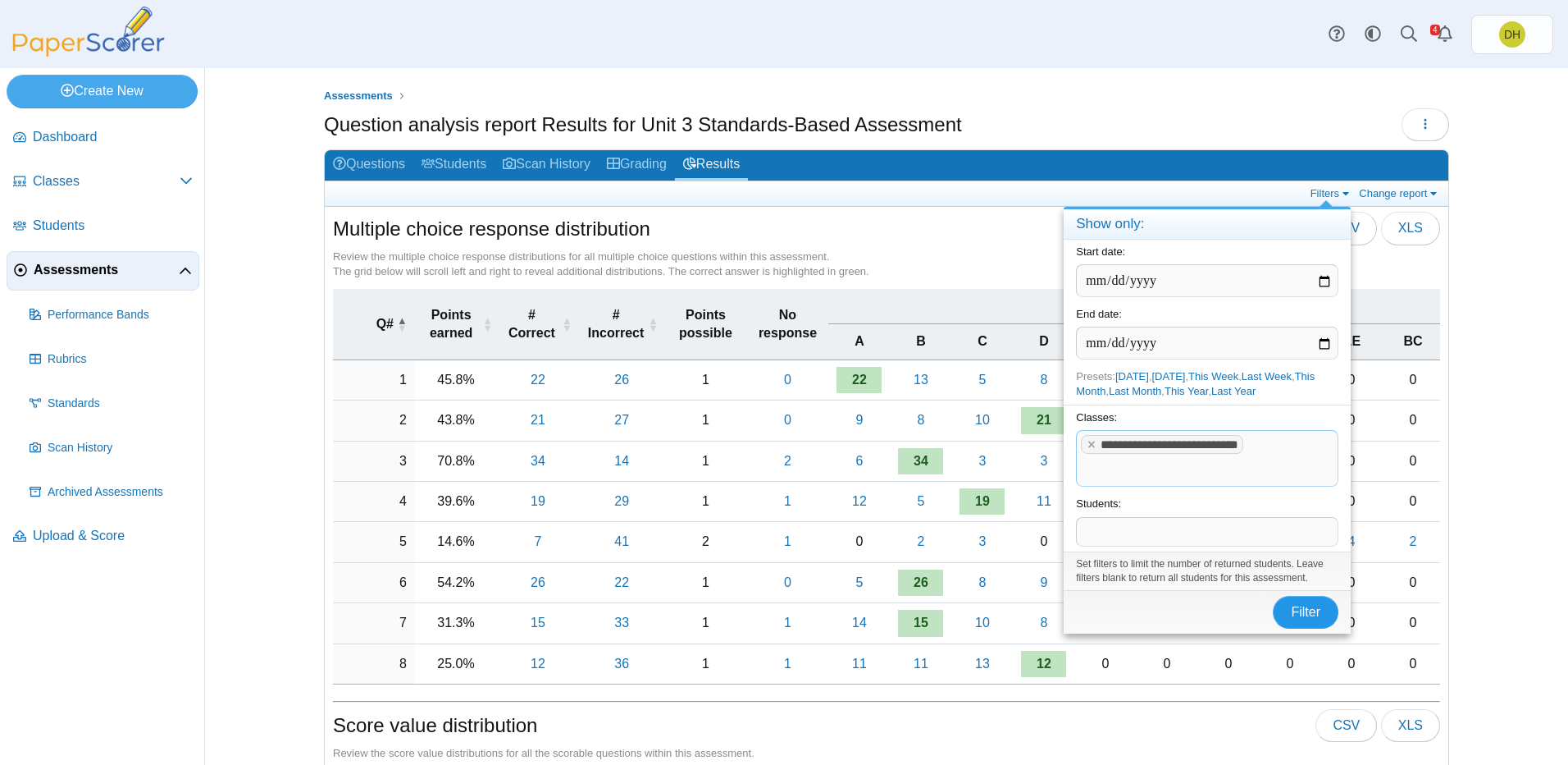
click at [1311, 616] on span "Filter" at bounding box center [1305, 612] width 29 height 14
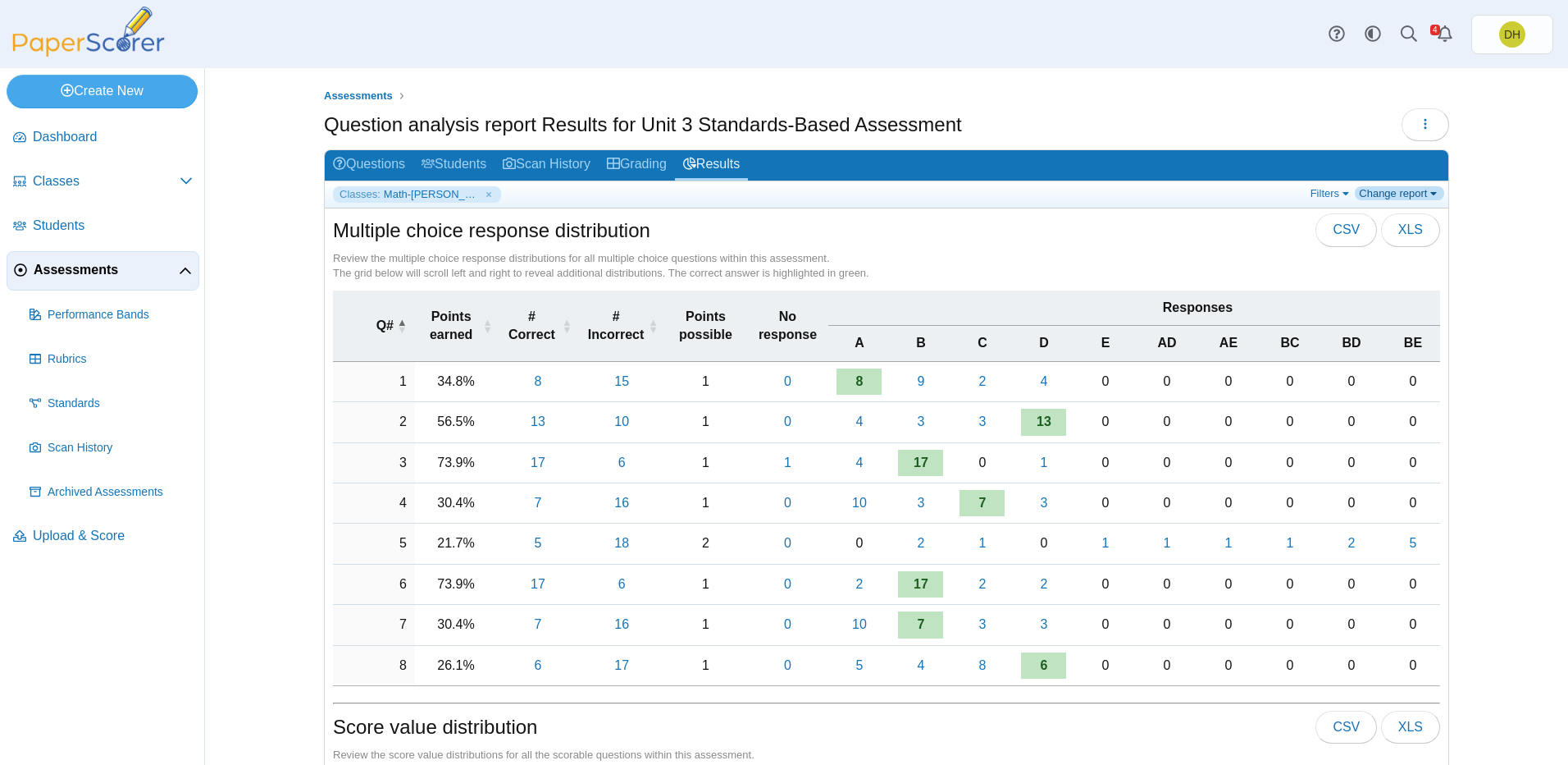
click at [1385, 194] on link "Change report" at bounding box center [1399, 193] width 90 height 14
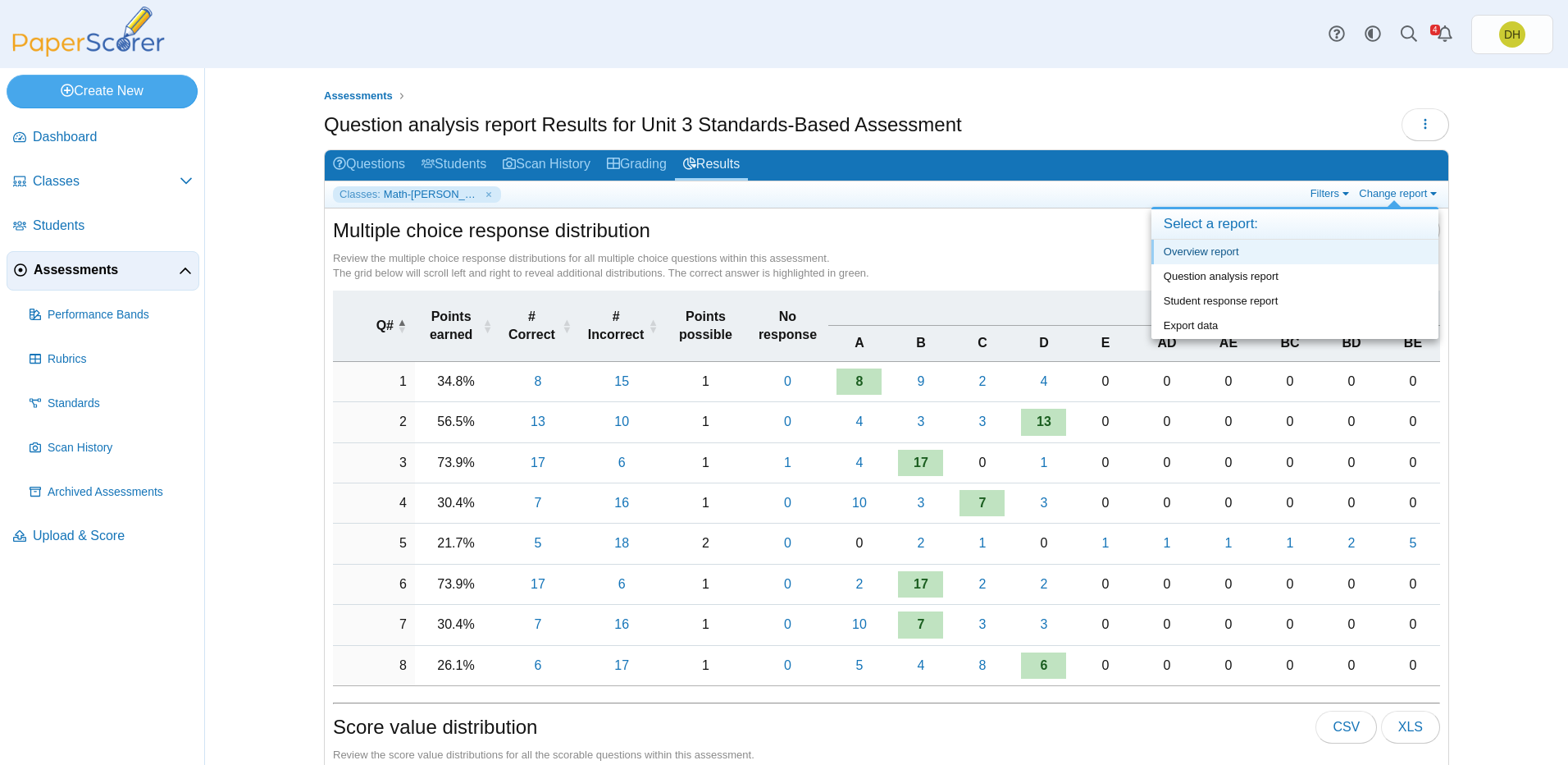
click at [1336, 252] on link "Overview report" at bounding box center [1294, 252] width 287 height 25
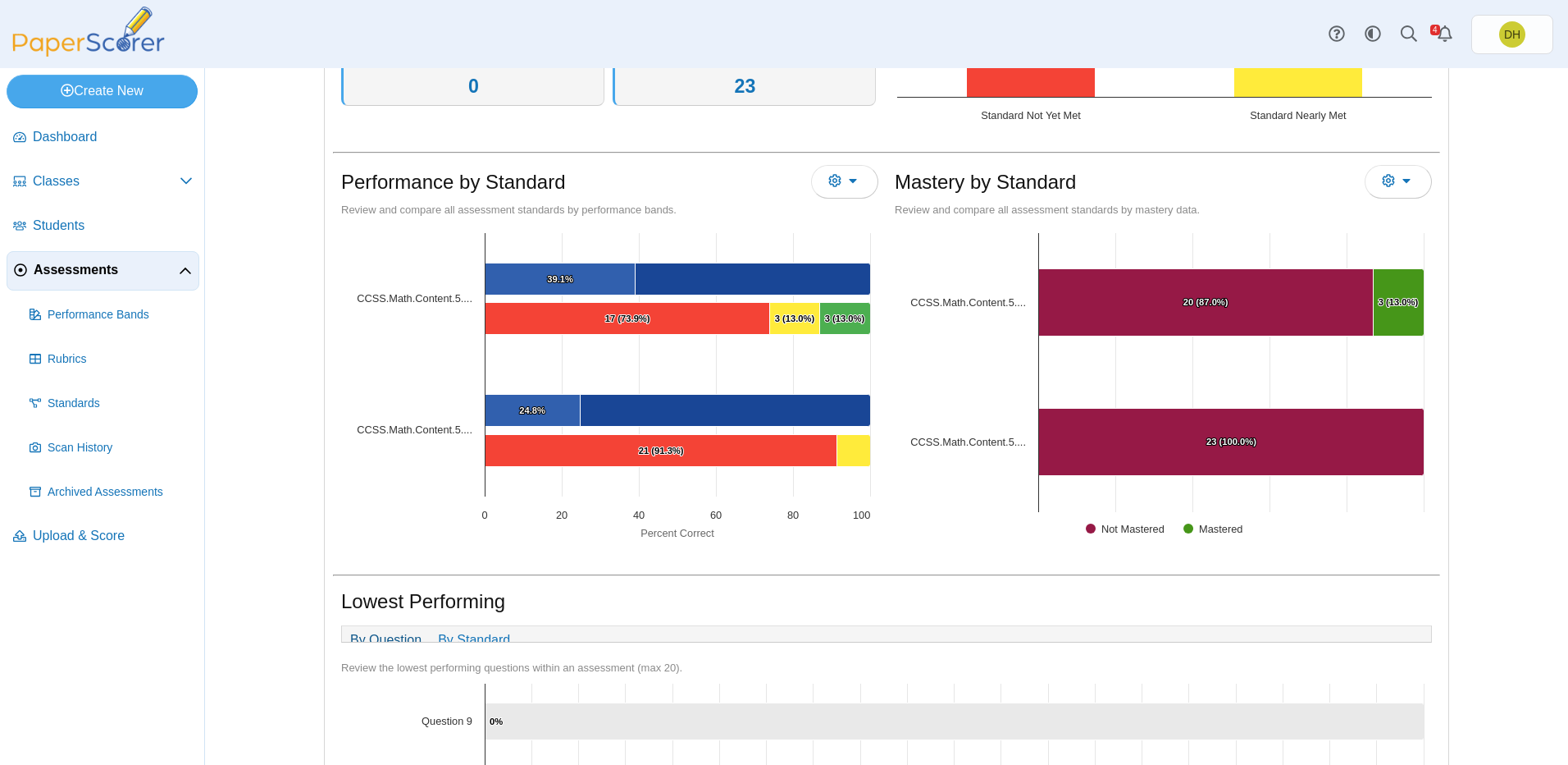
scroll to position [656, 0]
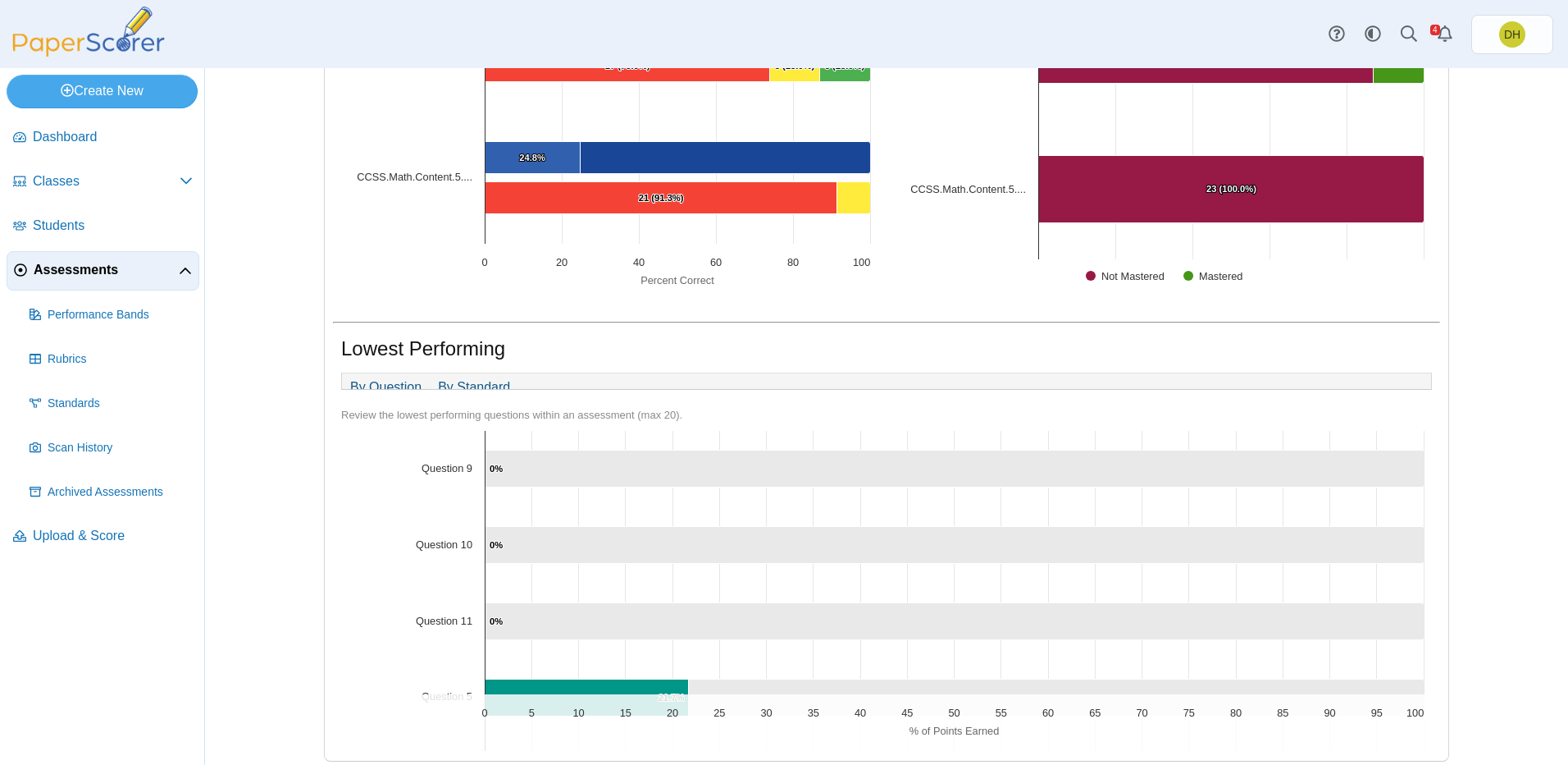
click at [490, 373] on link "By Standard" at bounding box center [474, 387] width 89 height 28
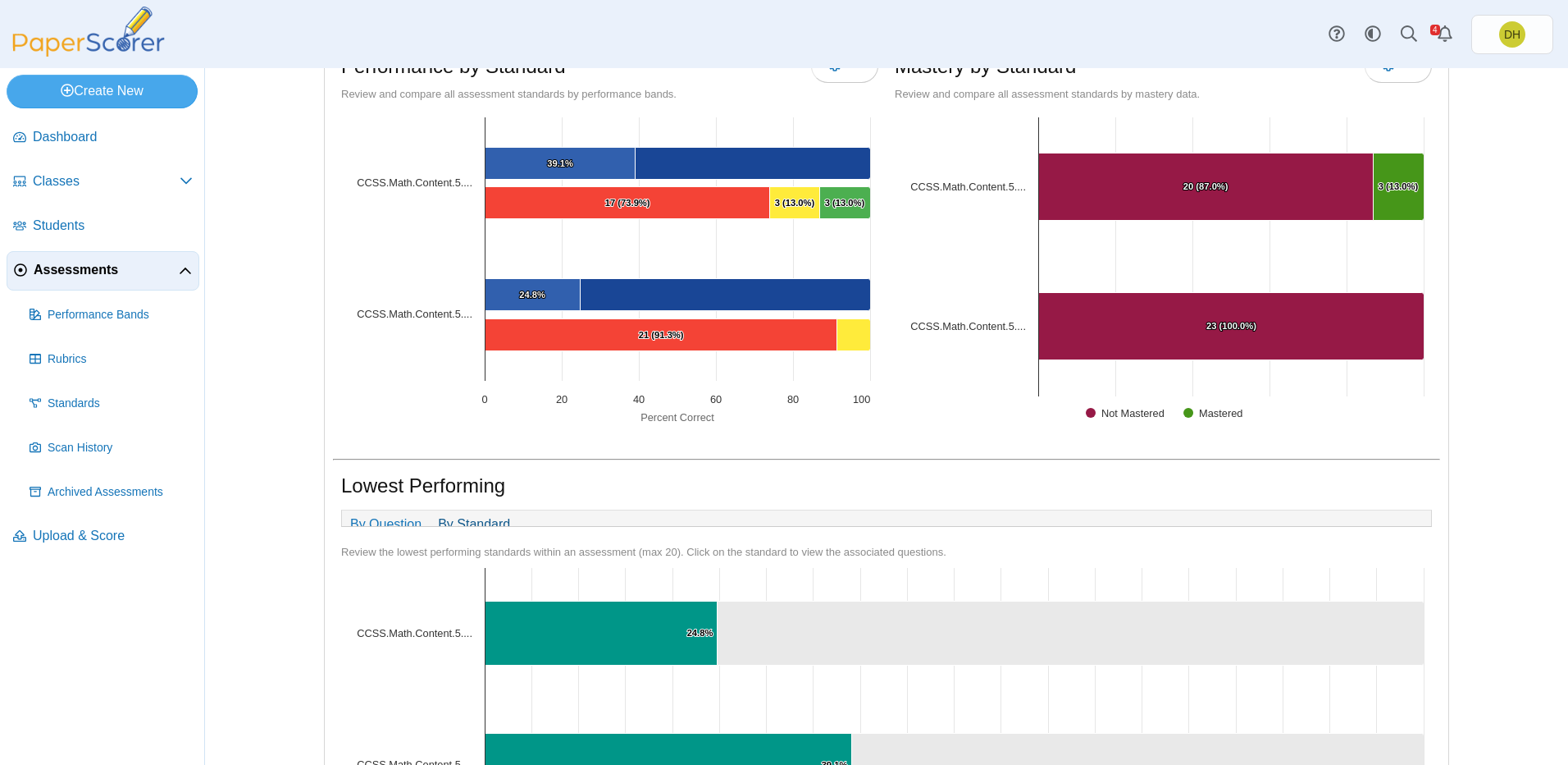
scroll to position [681, 0]
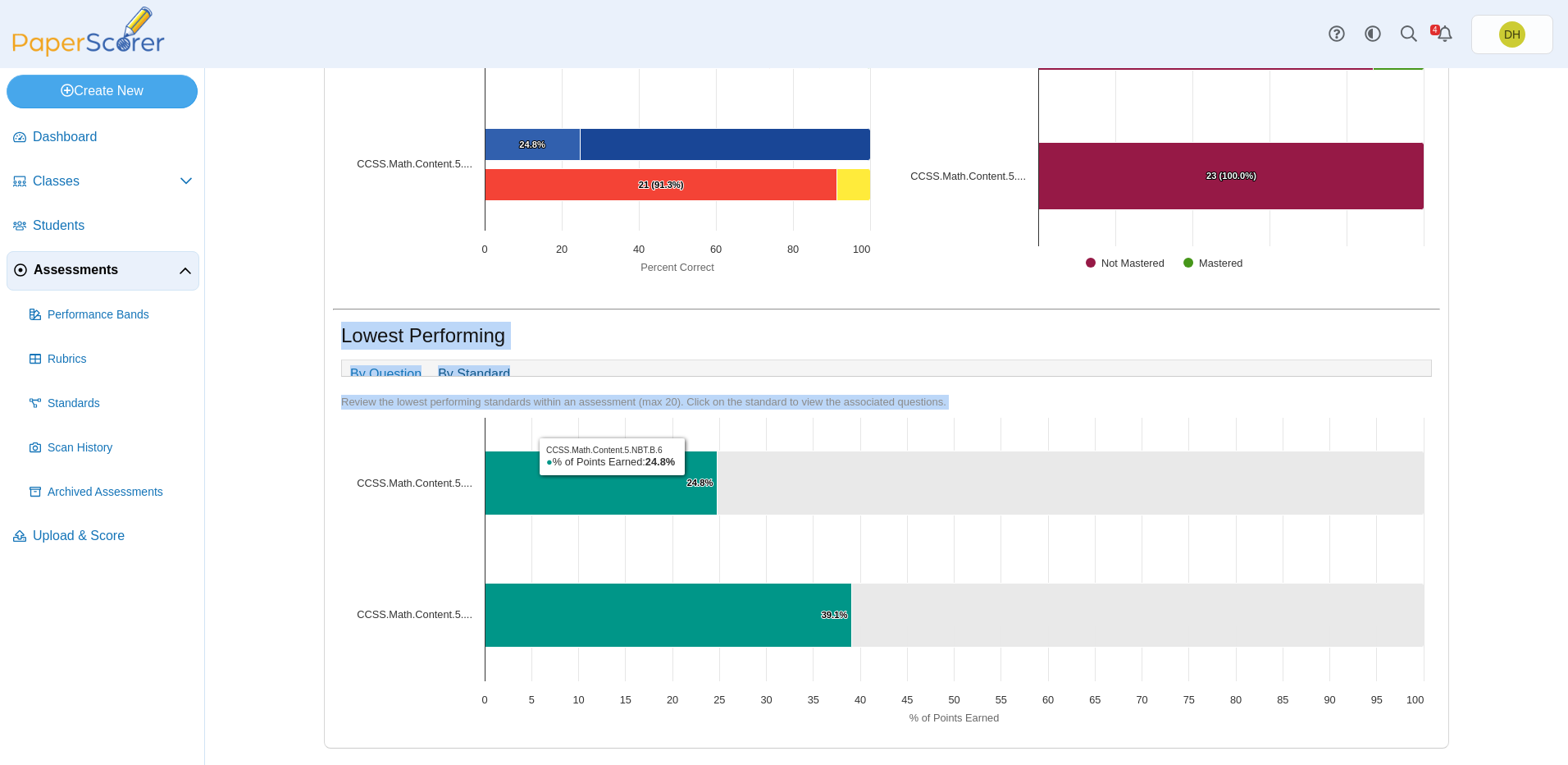
drag, startPoint x: 1461, startPoint y: 738, endPoint x: 482, endPoint y: 263, distance: 1088.1
click at [482, 263] on div "Assessments Overview report Results for Unit 3 Standards-Based Assessment Loadi…" at bounding box center [886, 416] width 1363 height 697
drag, startPoint x: 332, startPoint y: 220, endPoint x: 1411, endPoint y: 713, distance: 1186.3
click at [1411, 713] on div "Performance band: Default Performance Band Average percent correct: 30.8% Perce…" at bounding box center [886, 143] width 1124 height 1209
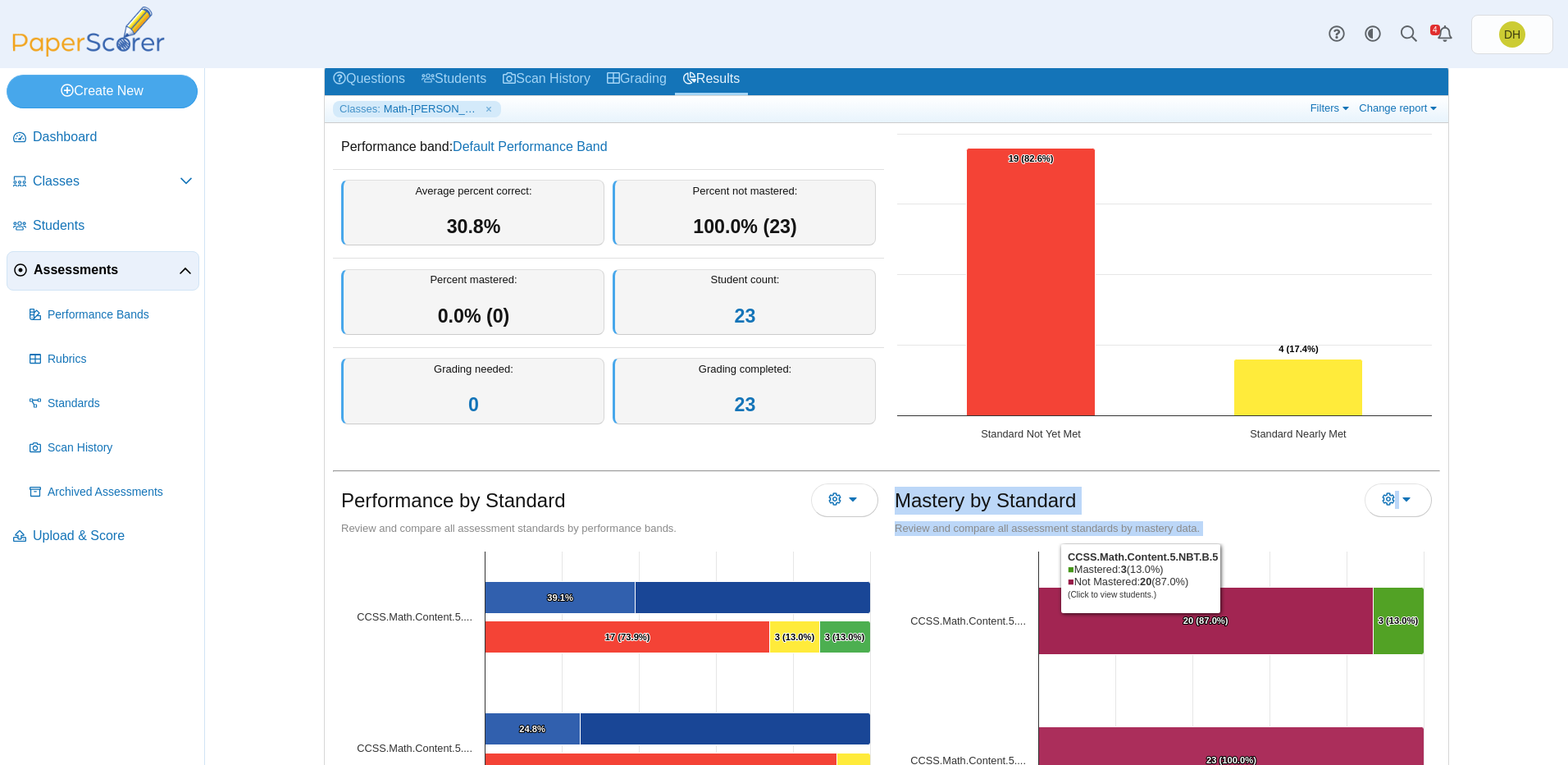
scroll to position [0, 0]
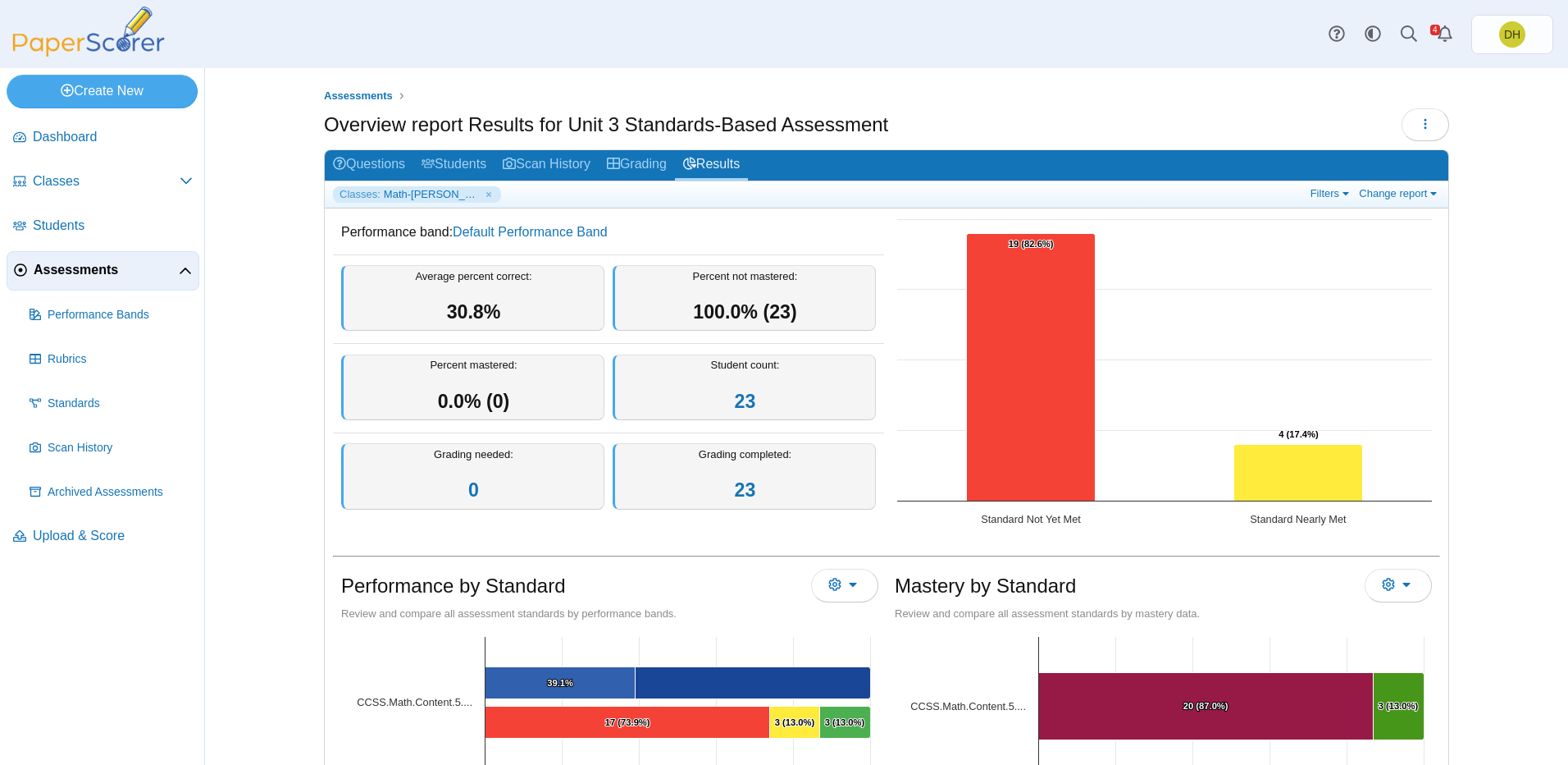
click at [514, 193] on ul "Classes: Math-[PERSON_NAME]" at bounding box center [820, 194] width 973 height 16
click at [1339, 190] on link "Filters" at bounding box center [1331, 193] width 50 height 14
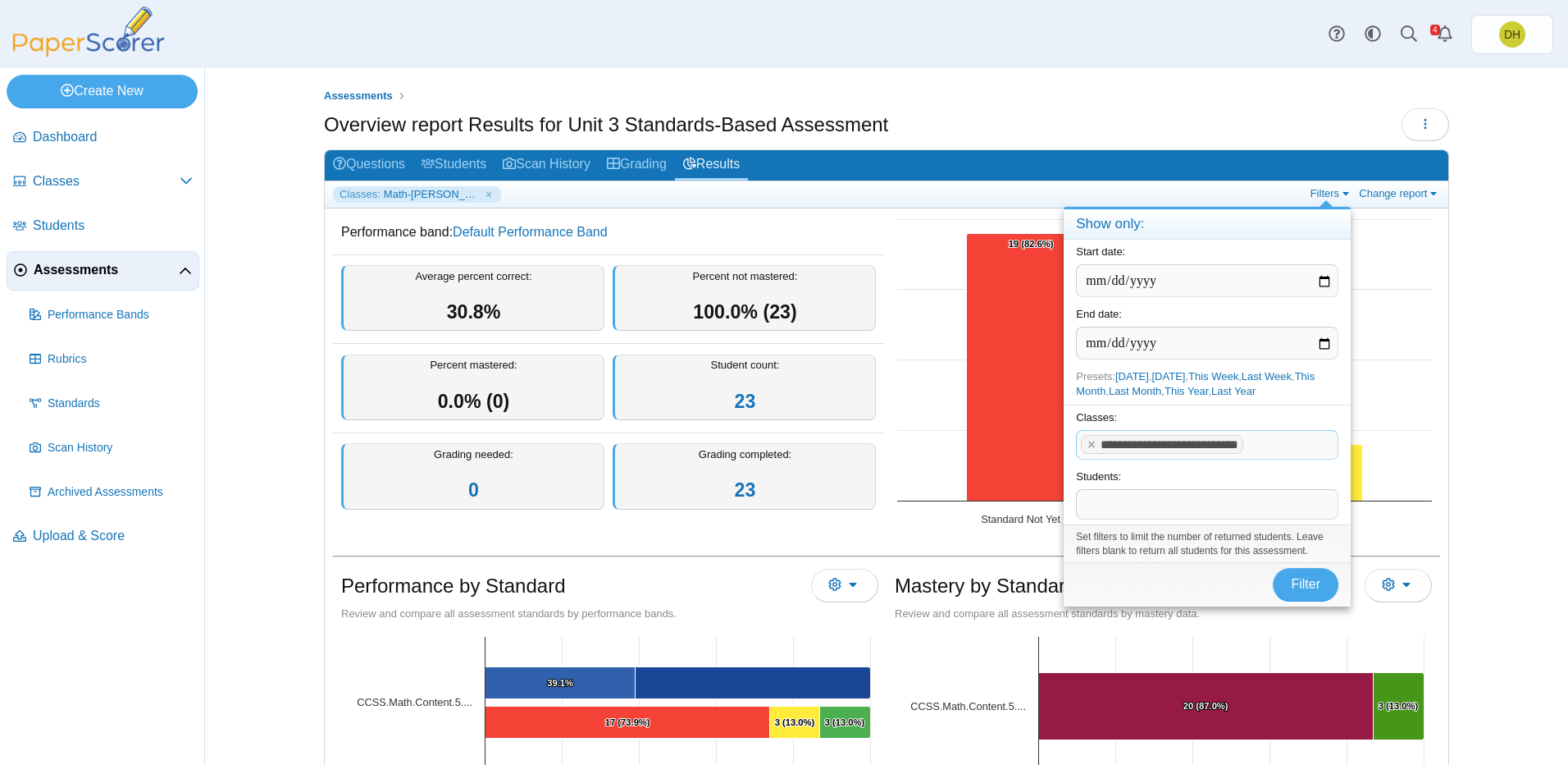
click at [1257, 458] on span at bounding box center [1292, 445] width 90 height 28
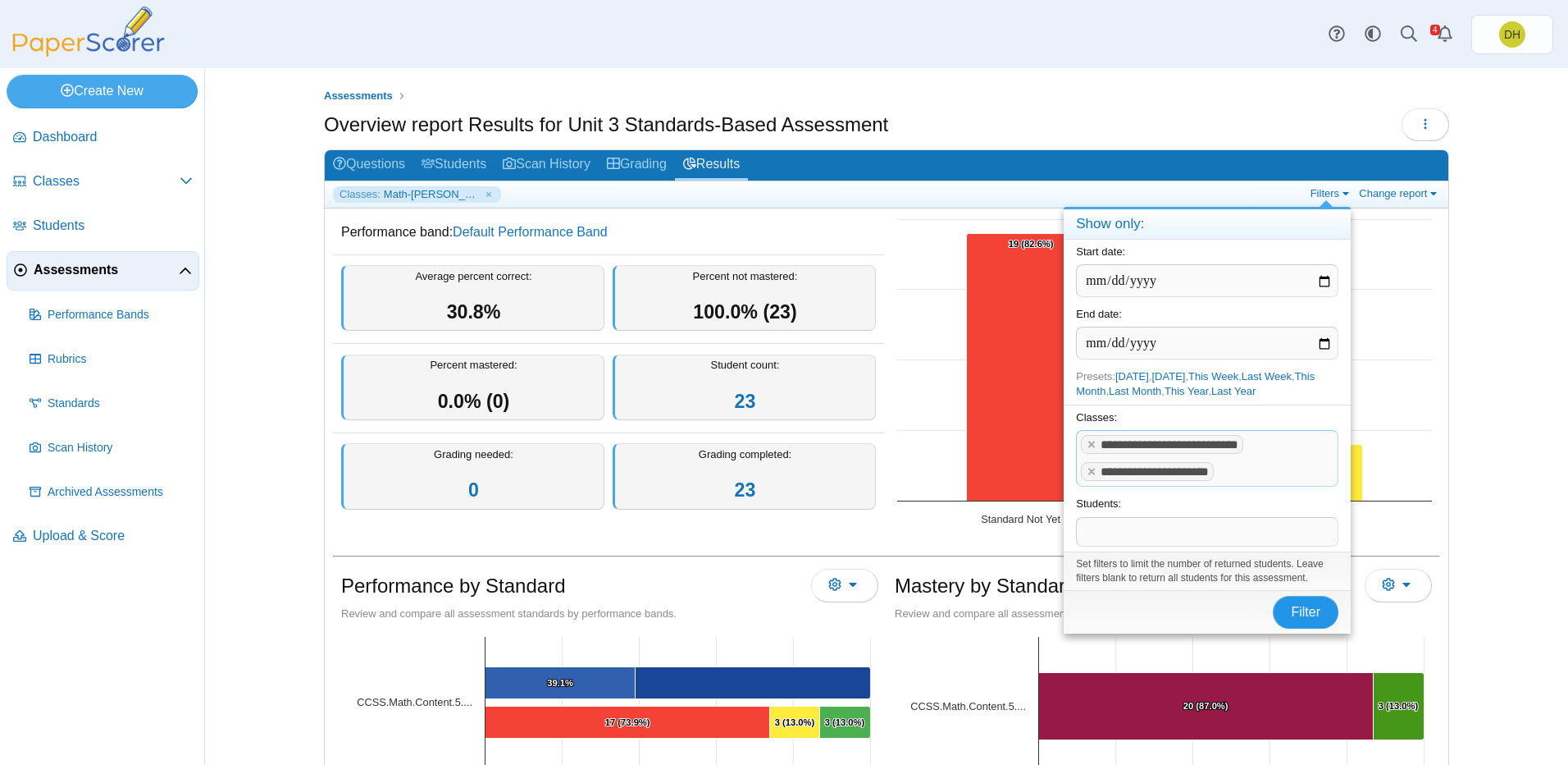
click at [1324, 615] on button "Filter" at bounding box center [1305, 612] width 65 height 33
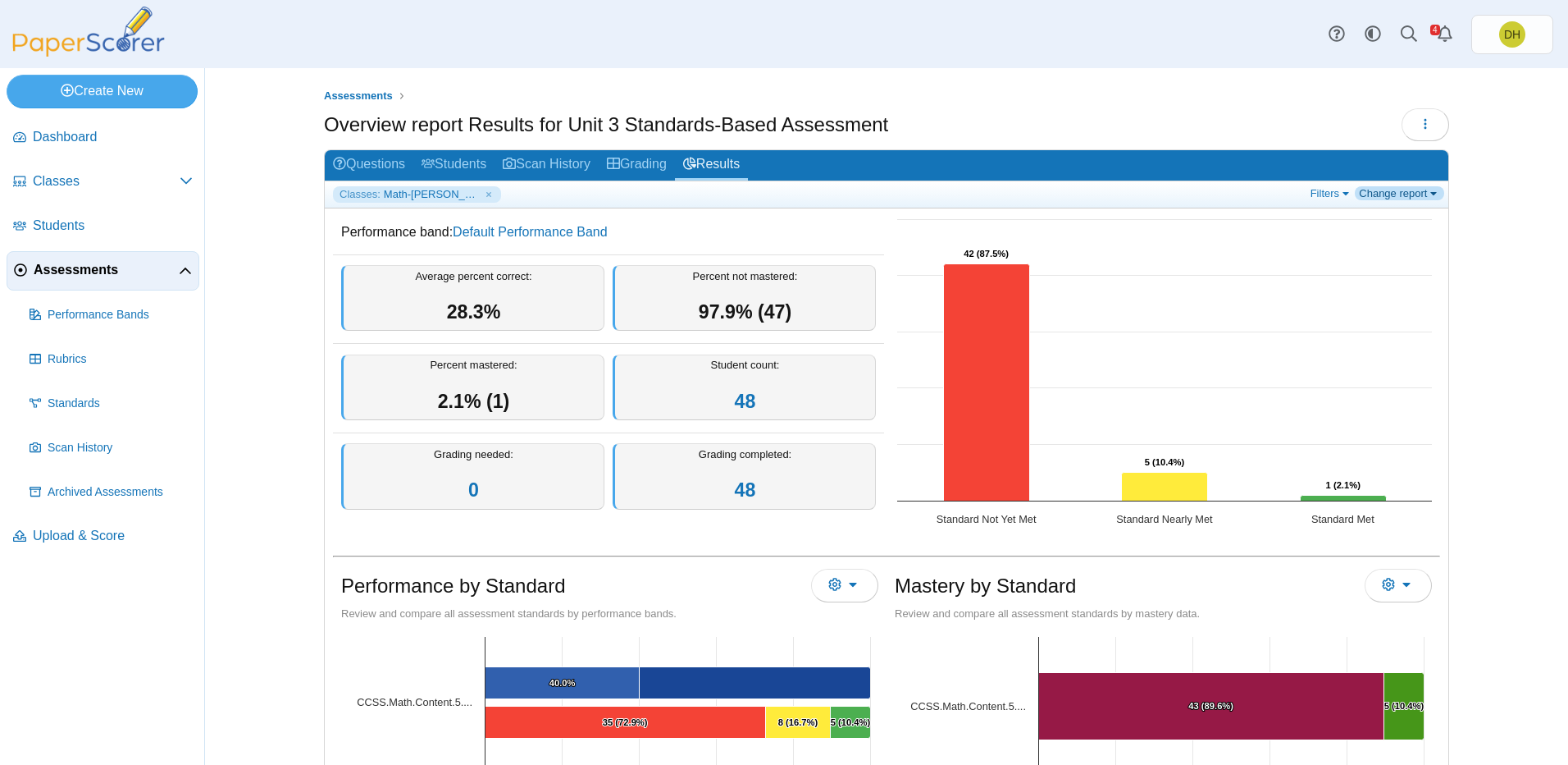
click at [1373, 198] on link "Change report" at bounding box center [1399, 193] width 90 height 14
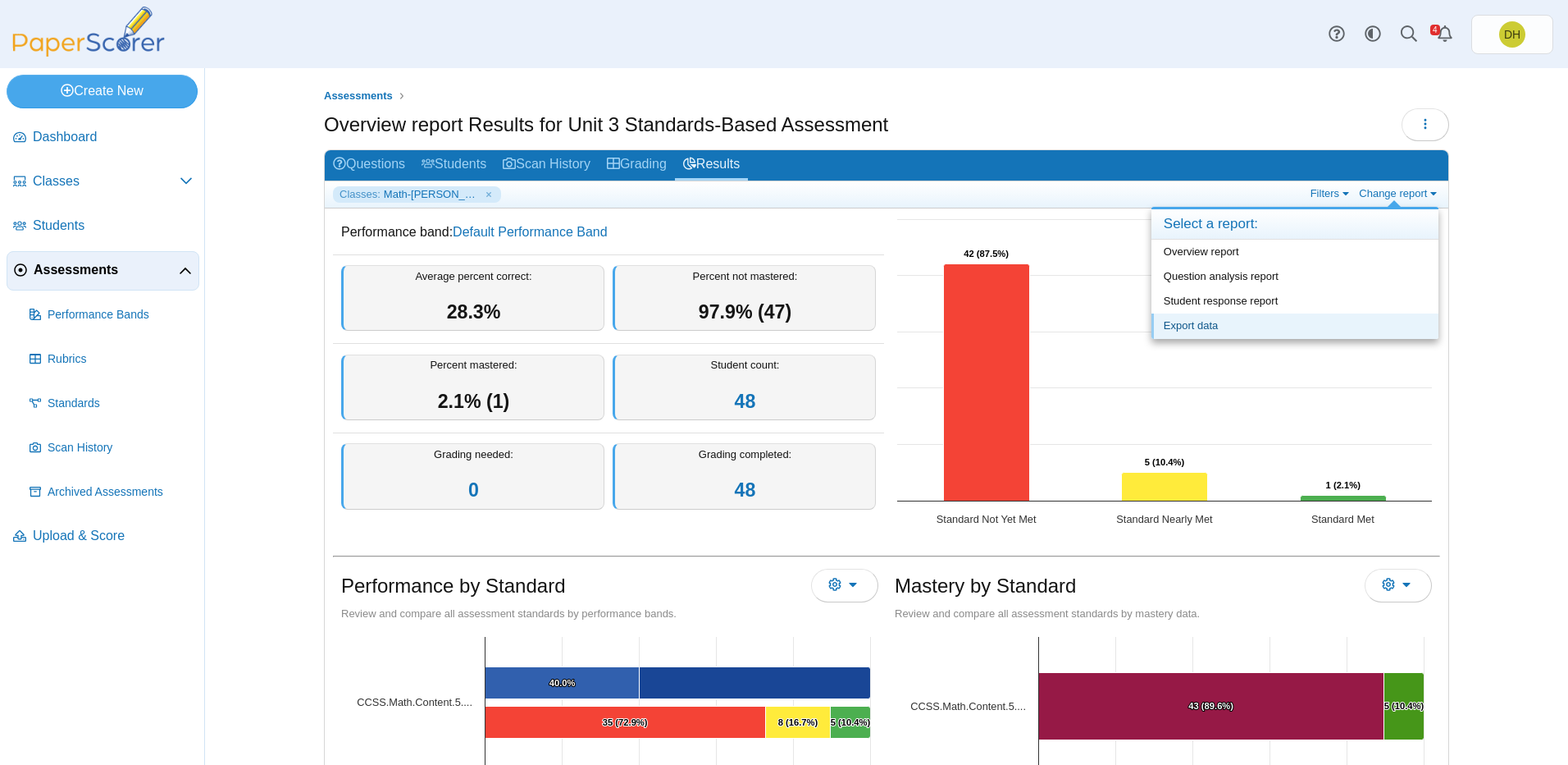
click at [1321, 326] on link "Export data" at bounding box center [1294, 326] width 287 height 25
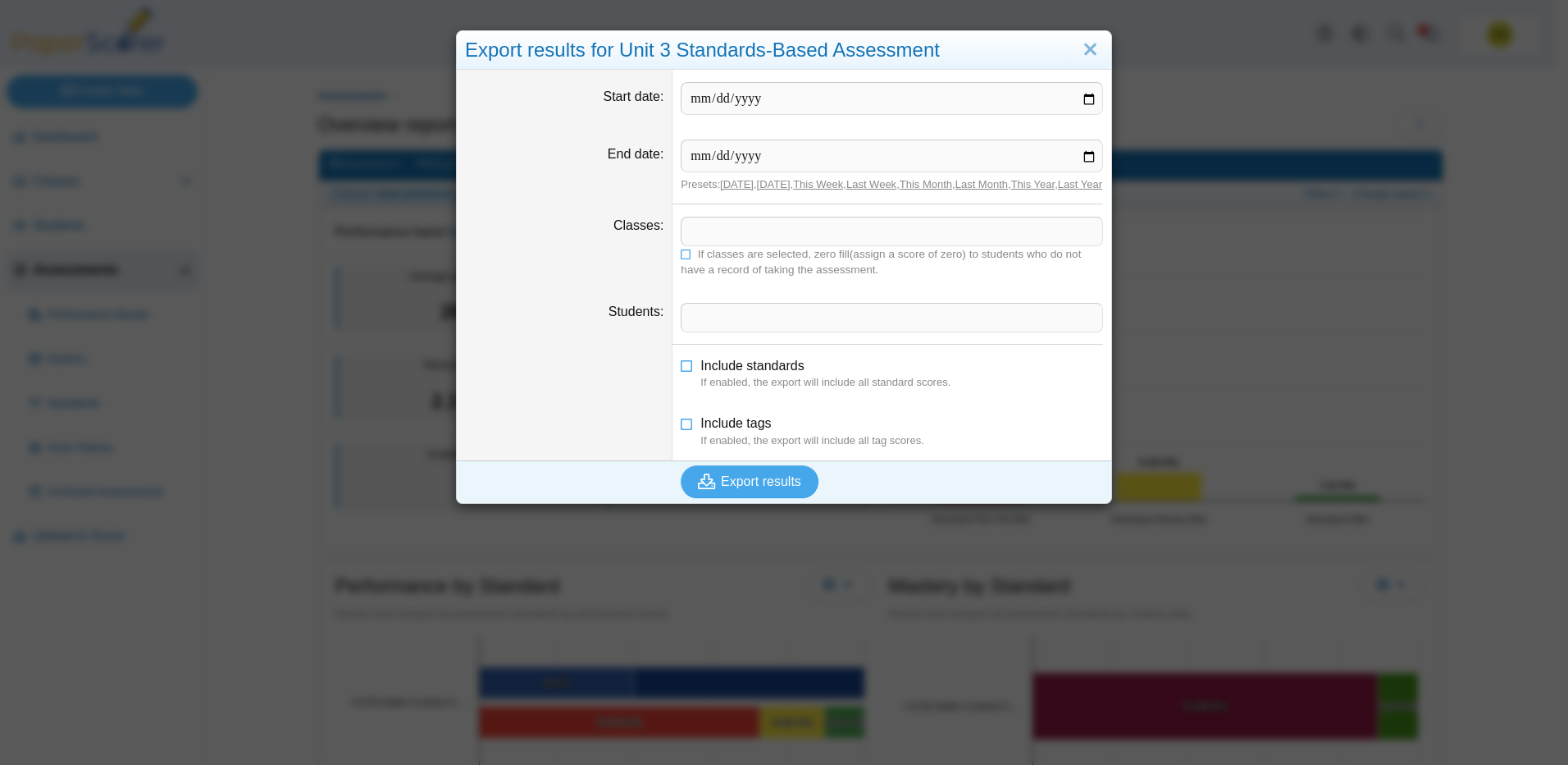
click at [735, 246] on span at bounding box center [891, 231] width 421 height 28
click at [738, 372] on span "Include standards" at bounding box center [752, 365] width 103 height 14
click at [741, 488] on span "Export results" at bounding box center [760, 481] width 80 height 14
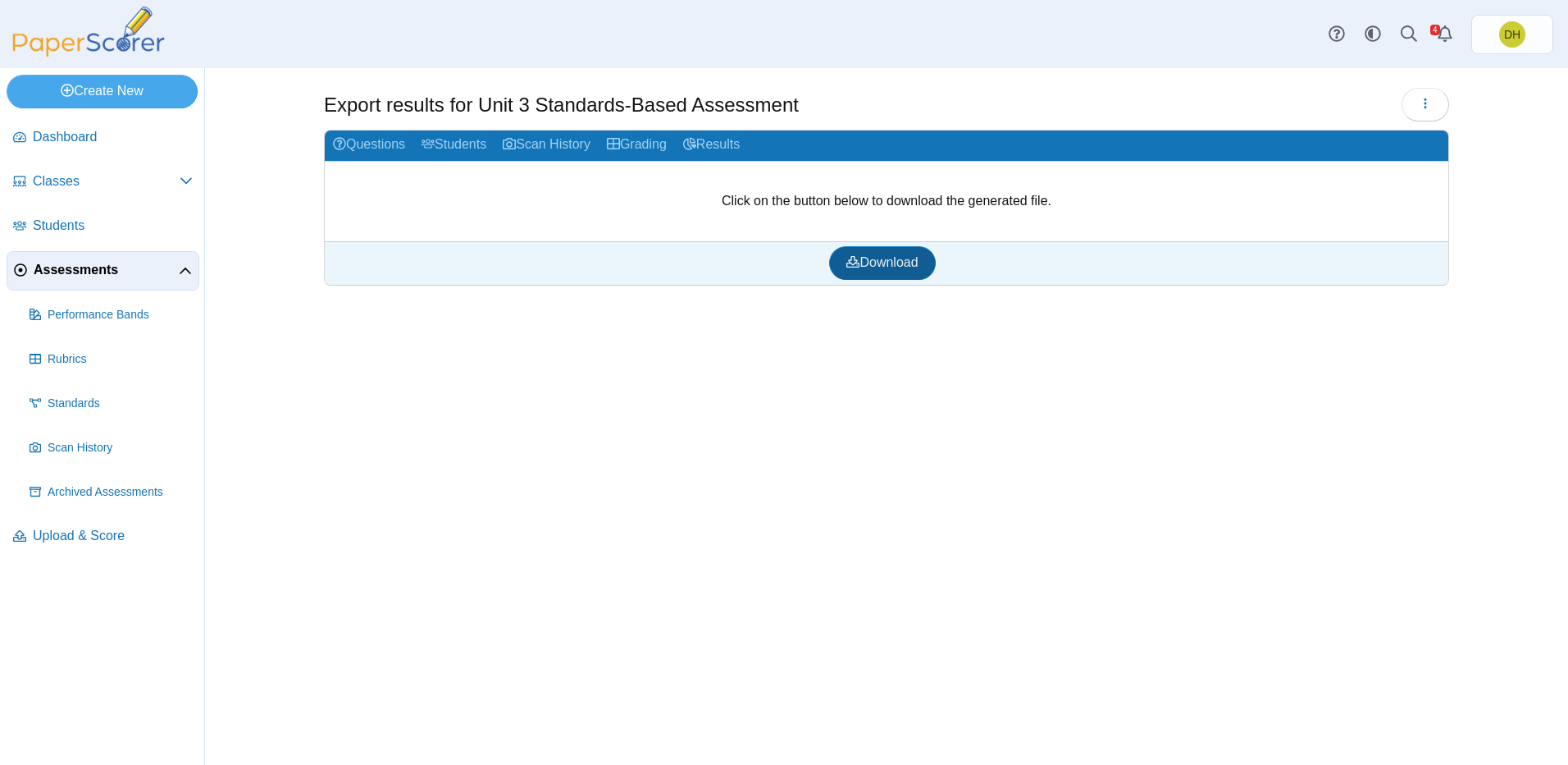
click at [914, 252] on link "Download" at bounding box center [882, 263] width 106 height 33
